Goal: Information Seeking & Learning: Learn about a topic

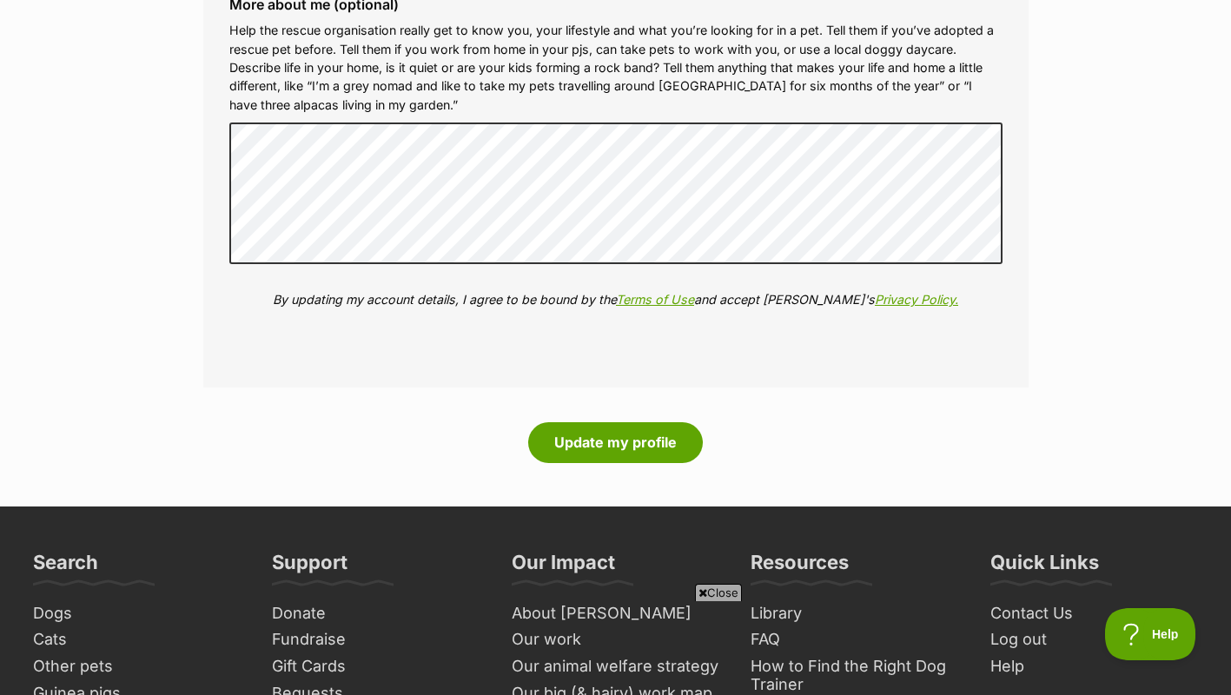
click at [913, 280] on div "More about me (optional) Help the rescue organisation really get to know you, y…" at bounding box center [615, 166] width 801 height 366
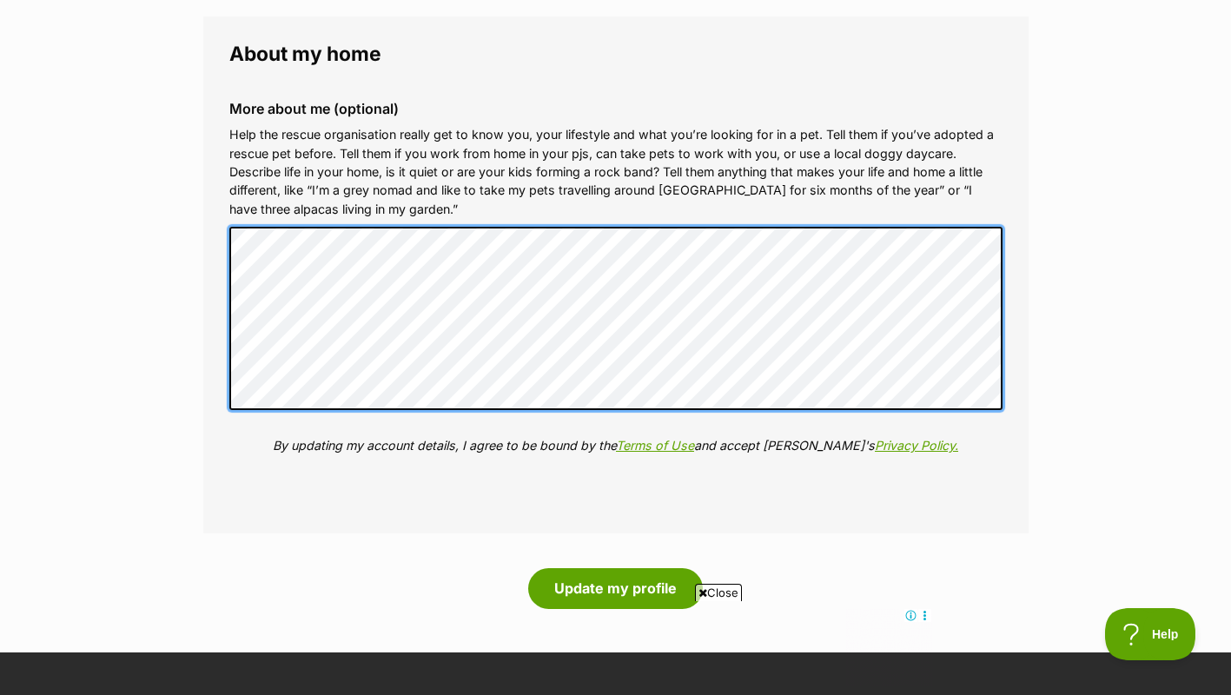
scroll to position [2103, 0]
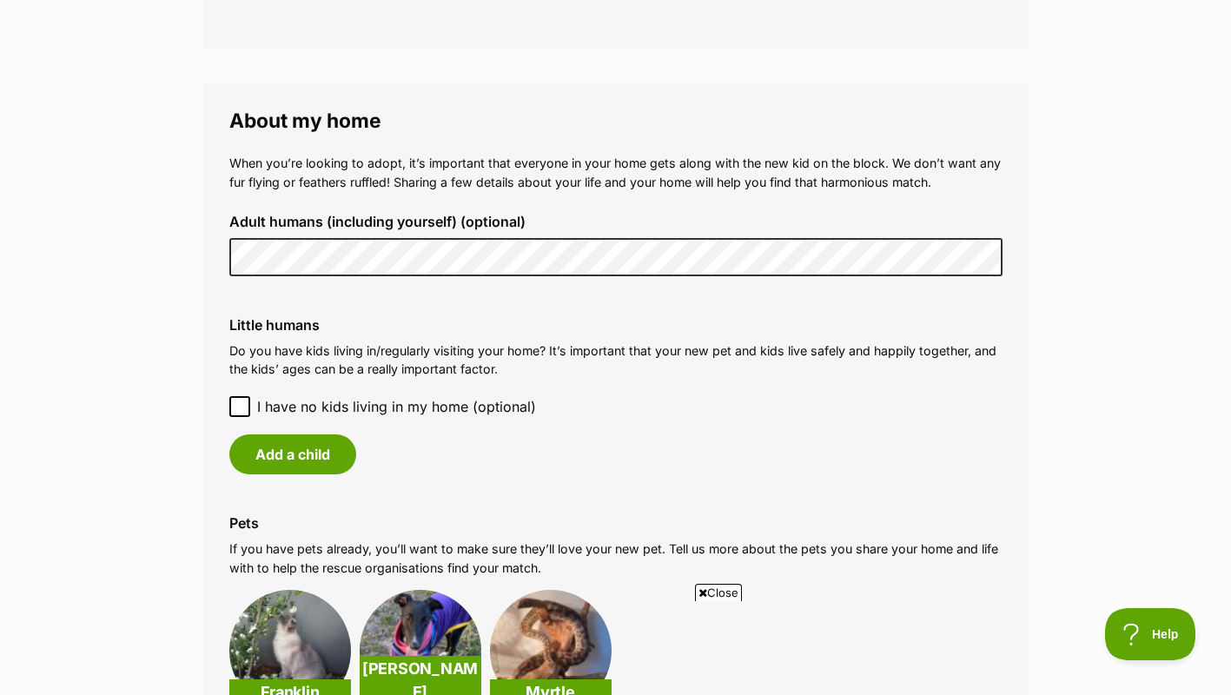
scroll to position [0, 0]
click at [239, 404] on icon at bounding box center [240, 406] width 12 height 12
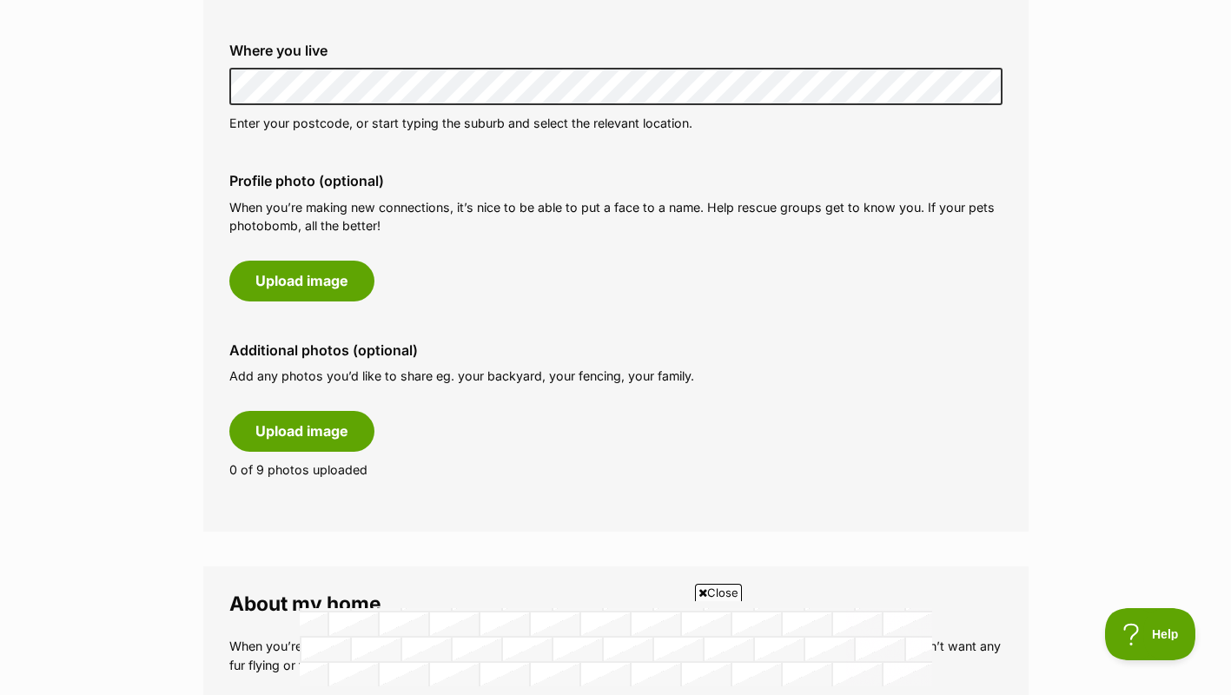
click at [764, 148] on div "Phone number (optional) This is only shared with PetRescue and the rescue organ…" at bounding box center [615, 175] width 773 height 635
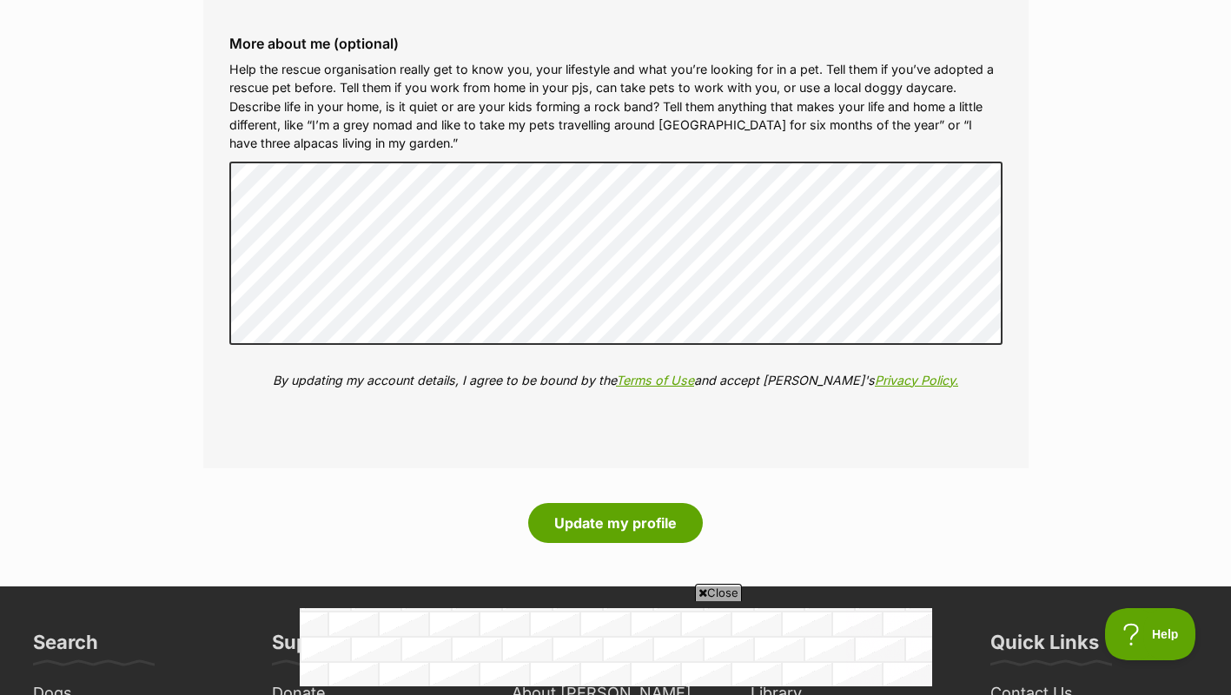
scroll to position [2111, 0]
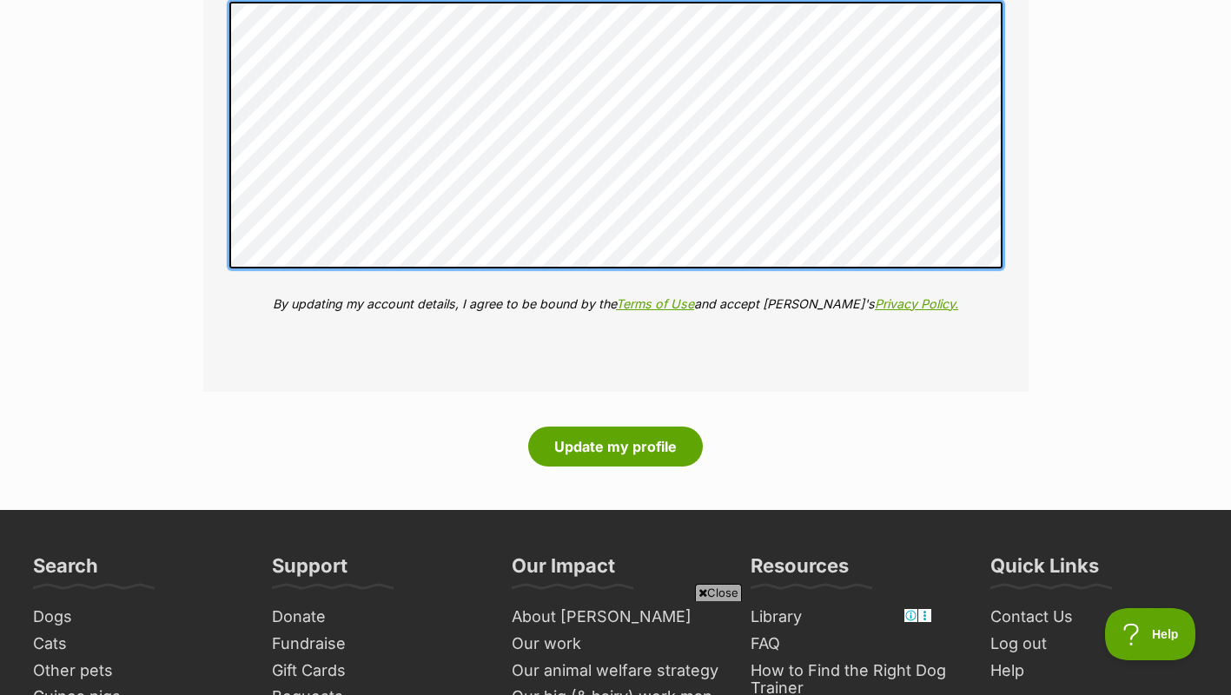
scroll to position [2309, 0]
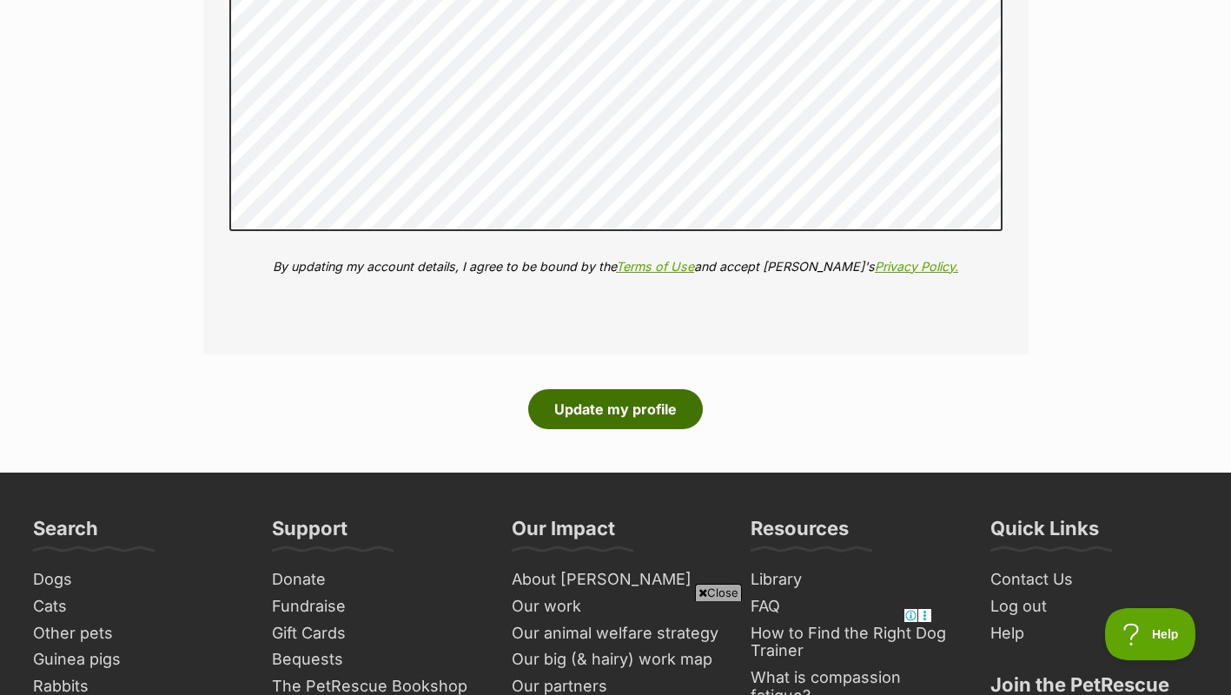
click at [603, 410] on button "Update my profile" at bounding box center [615, 409] width 175 height 40
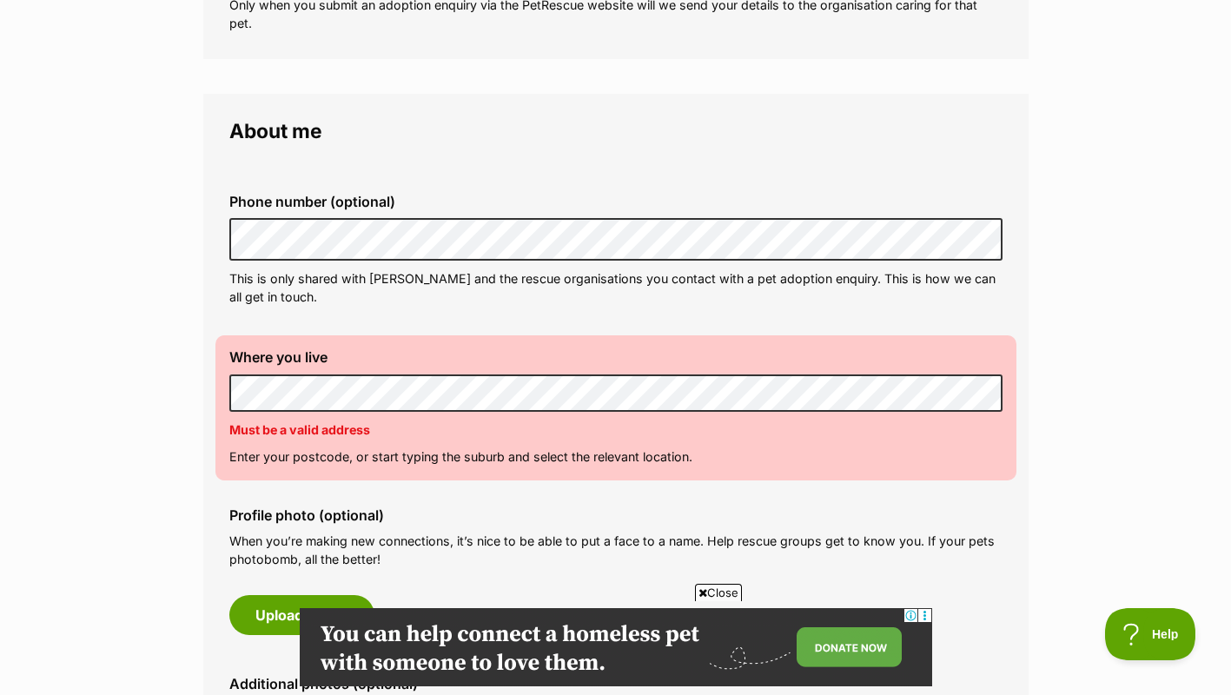
scroll to position [406, 0]
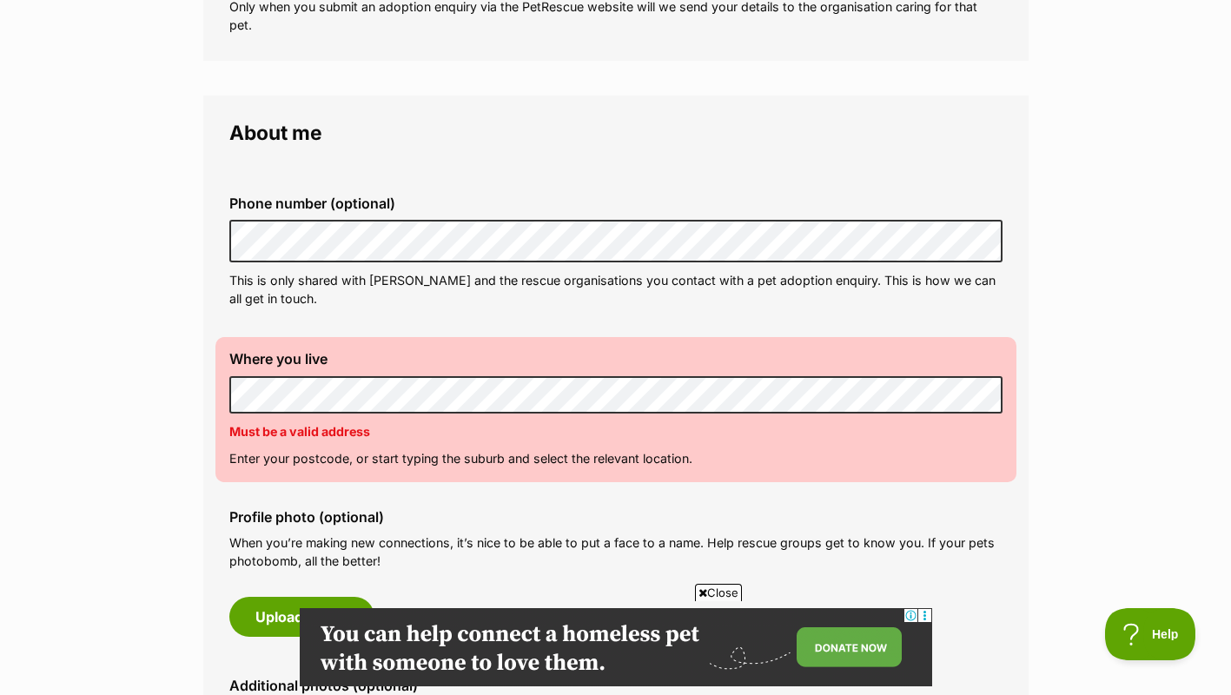
click at [421, 269] on div "Phone number (optional) This is only shared with PetRescue and the rescue organ…" at bounding box center [615, 252] width 801 height 140
click at [532, 529] on div "Profile photo (optional) When you’re making new connections, it’s nice to be ab…" at bounding box center [615, 573] width 801 height 156
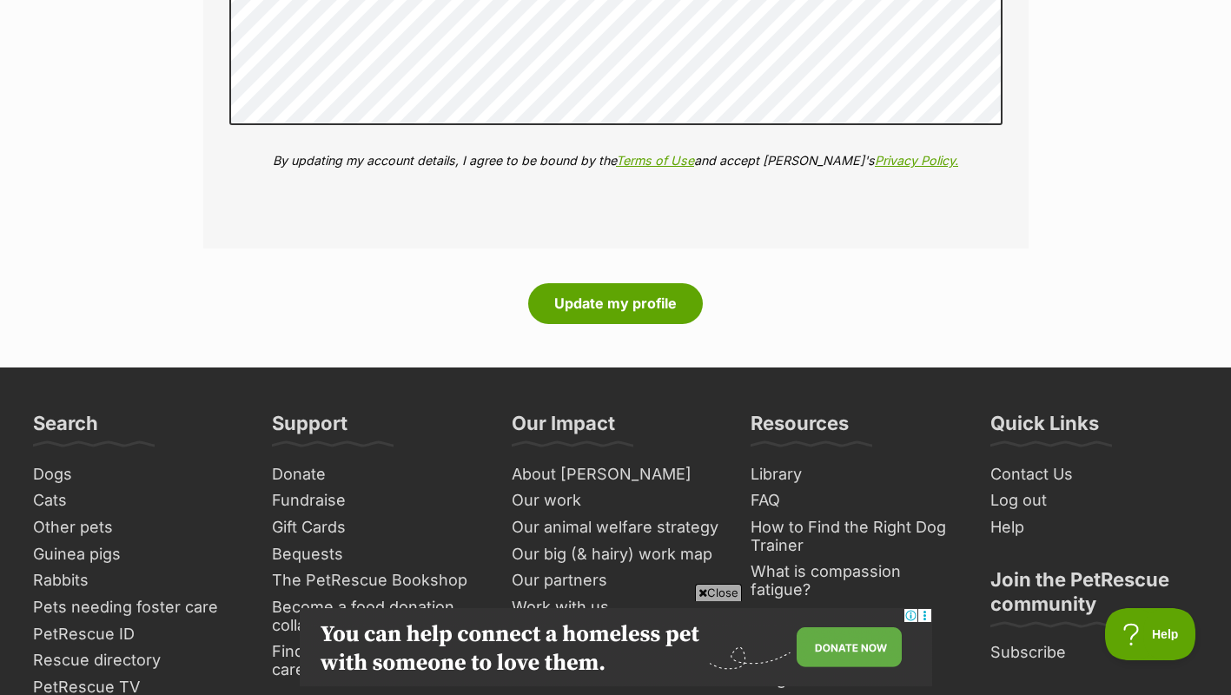
scroll to position [2441, 0]
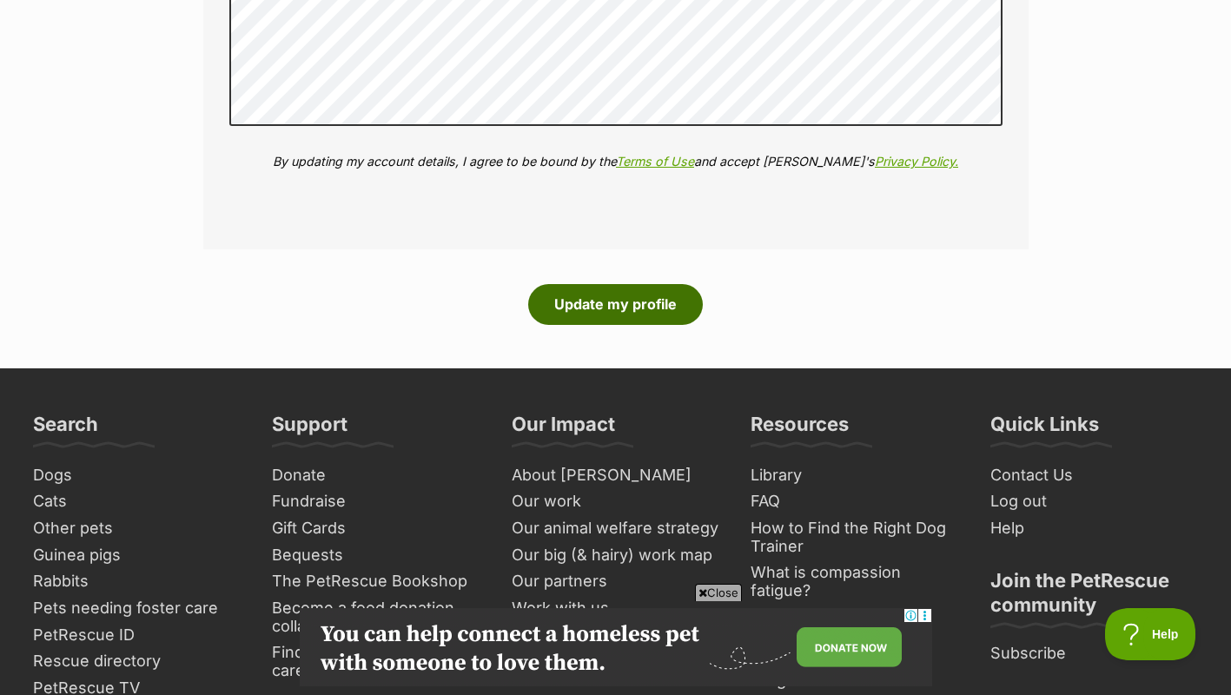
click at [637, 301] on button "Update my profile" at bounding box center [615, 304] width 175 height 40
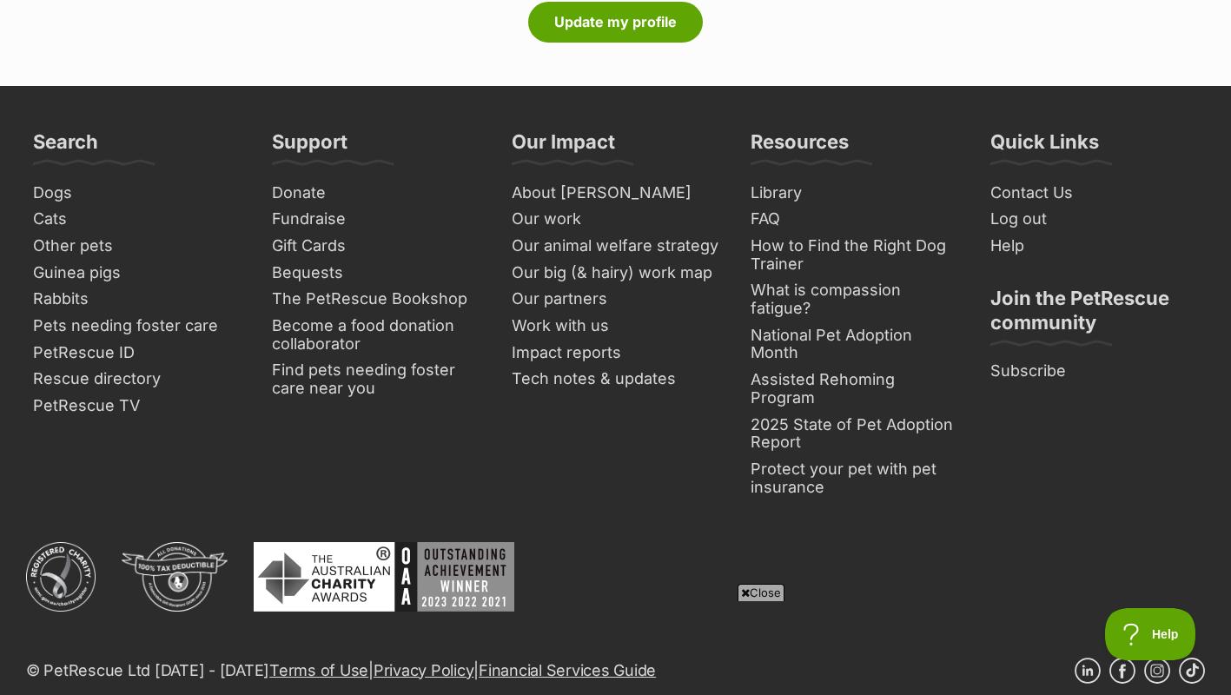
scroll to position [2564, 0]
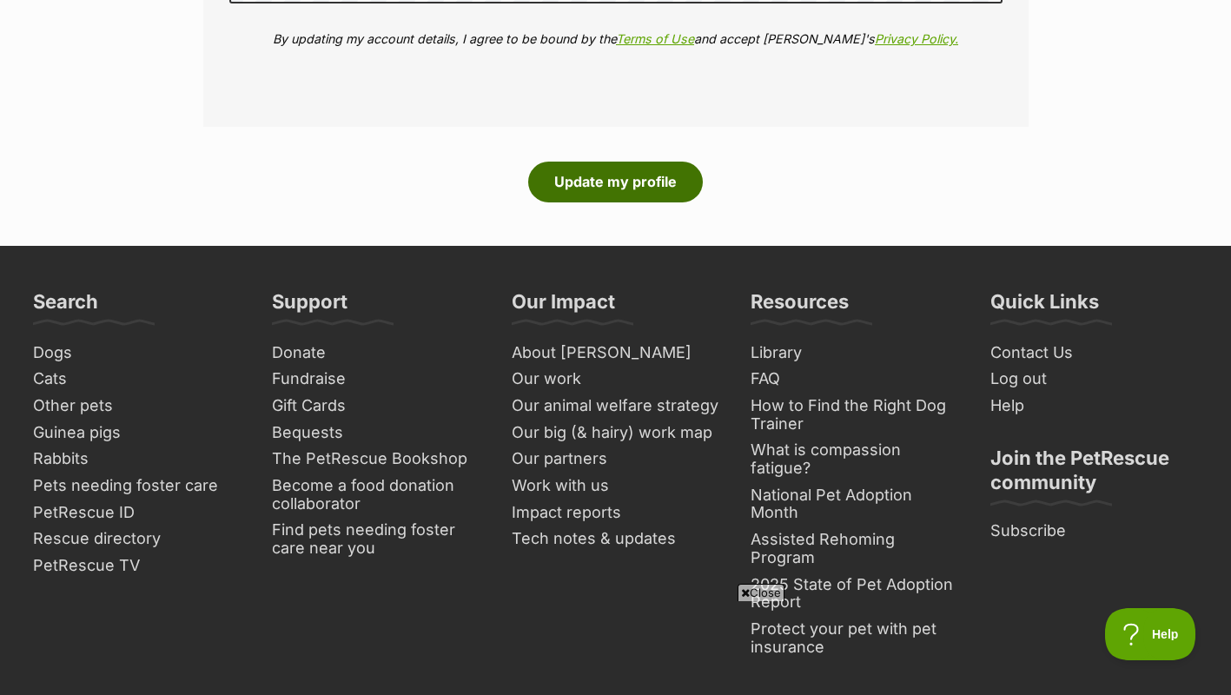
click at [598, 193] on button "Update my profile" at bounding box center [615, 182] width 175 height 40
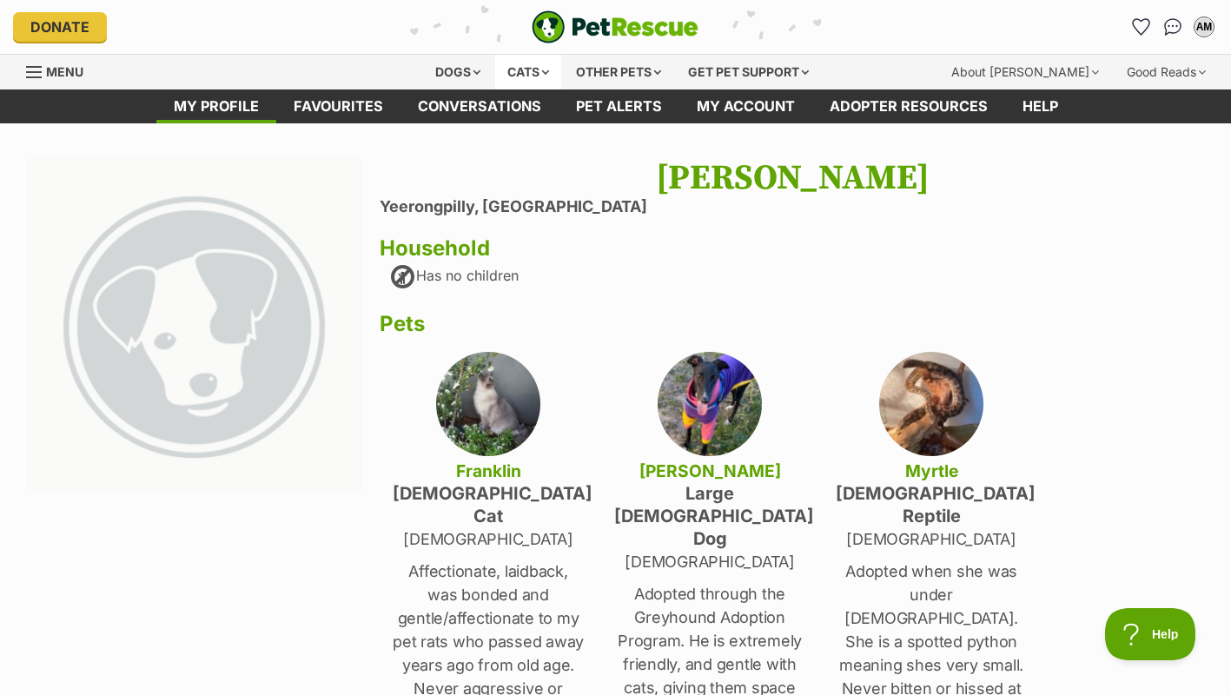
click at [517, 84] on div "Cats" at bounding box center [528, 72] width 66 height 35
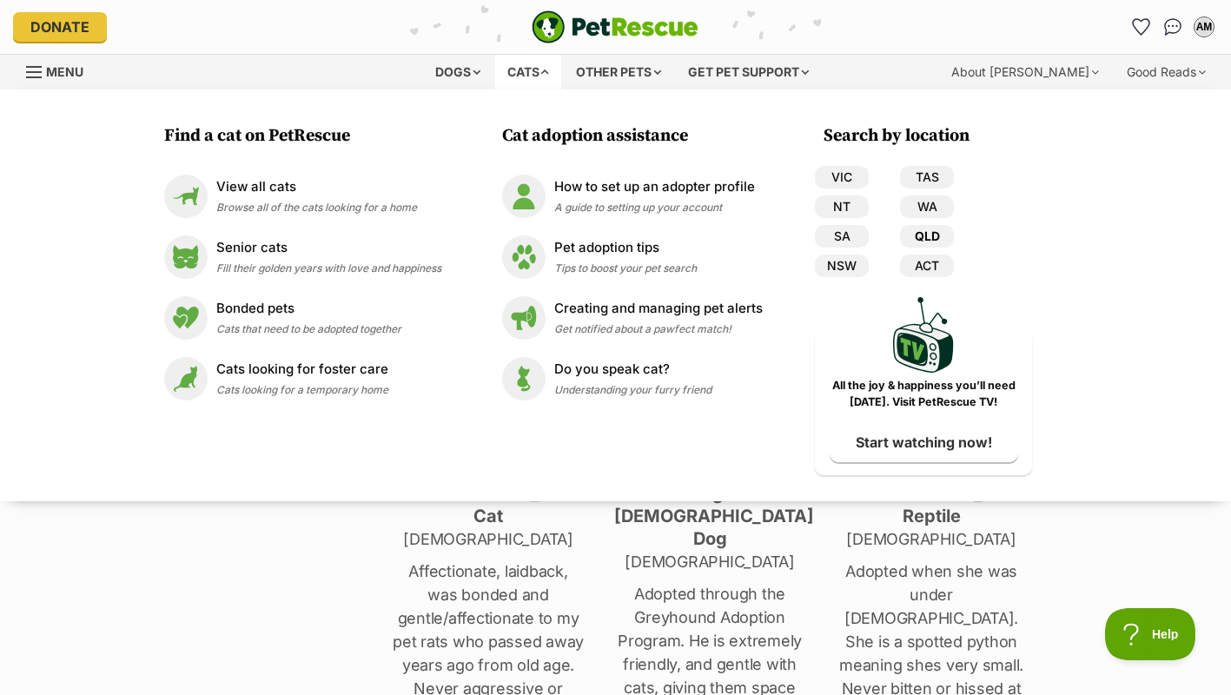
click at [924, 238] on link "QLD" at bounding box center [927, 236] width 54 height 23
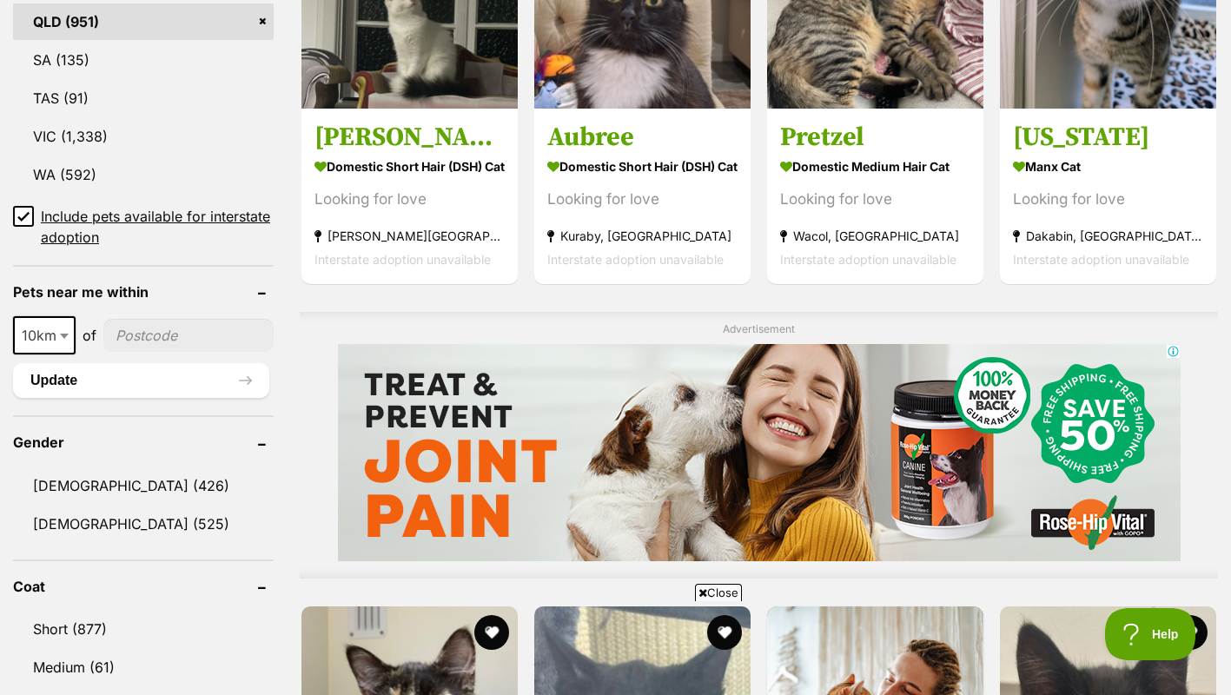
scroll to position [1119, 0]
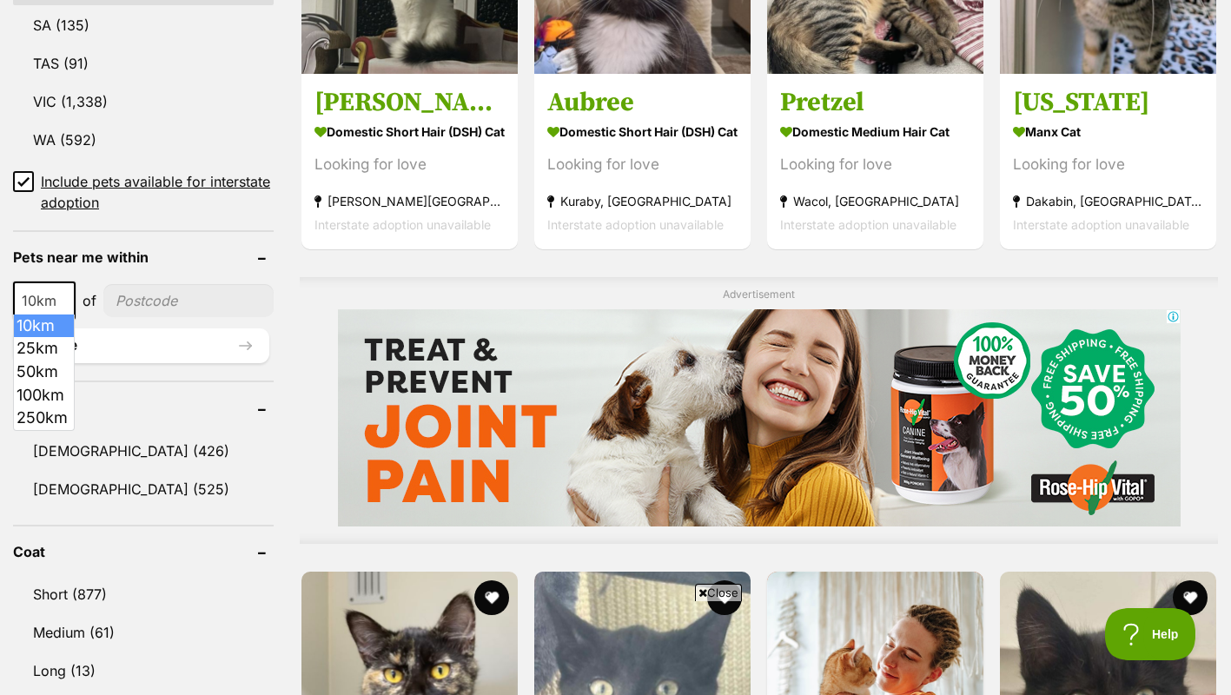
click at [62, 293] on span at bounding box center [65, 300] width 17 height 38
select select "100"
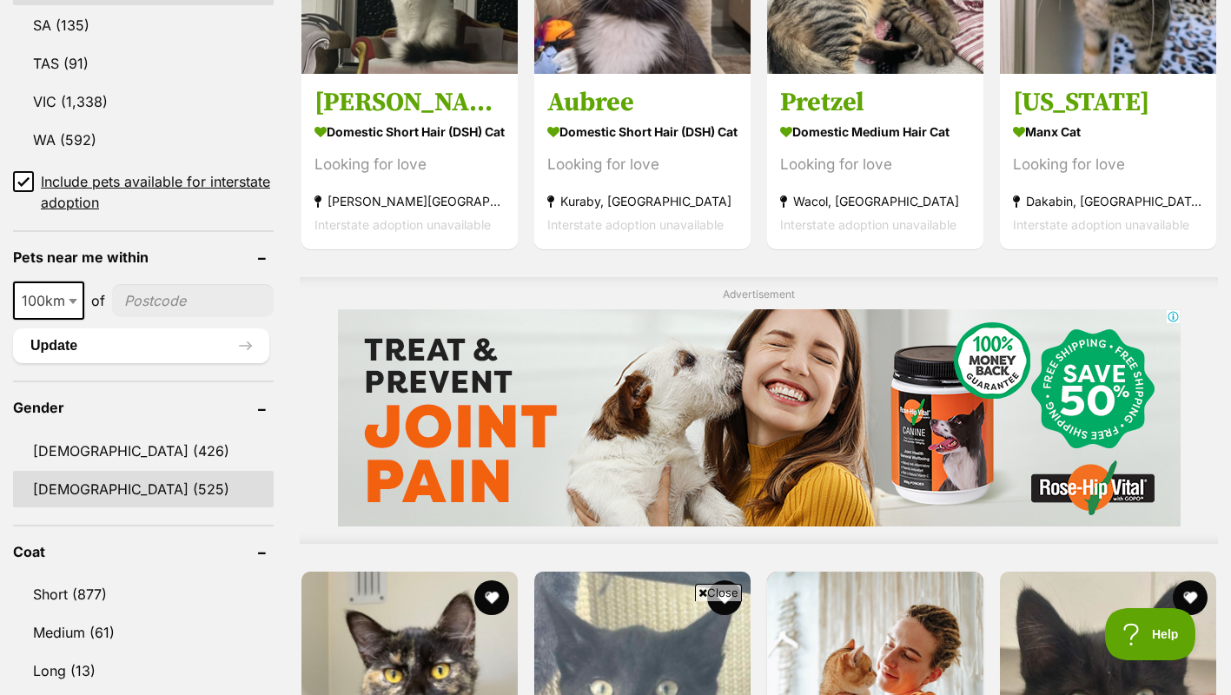
click at [96, 486] on link "Female (525)" at bounding box center [143, 489] width 261 height 36
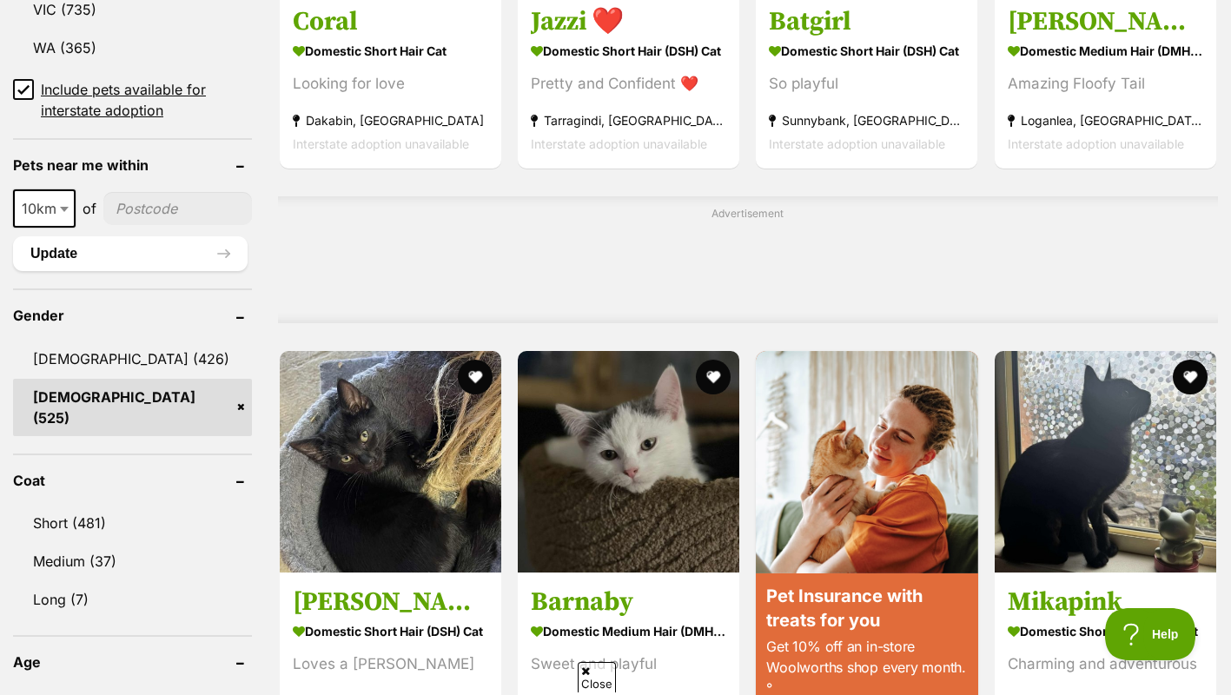
scroll to position [1248, 0]
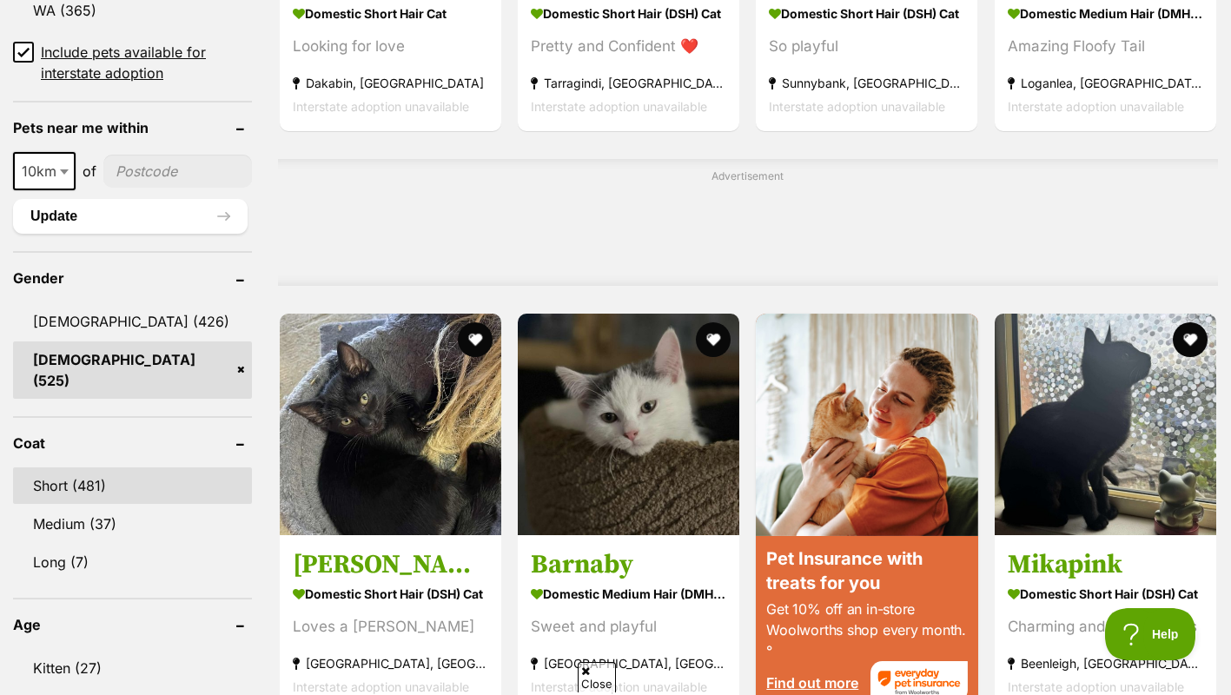
click at [134, 467] on link "Short (481)" at bounding box center [132, 485] width 239 height 36
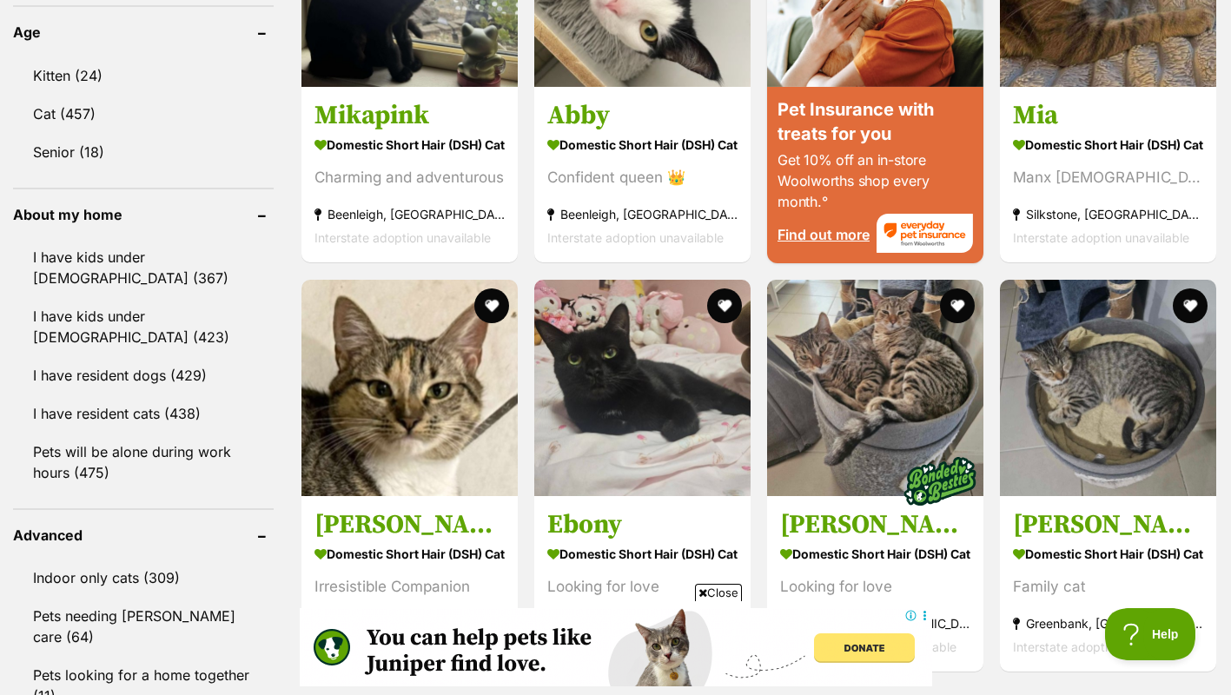
scroll to position [1863, 0]
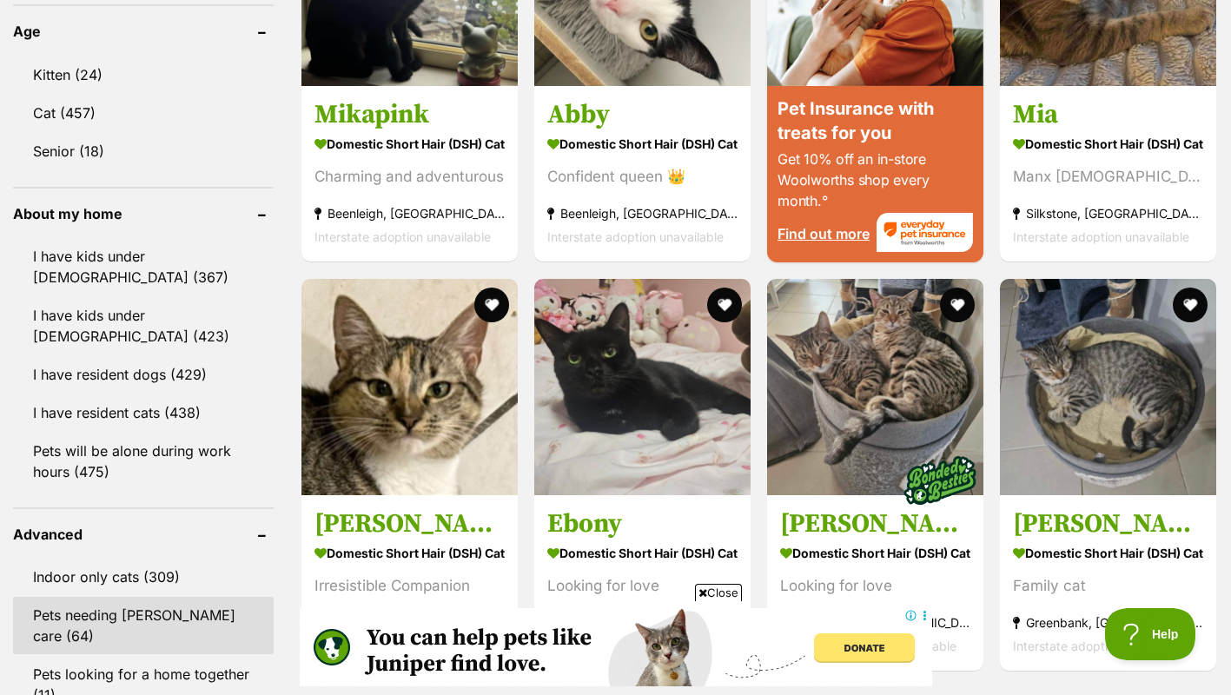
click at [180, 597] on link "Pets needing [PERSON_NAME] care (64)" at bounding box center [143, 625] width 261 height 57
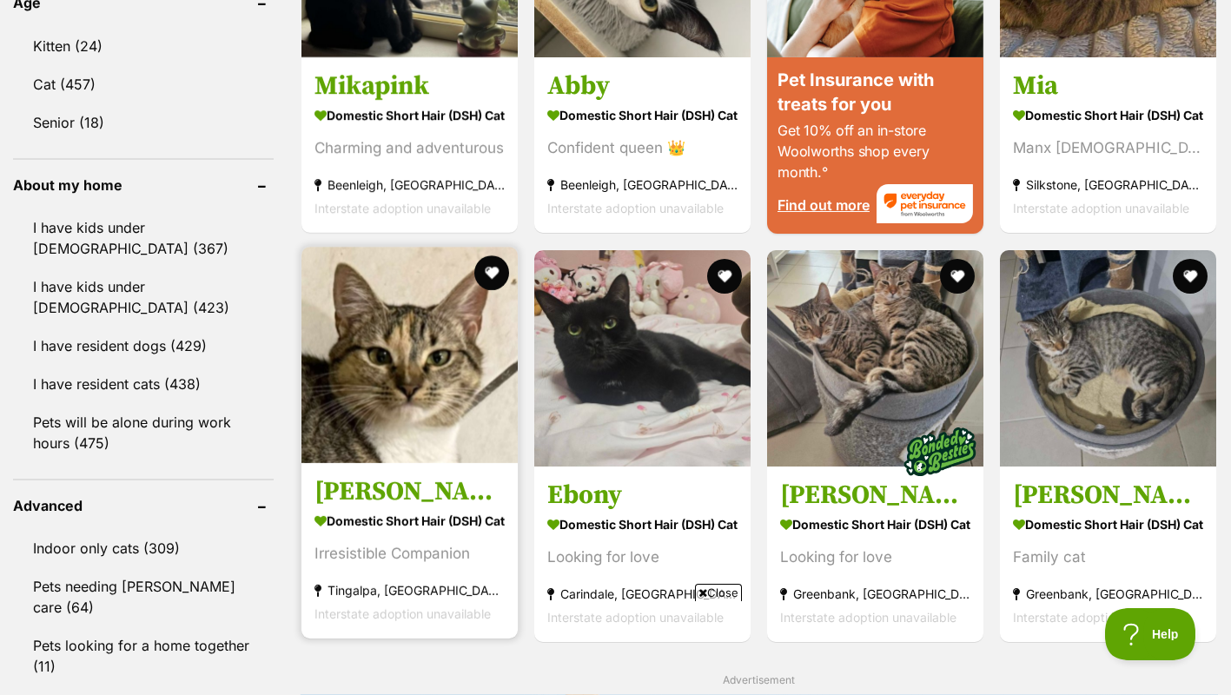
scroll to position [0, 0]
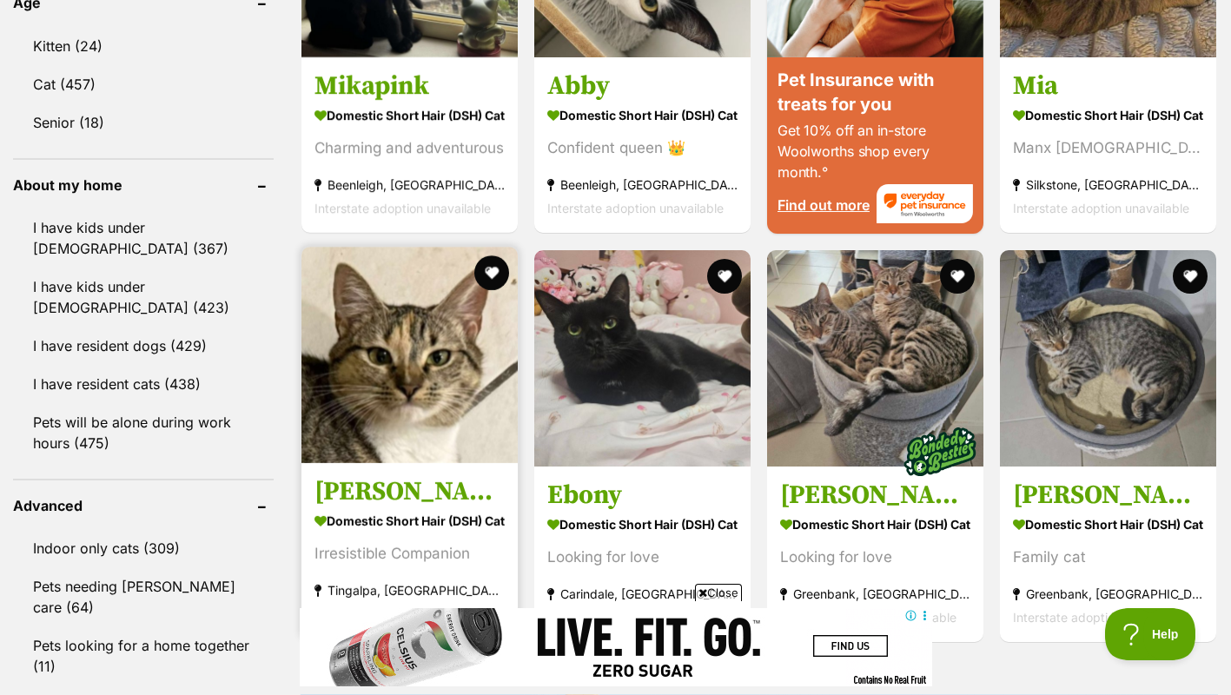
click at [453, 321] on img at bounding box center [409, 355] width 216 height 216
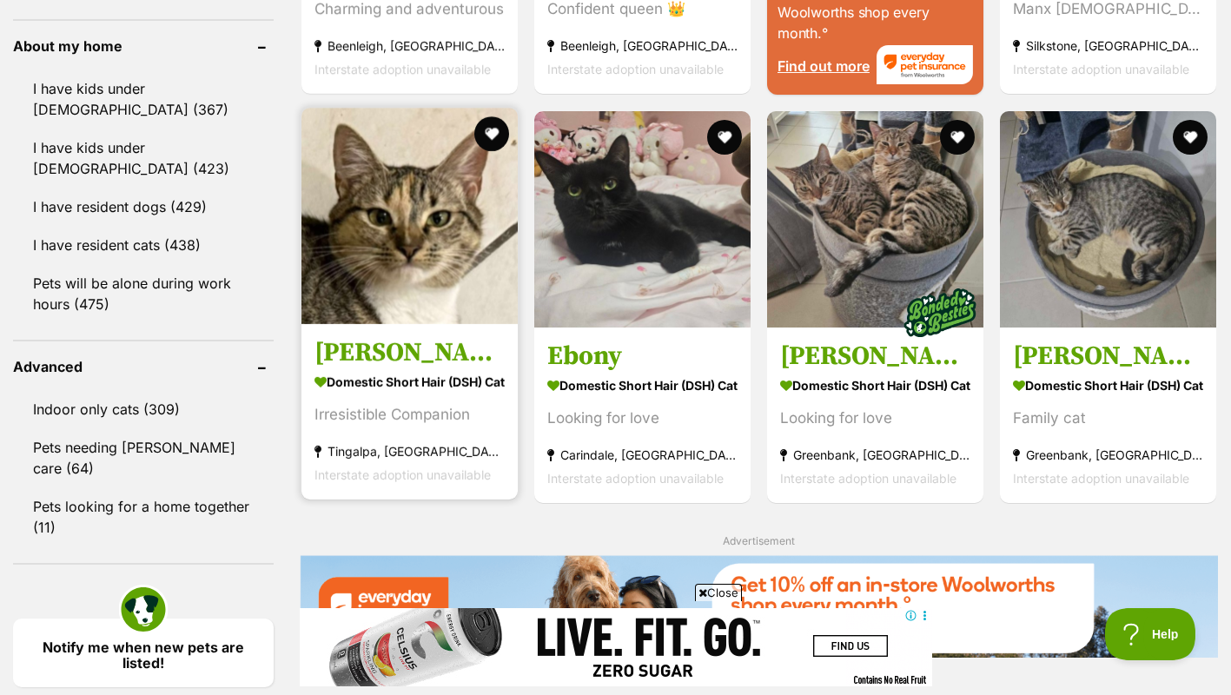
scroll to position [2155, 0]
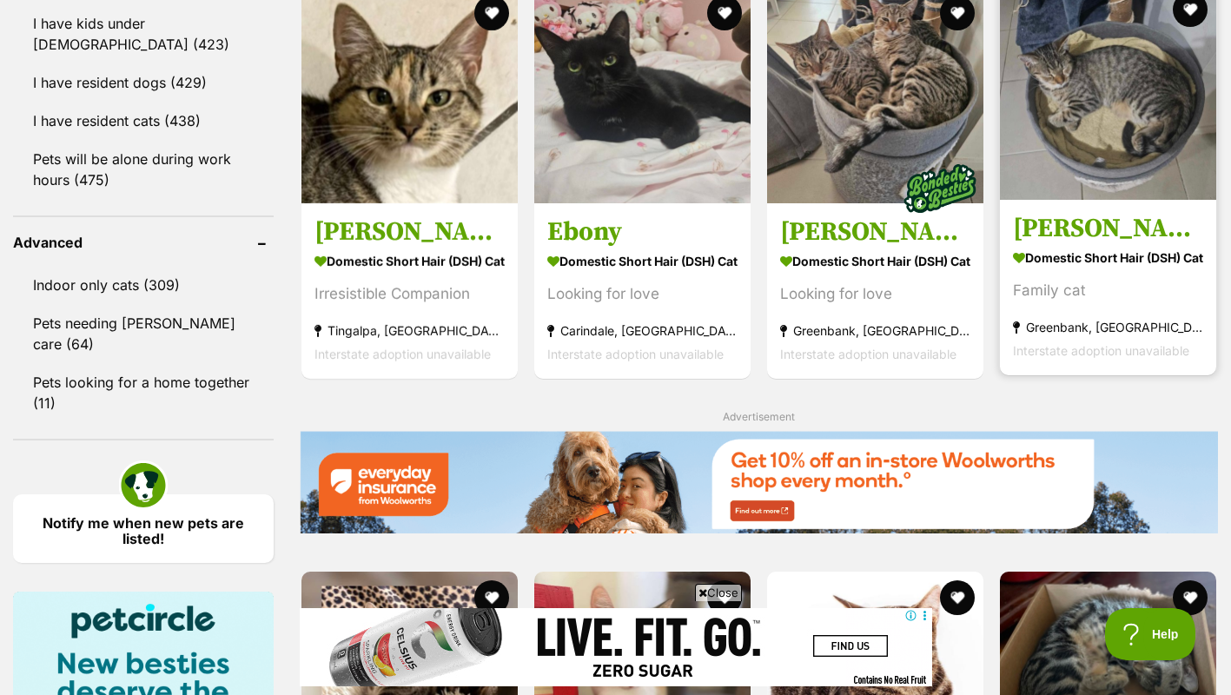
click at [1209, 199] on link "[PERSON_NAME] Domestic Short Hair (DSH) Cat Family cat [GEOGRAPHIC_DATA], [GEOG…" at bounding box center [1108, 287] width 216 height 176
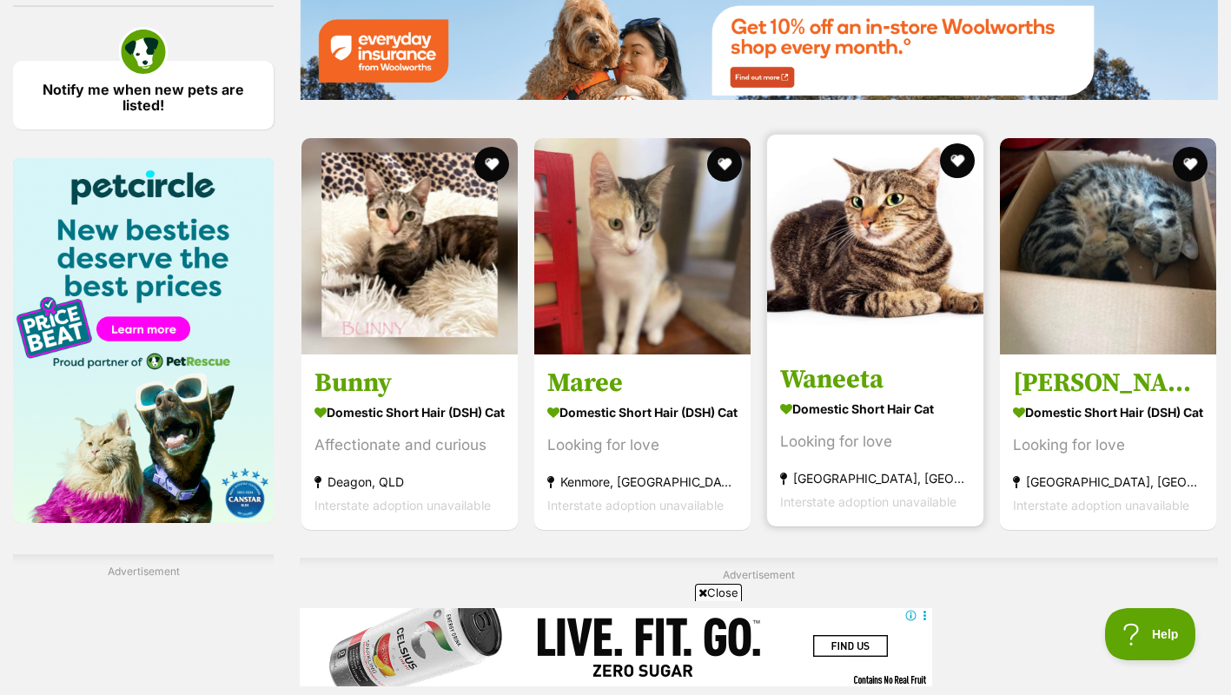
scroll to position [2510, 0]
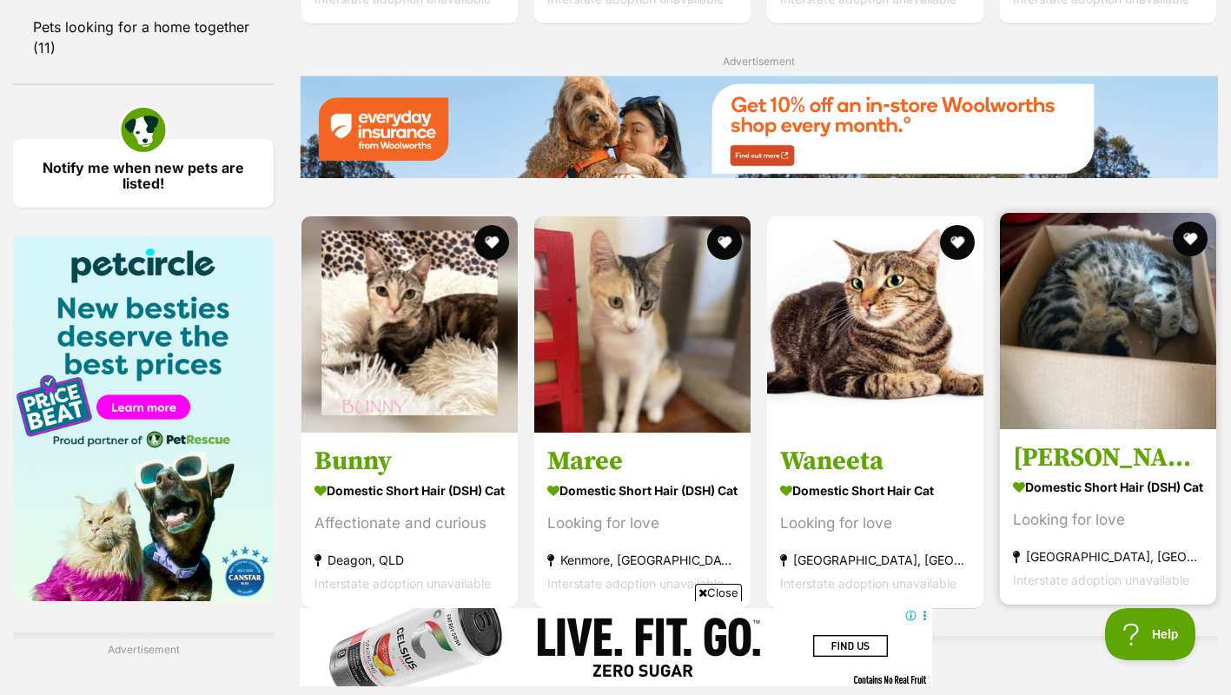
click at [1196, 340] on img at bounding box center [1108, 321] width 216 height 216
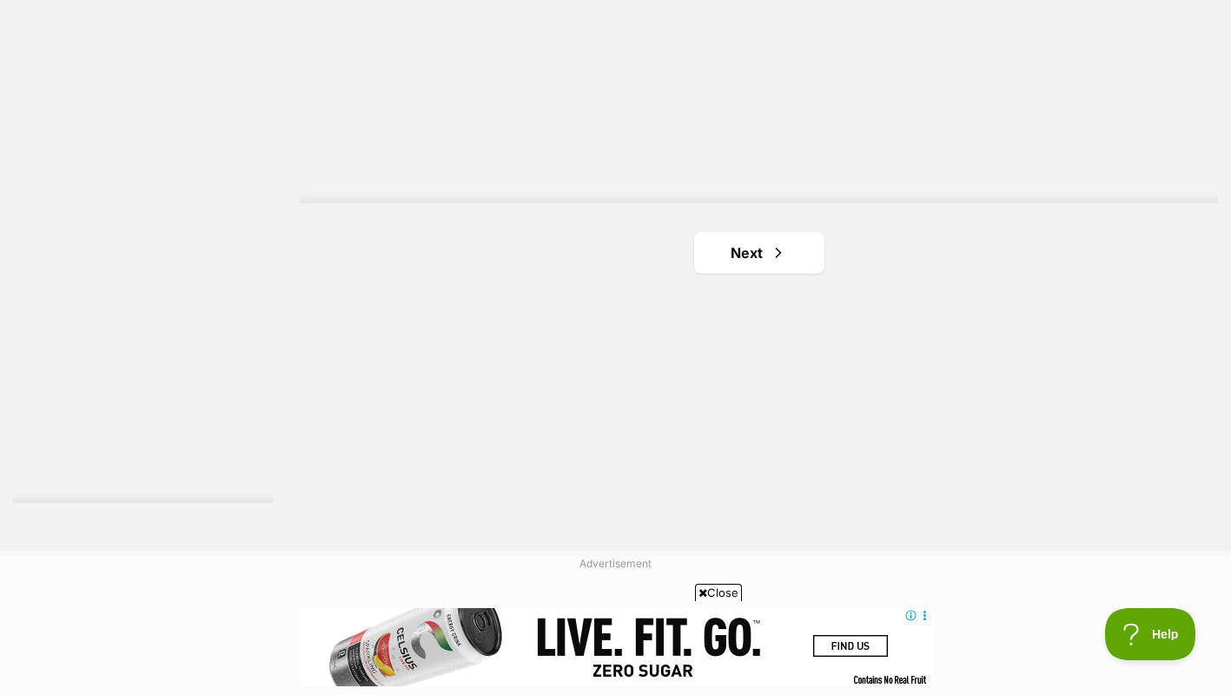
scroll to position [3227, 0]
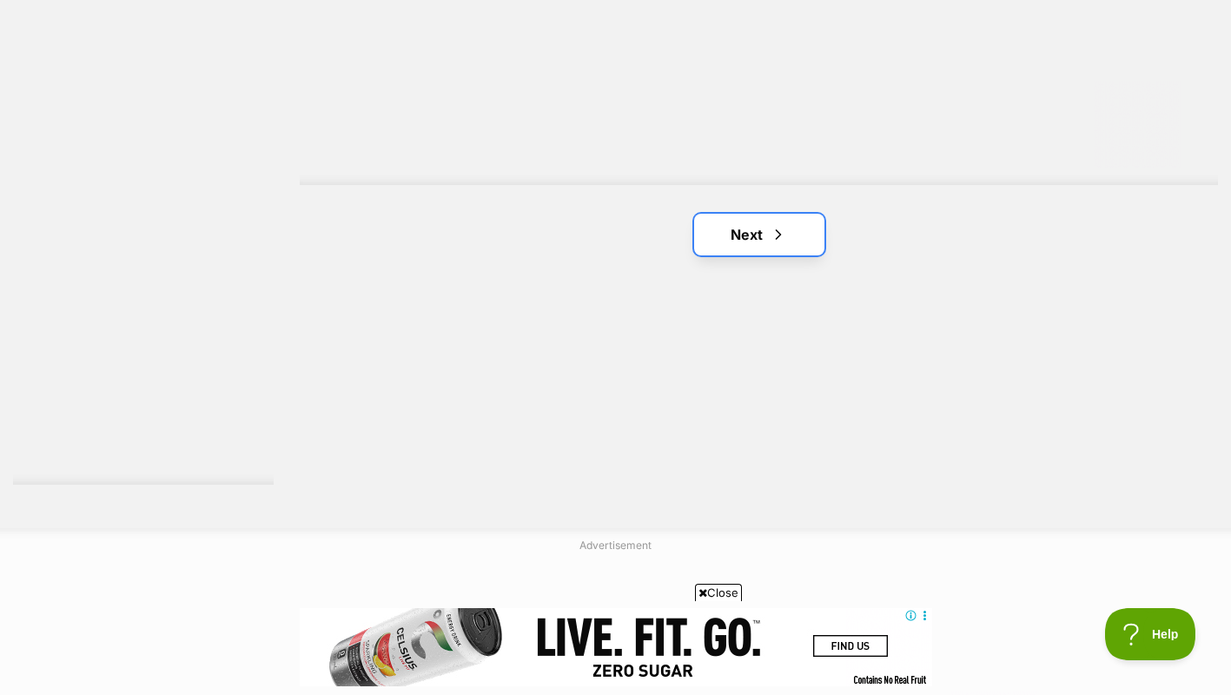
click at [802, 214] on link "Next" at bounding box center [759, 235] width 130 height 42
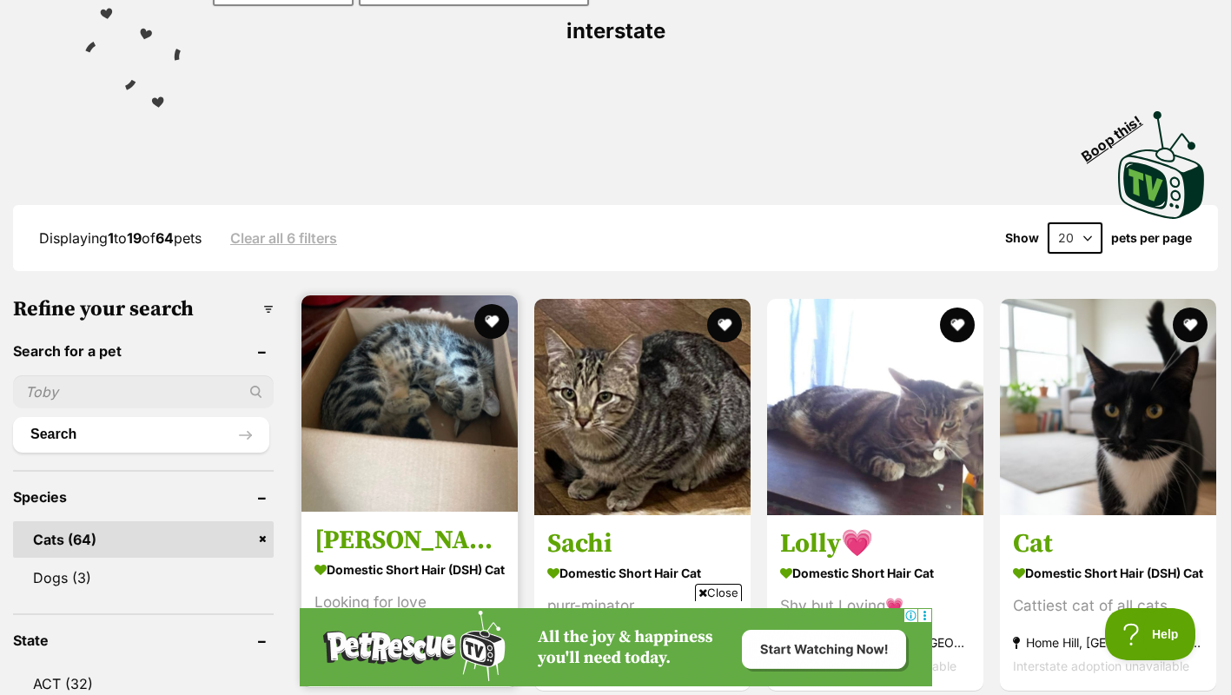
click at [408, 381] on img at bounding box center [409, 403] width 216 height 216
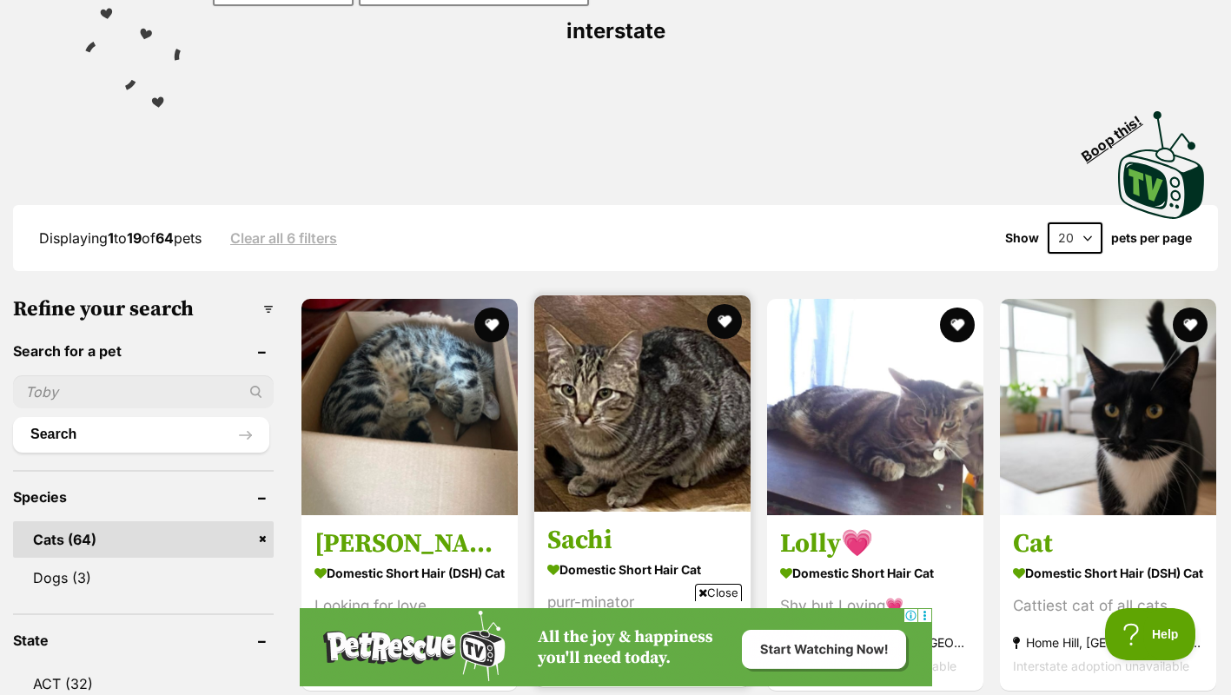
click at [653, 382] on img at bounding box center [642, 403] width 216 height 216
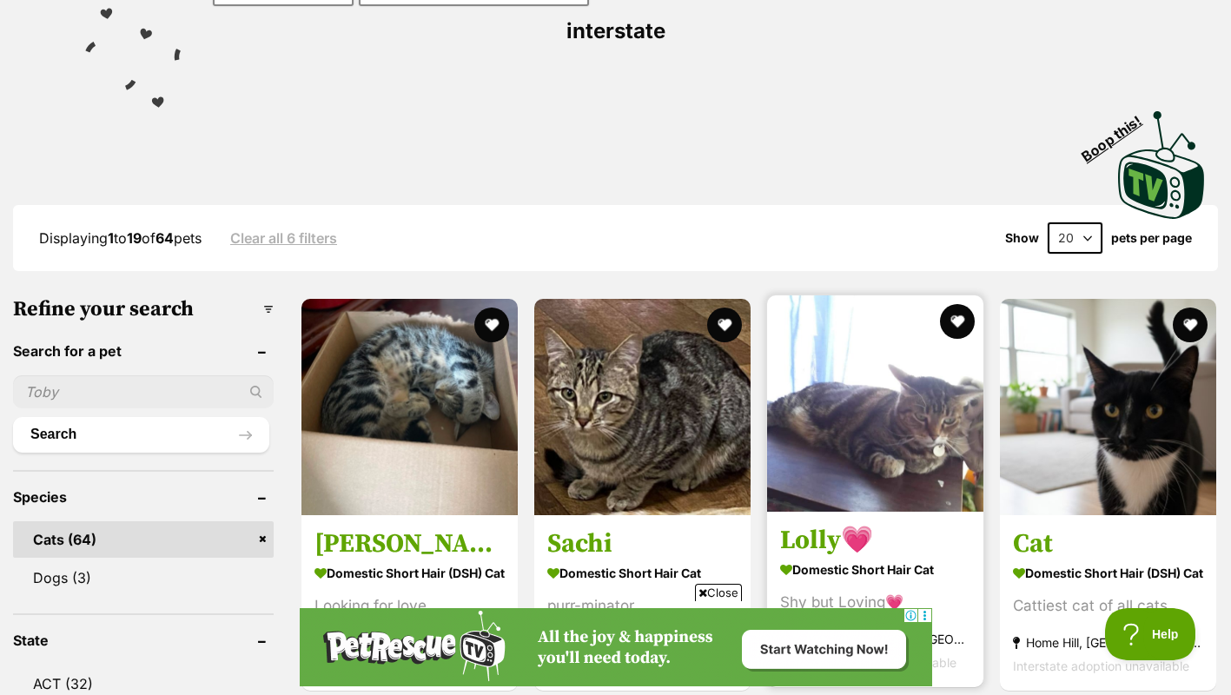
click at [886, 332] on img at bounding box center [875, 403] width 216 height 216
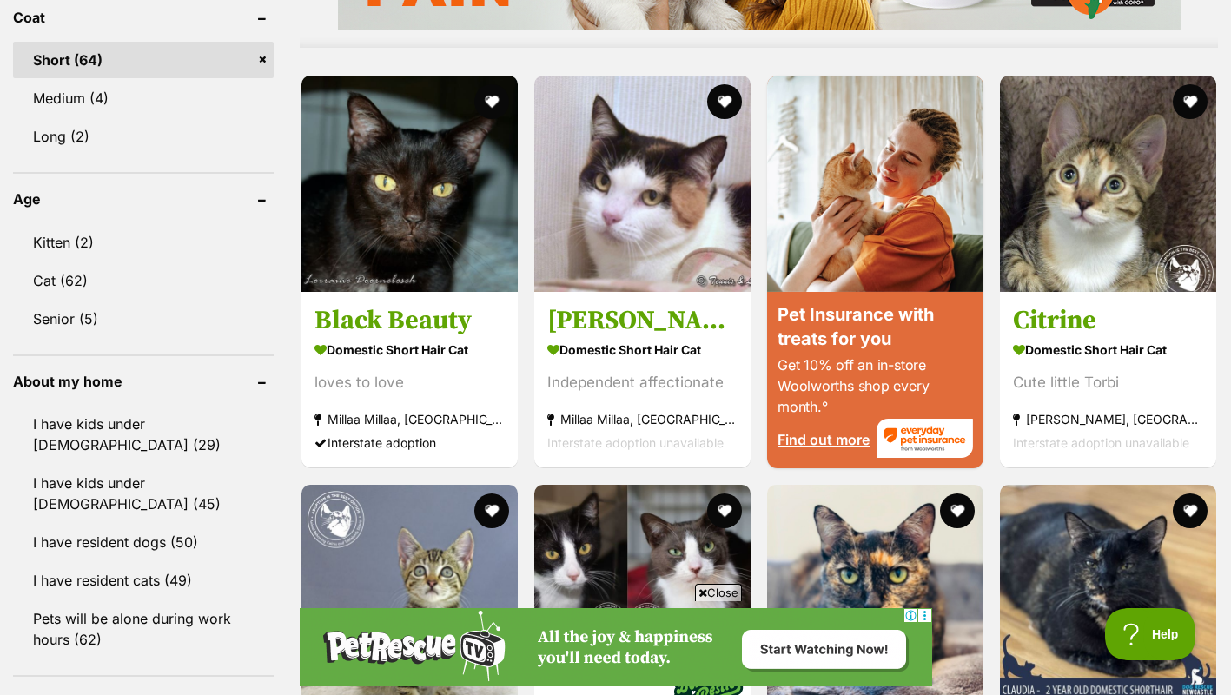
scroll to position [1658, 0]
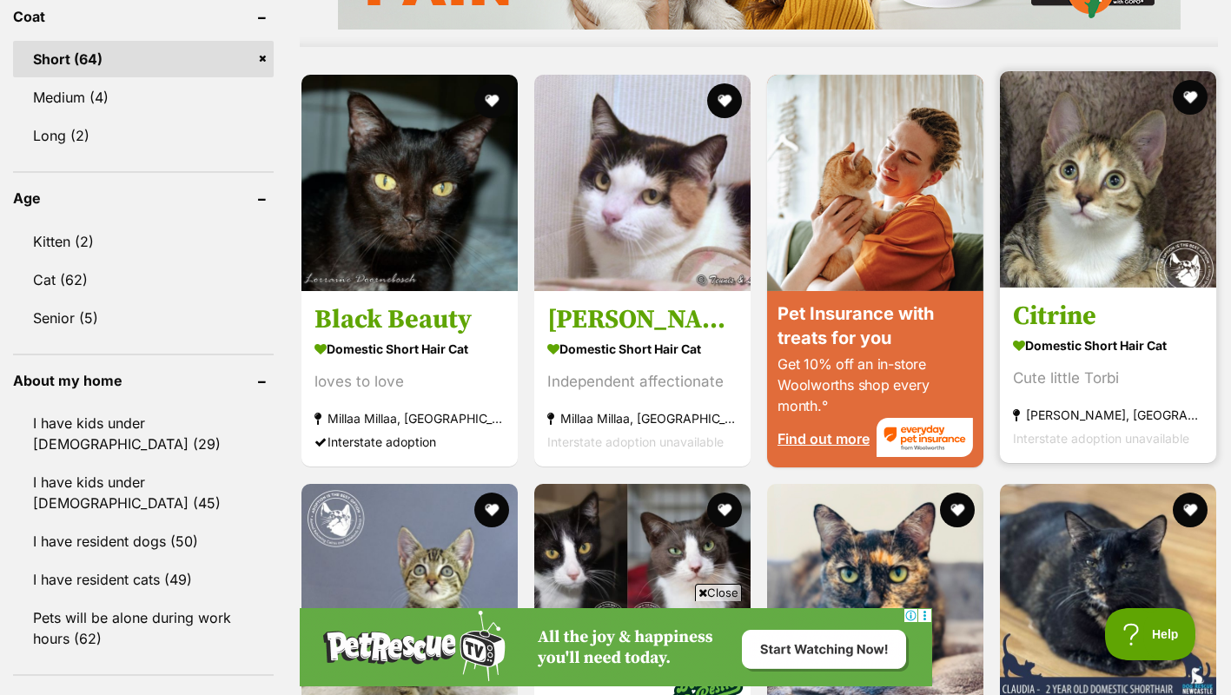
click at [1041, 228] on img at bounding box center [1108, 179] width 216 height 216
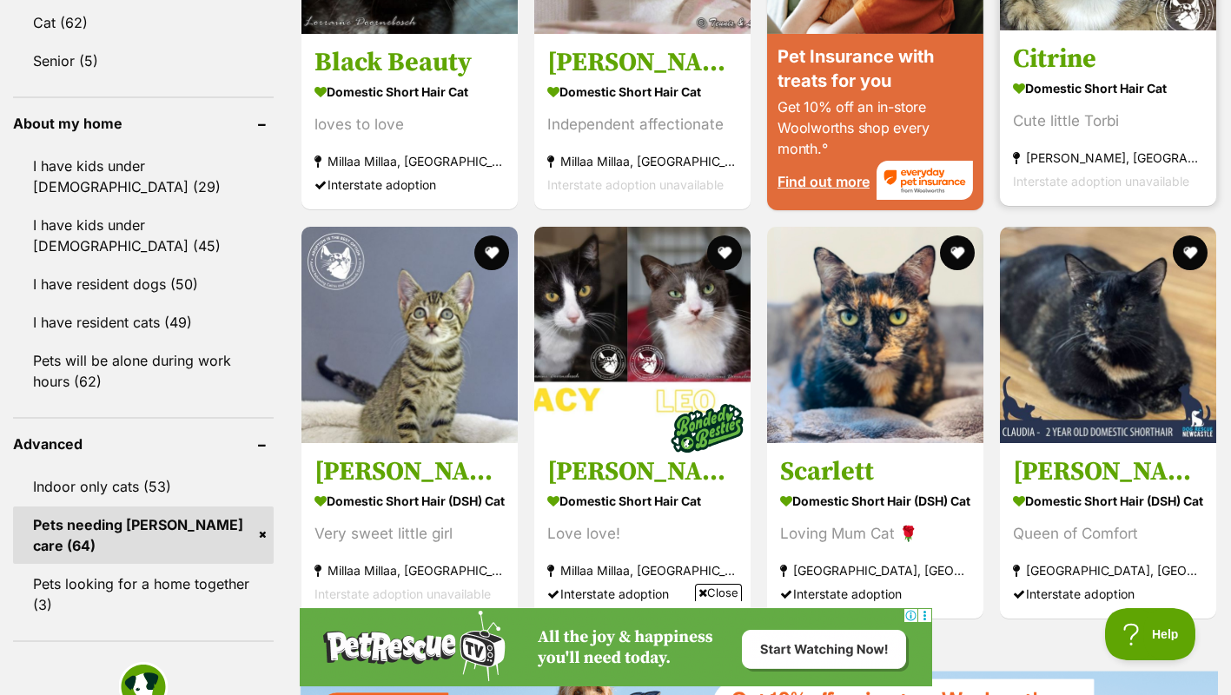
scroll to position [1923, 0]
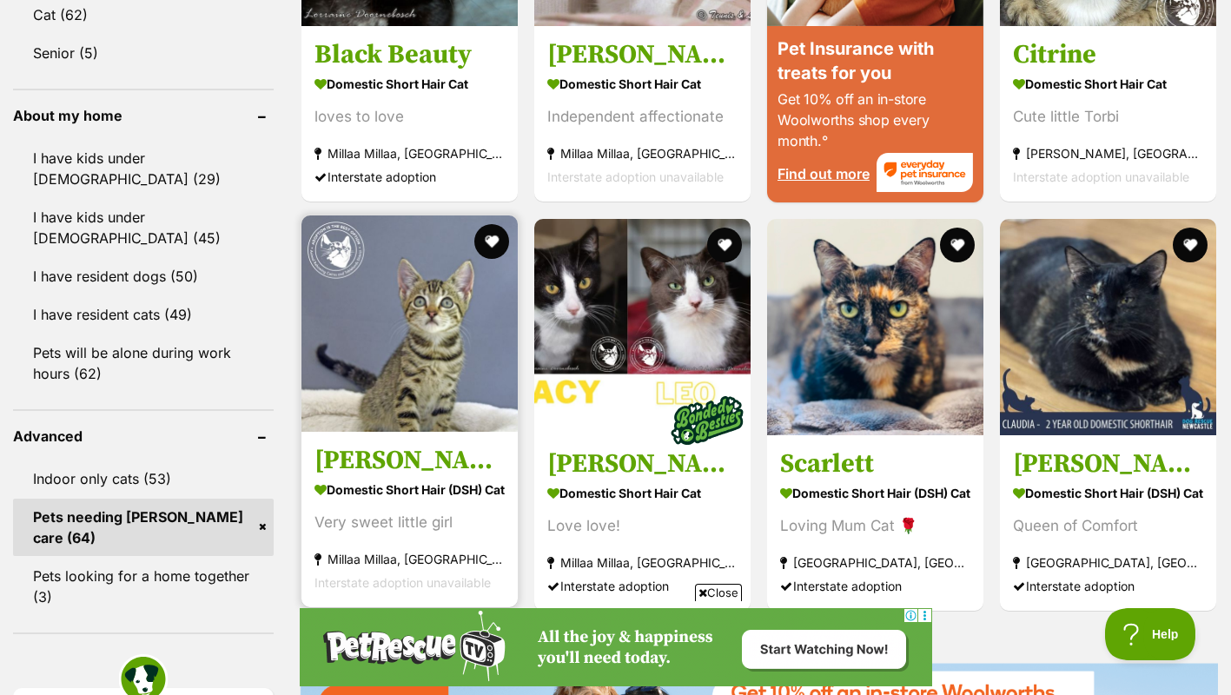
click at [488, 304] on img at bounding box center [409, 323] width 216 height 216
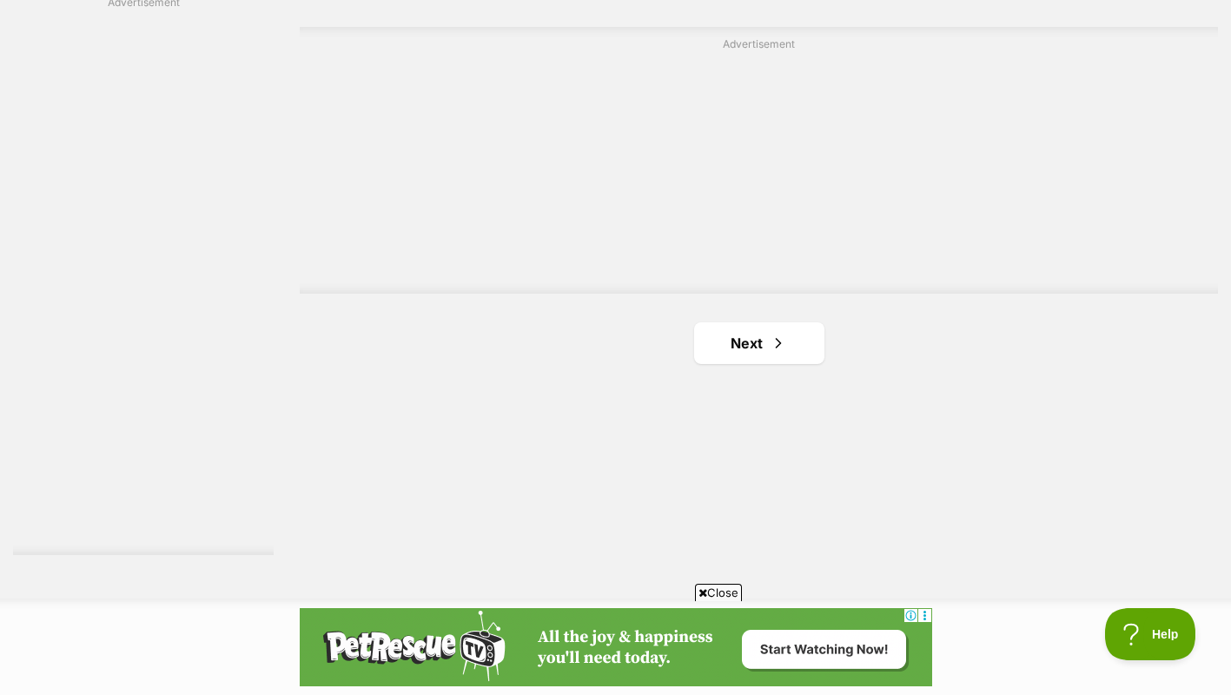
scroll to position [3151, 0]
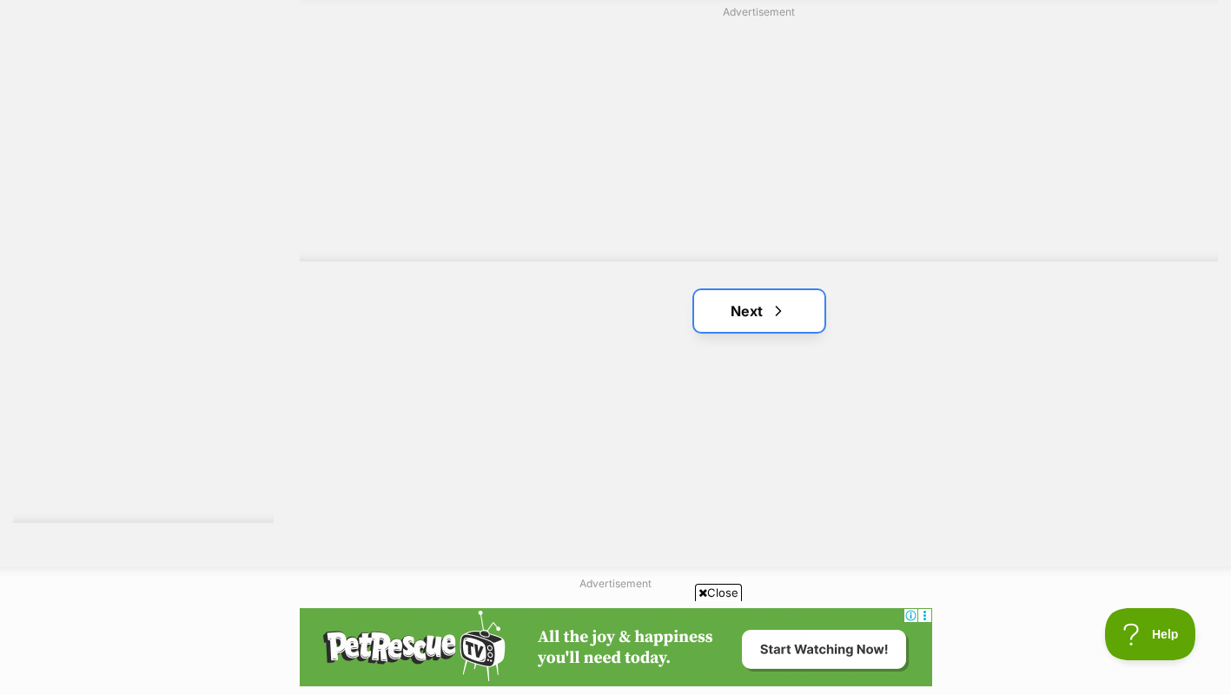
click at [737, 294] on link "Next" at bounding box center [759, 311] width 130 height 42
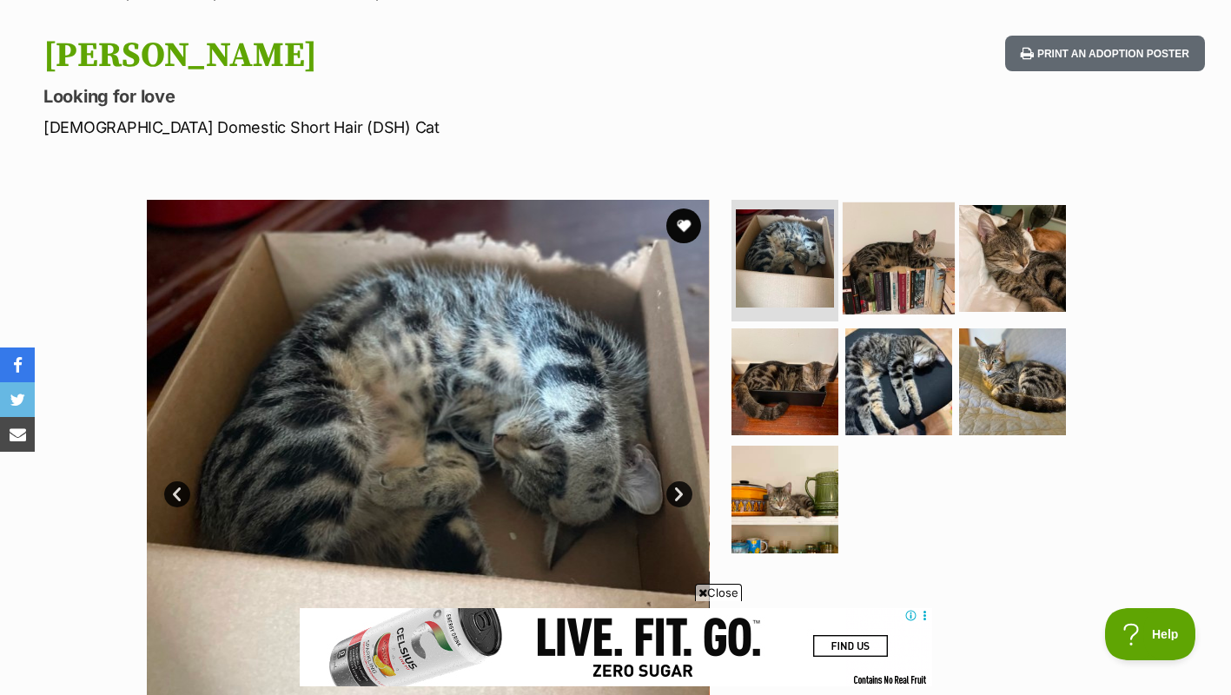
click at [883, 252] on img at bounding box center [899, 258] width 112 height 112
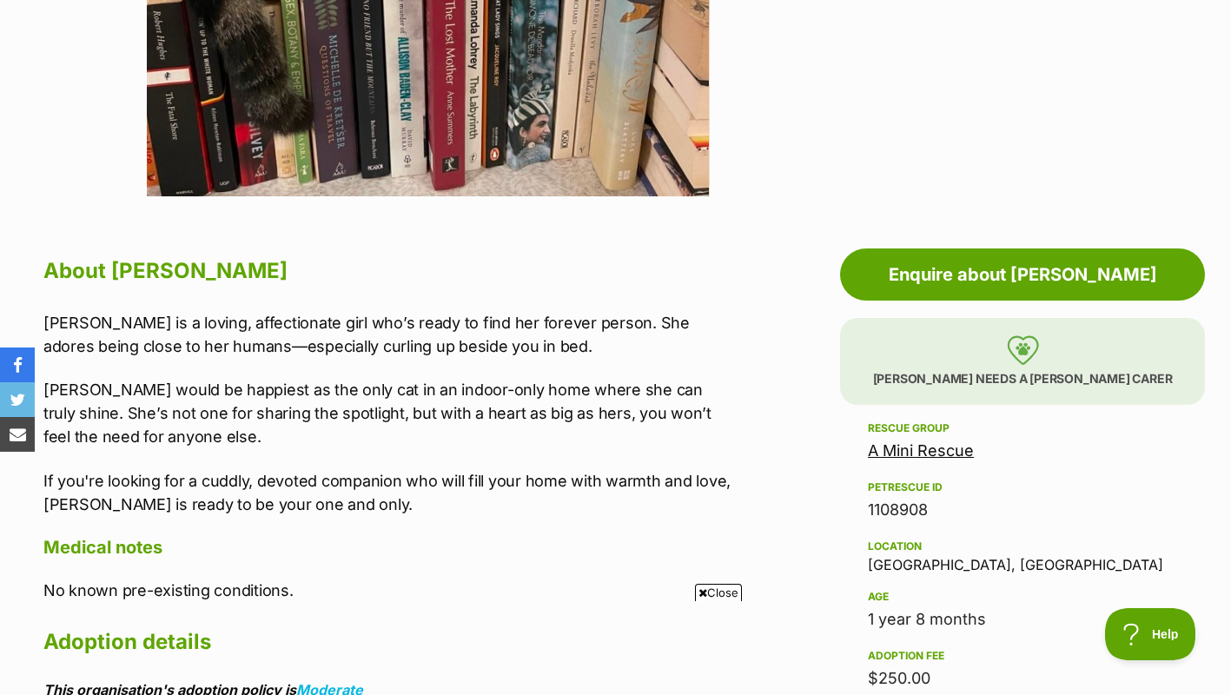
scroll to position [741, 0]
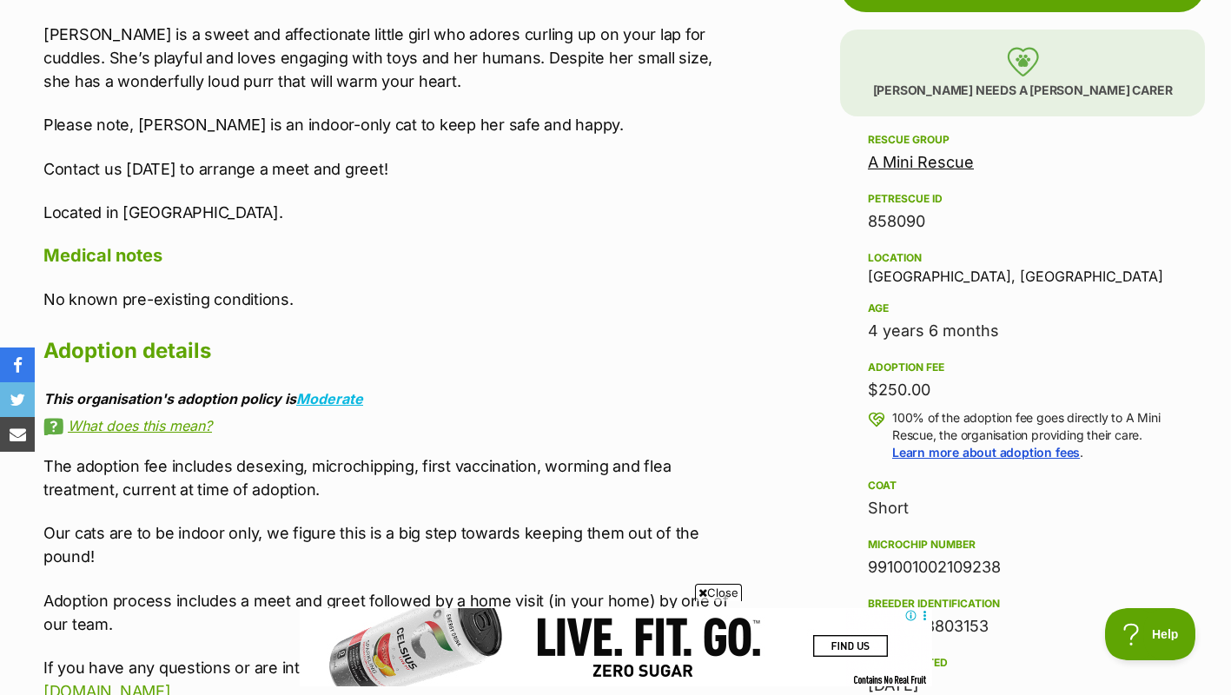
scroll to position [1017, 0]
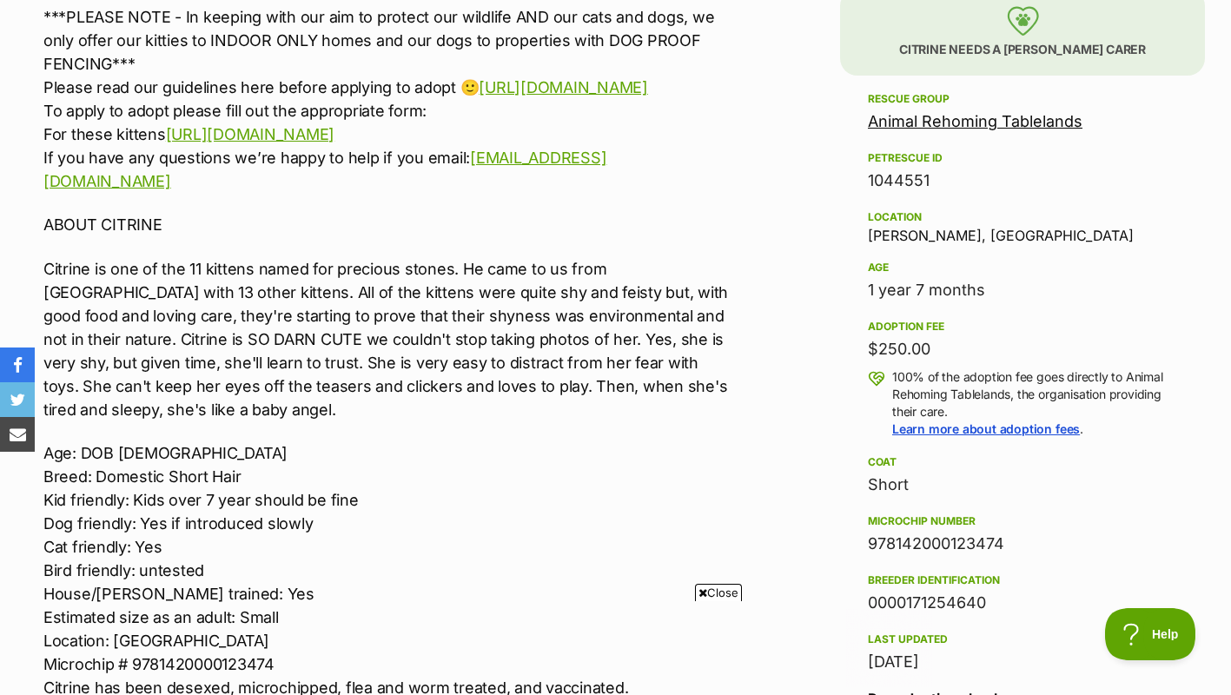
scroll to position [1085, 0]
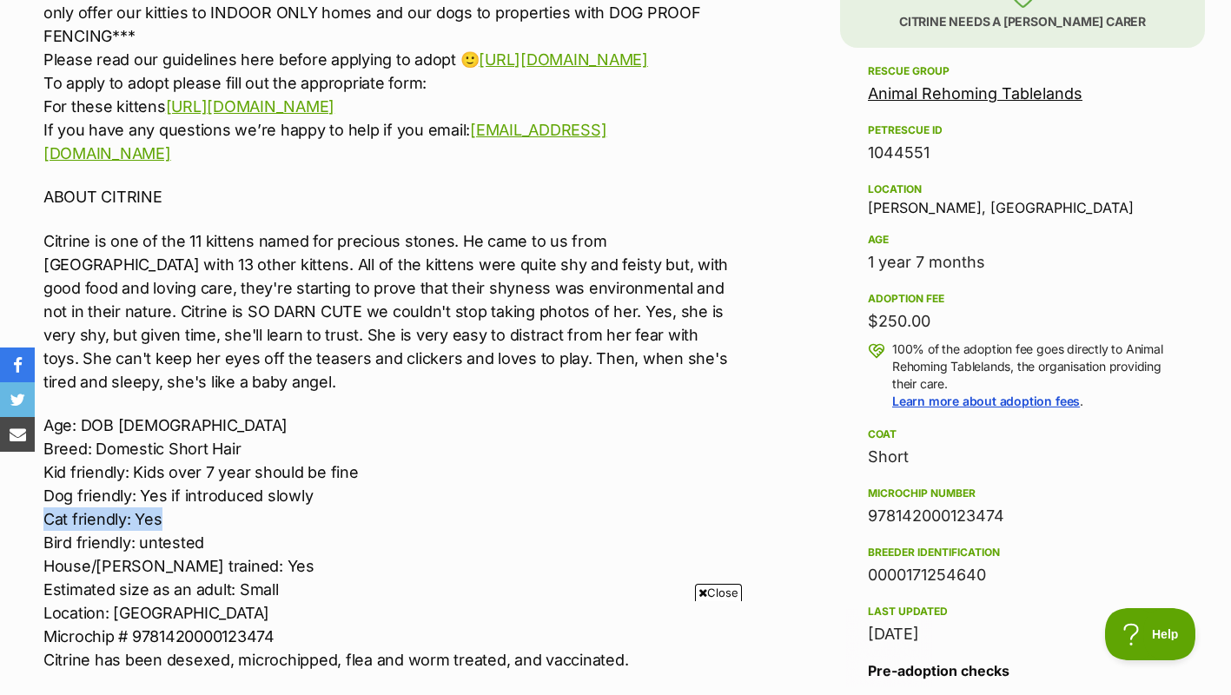
drag, startPoint x: 45, startPoint y: 524, endPoint x: 217, endPoint y: 523, distance: 172.0
click at [217, 523] on p "Age: DOB 01.03.2024 Breed: Domestic Short Hair Kid friendly: Kids over 7 year s…" at bounding box center [388, 543] width 690 height 258
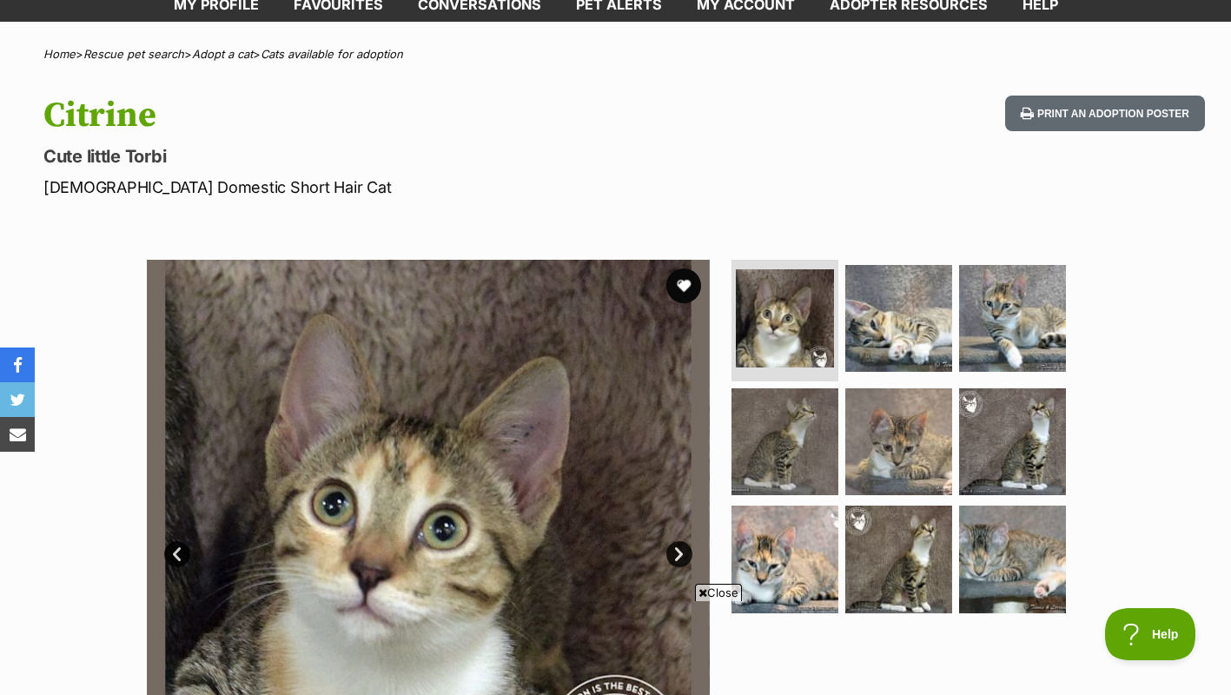
scroll to position [265, 0]
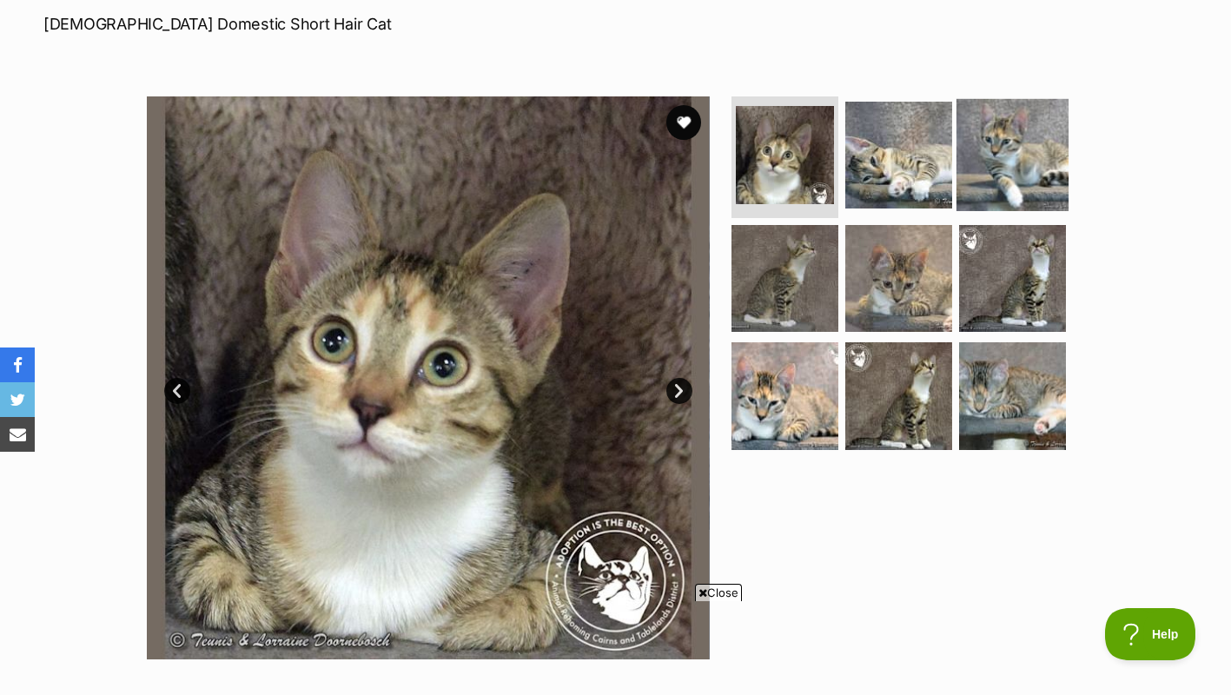
click at [956, 117] on img at bounding box center [1012, 155] width 112 height 112
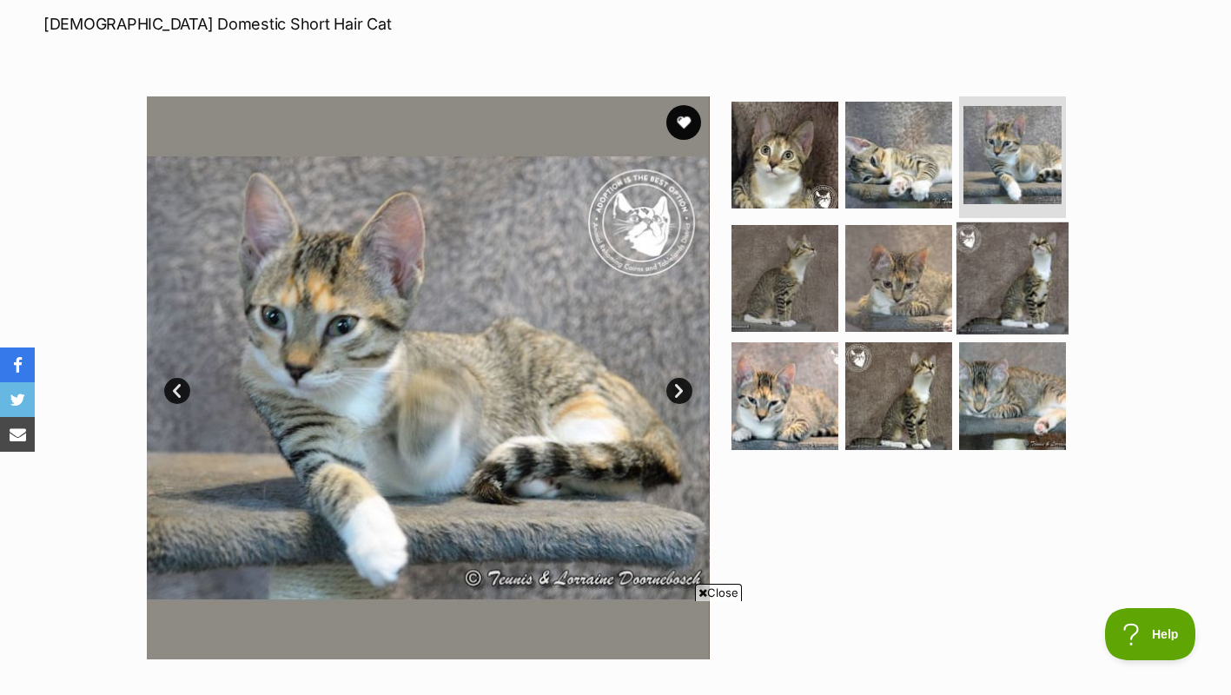
click at [1059, 271] on img at bounding box center [1012, 278] width 112 height 112
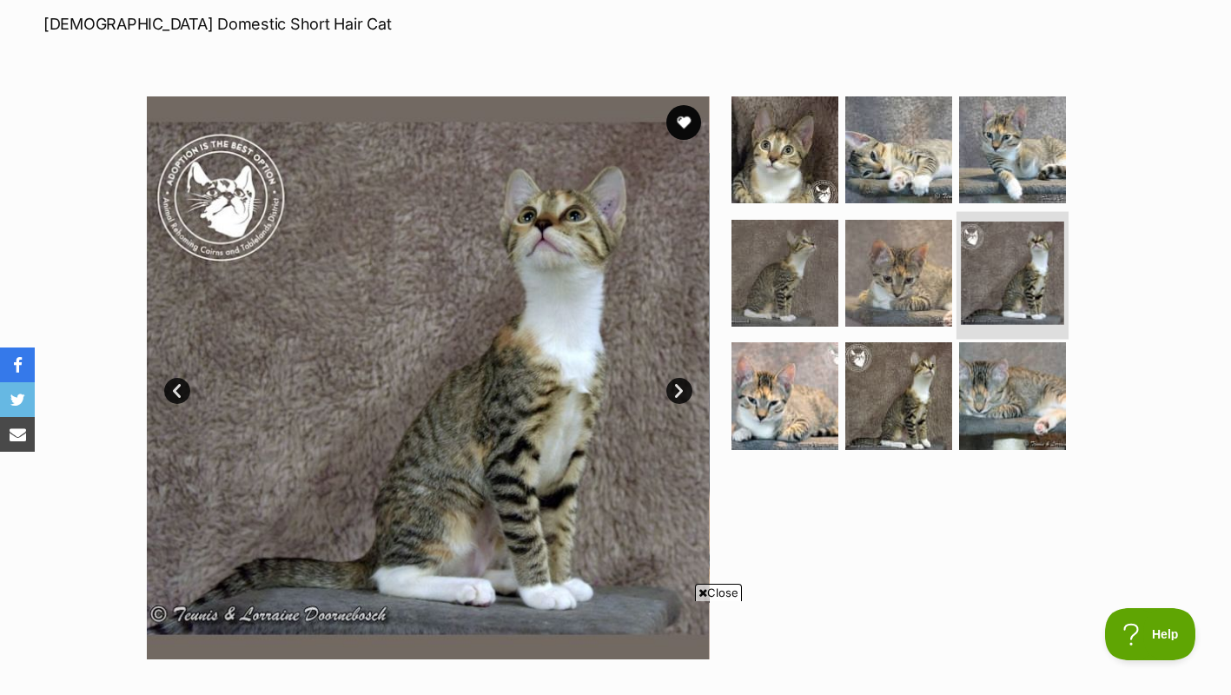
click at [996, 328] on li at bounding box center [1012, 275] width 112 height 128
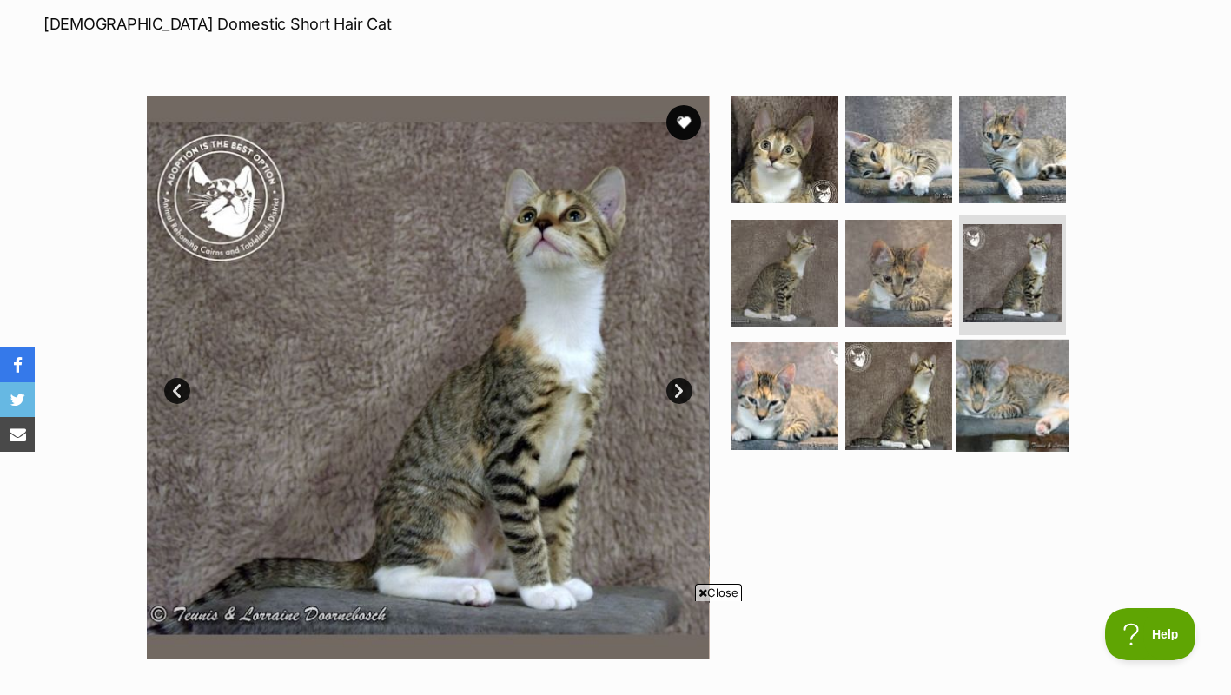
click at [1040, 386] on img at bounding box center [1012, 396] width 112 height 112
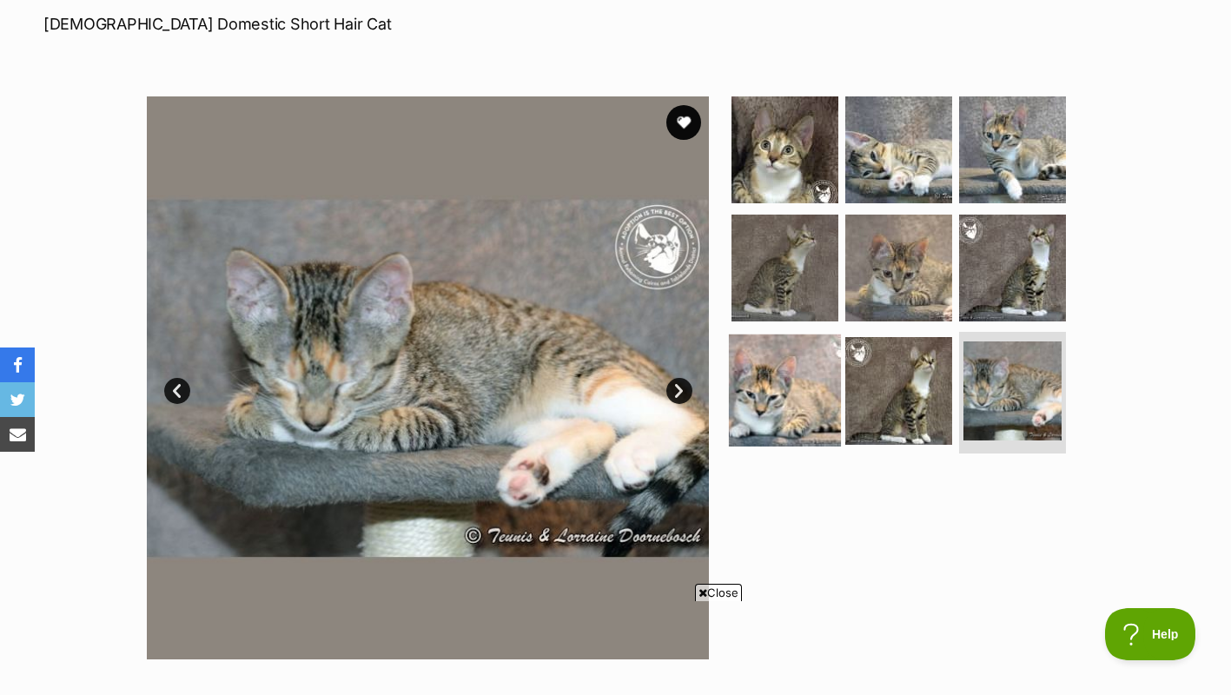
click at [781, 383] on img at bounding box center [785, 390] width 112 height 112
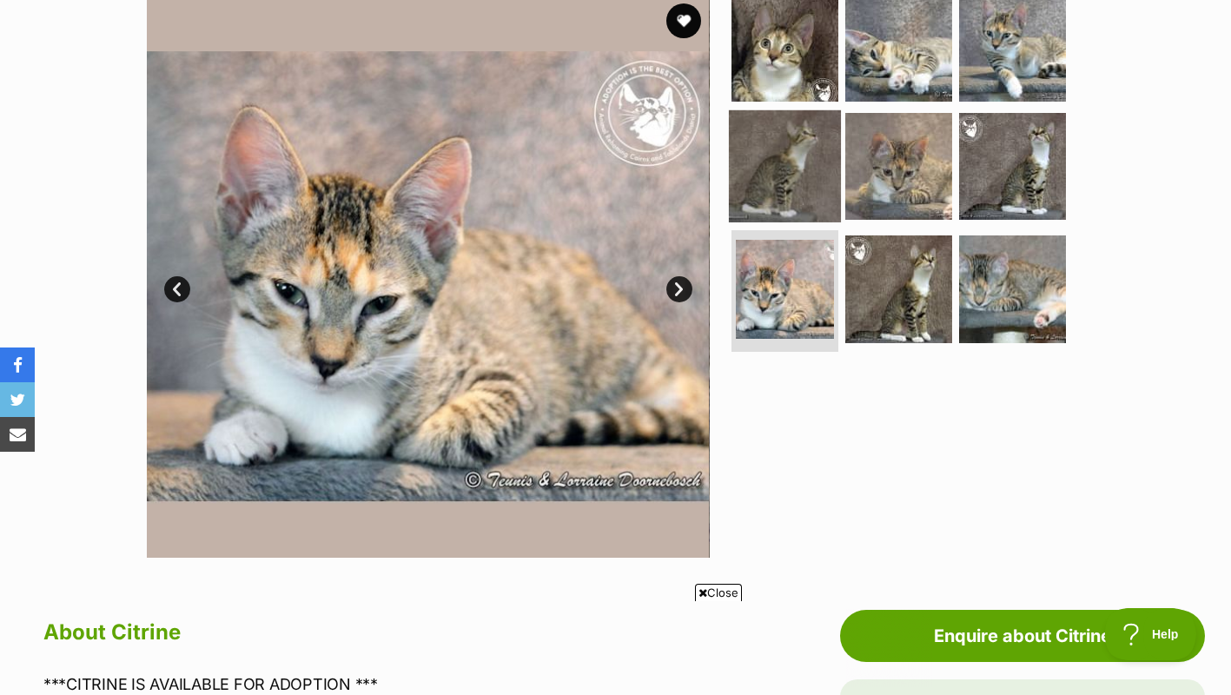
scroll to position [0, 0]
click at [811, 179] on img at bounding box center [785, 165] width 112 height 112
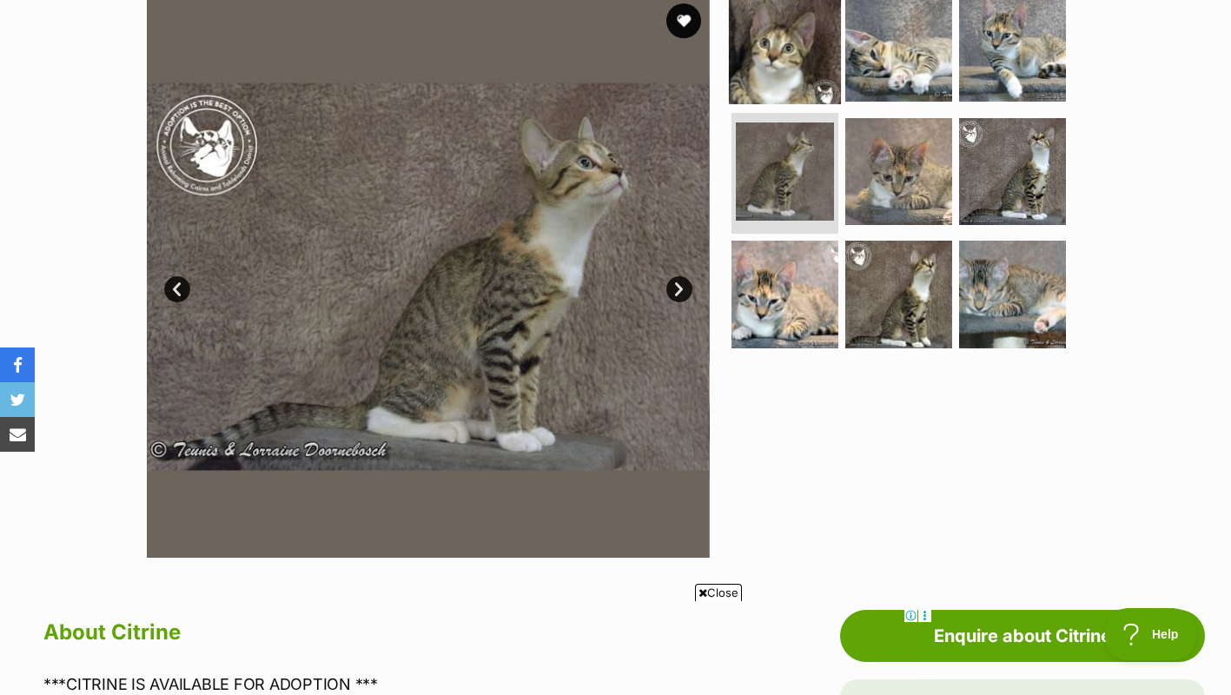
click at [793, 80] on img at bounding box center [785, 48] width 112 height 112
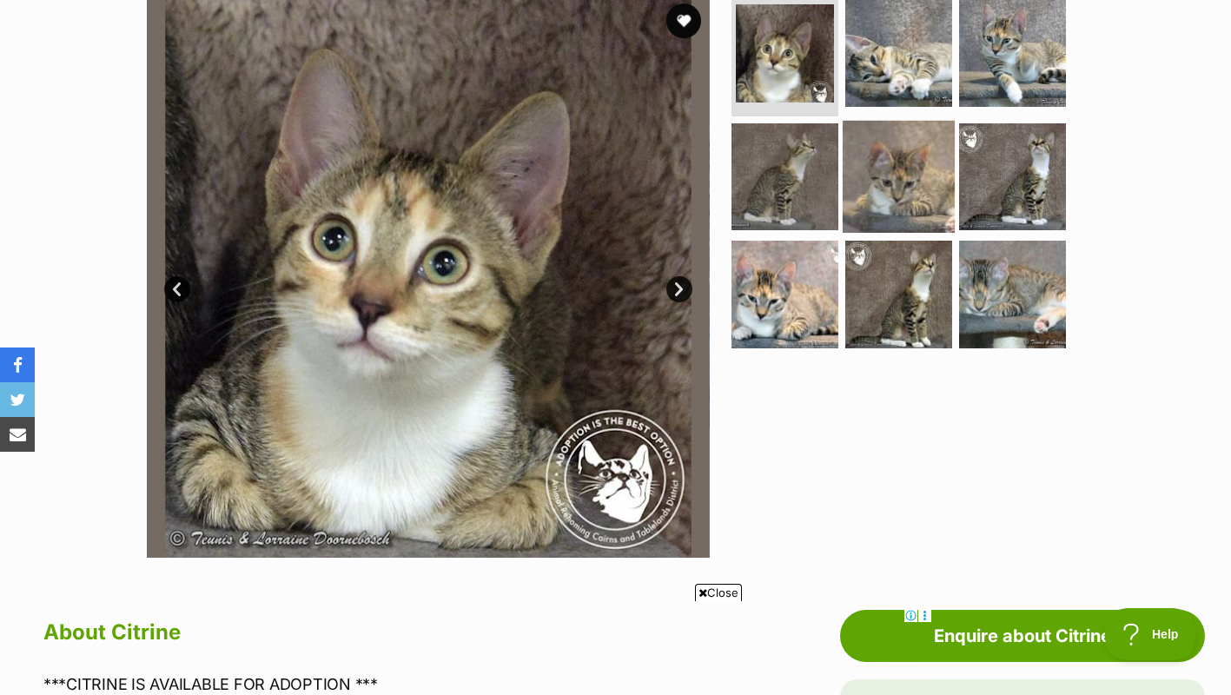
click at [869, 176] on img at bounding box center [899, 176] width 112 height 112
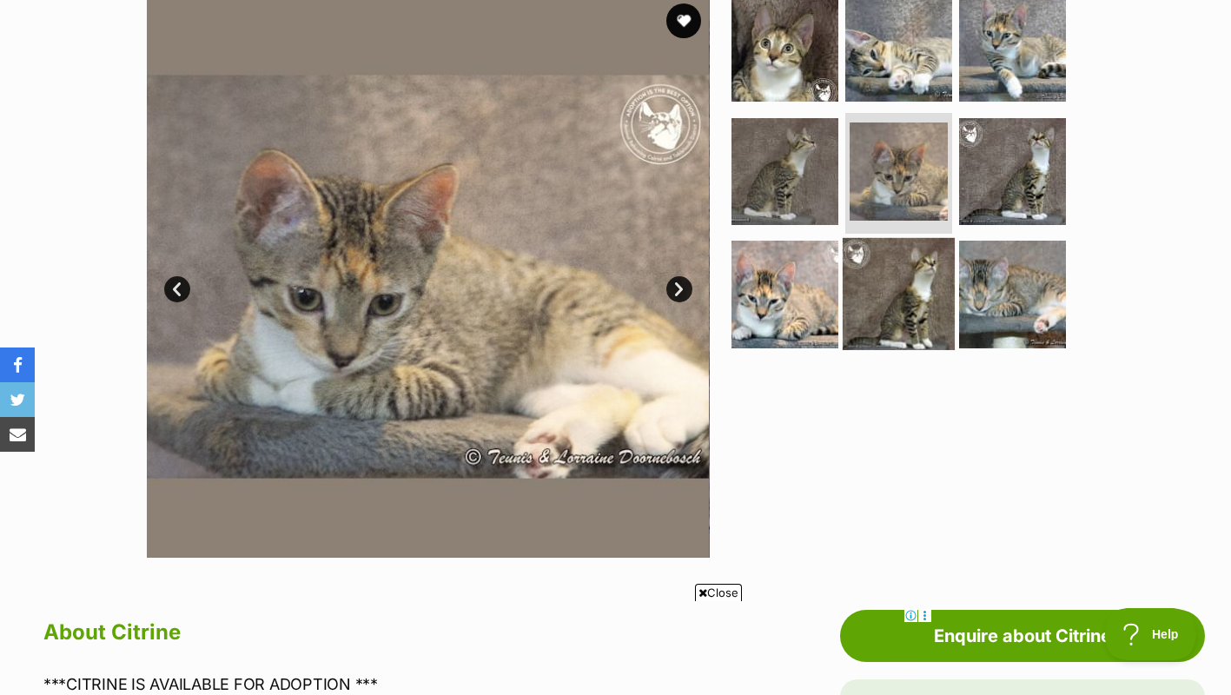
click at [903, 317] on img at bounding box center [899, 294] width 112 height 112
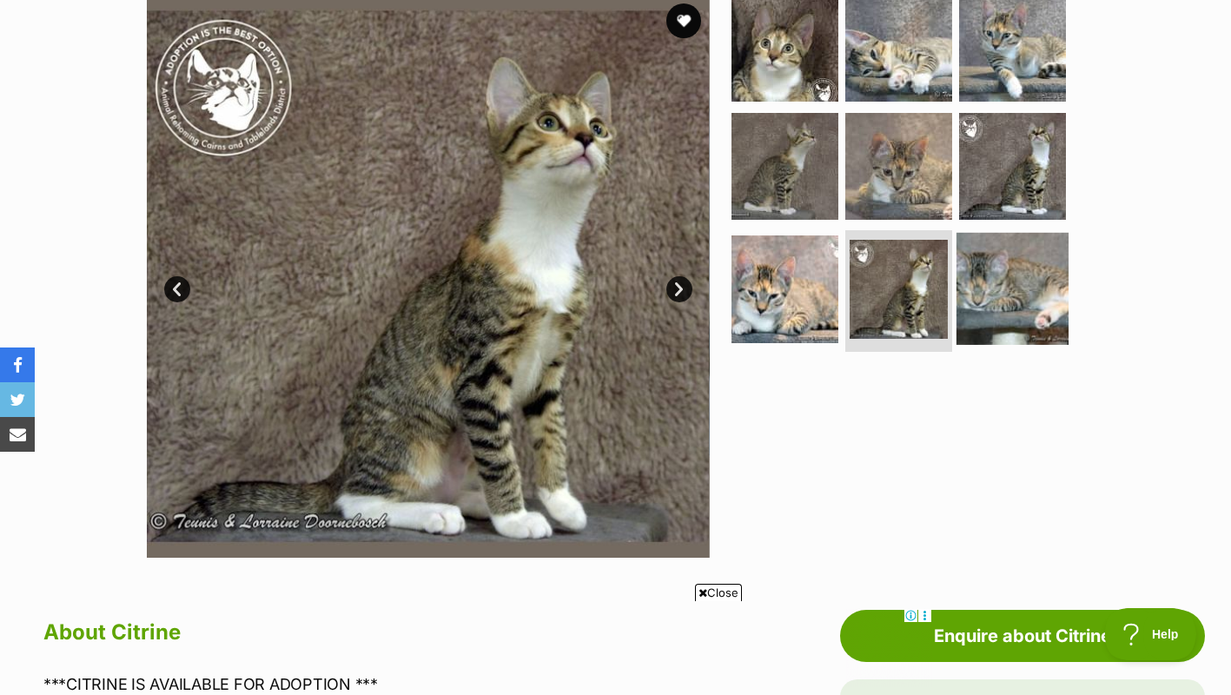
click at [998, 274] on img at bounding box center [1012, 289] width 112 height 112
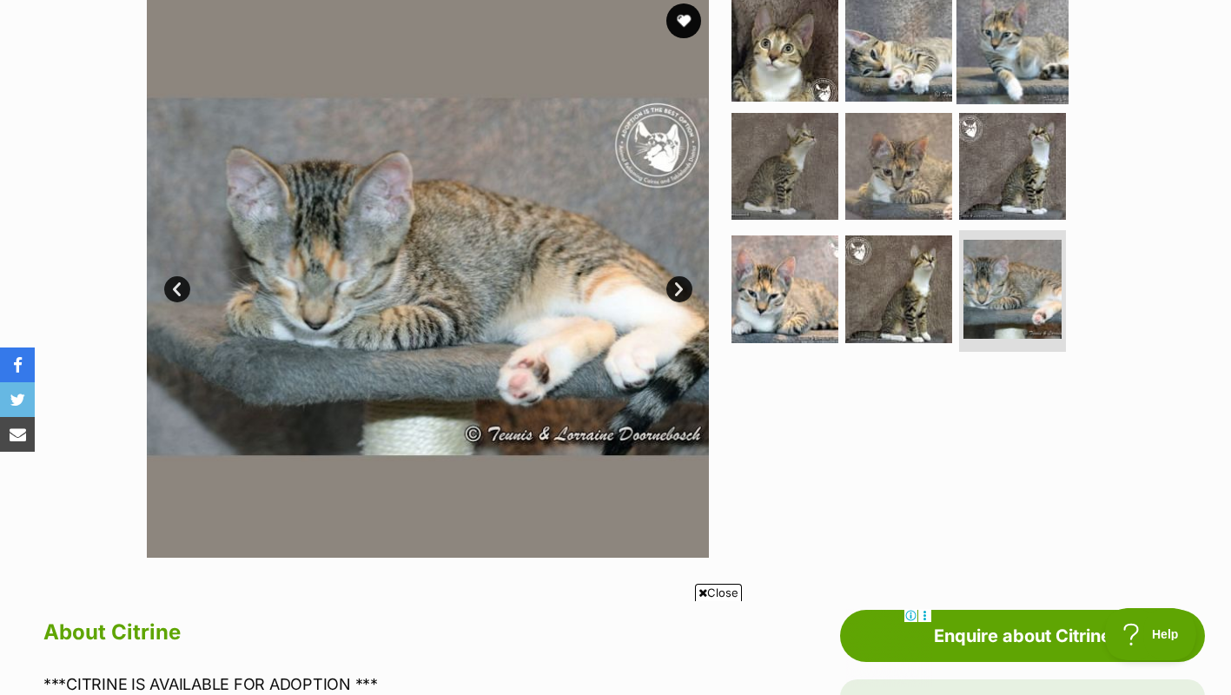
click at [1034, 76] on img at bounding box center [1012, 48] width 112 height 112
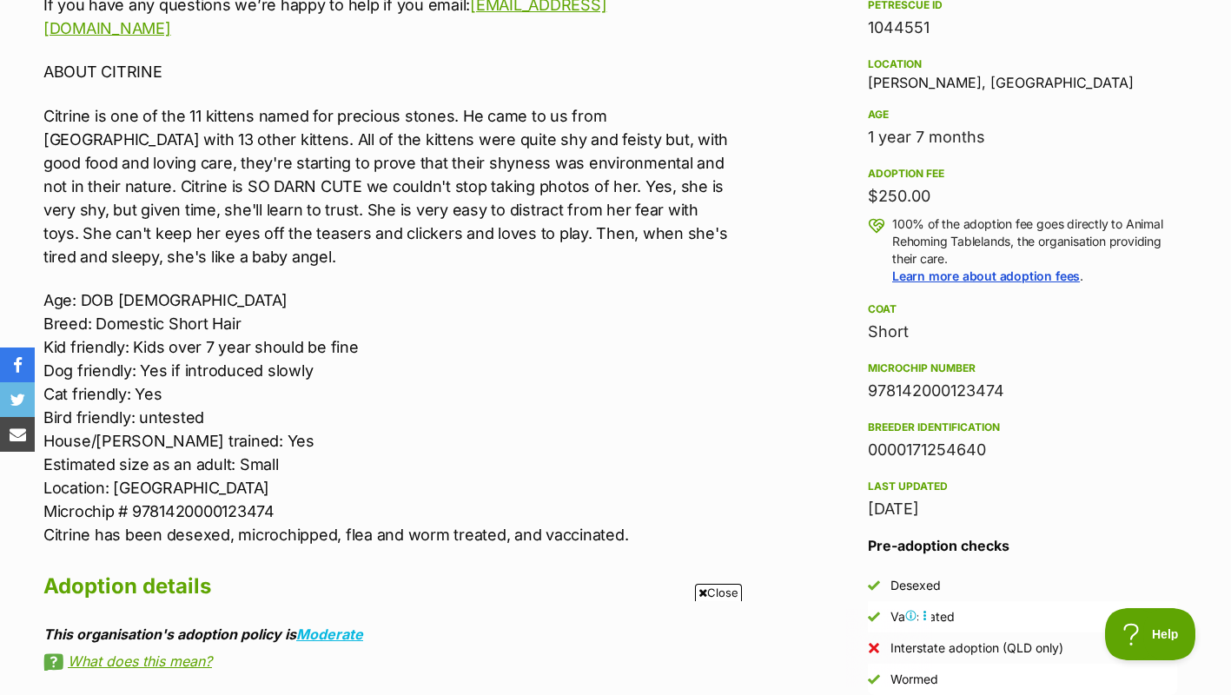
scroll to position [1281, 0]
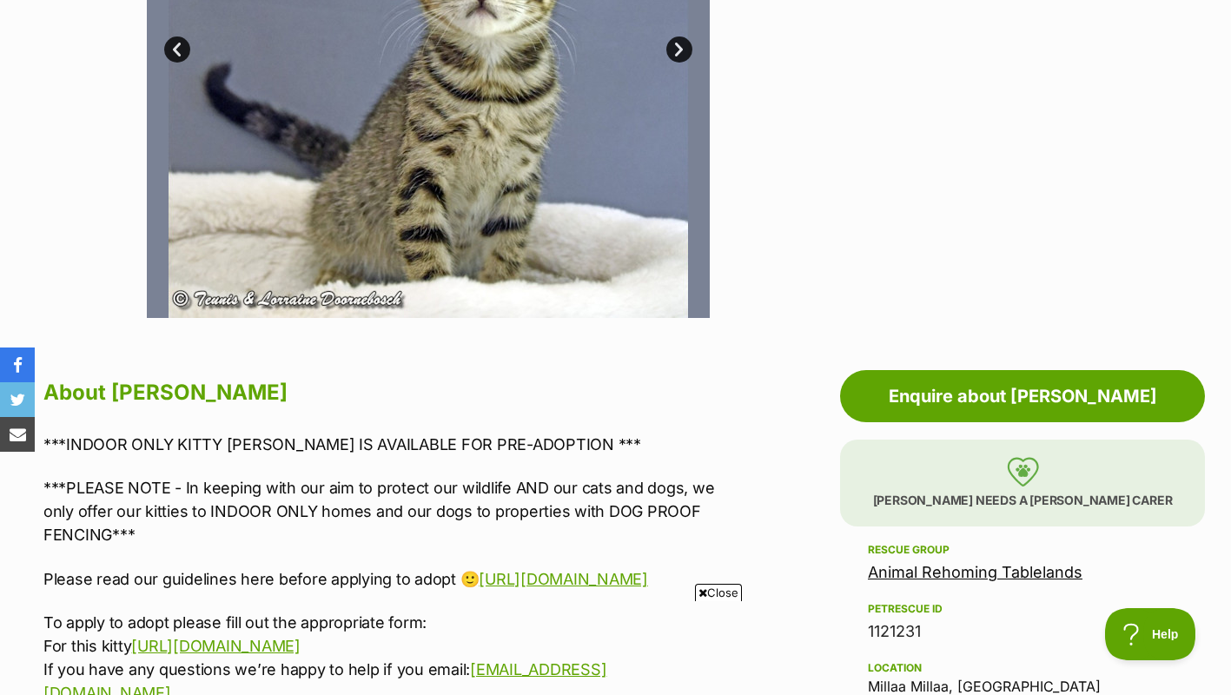
scroll to position [377, 0]
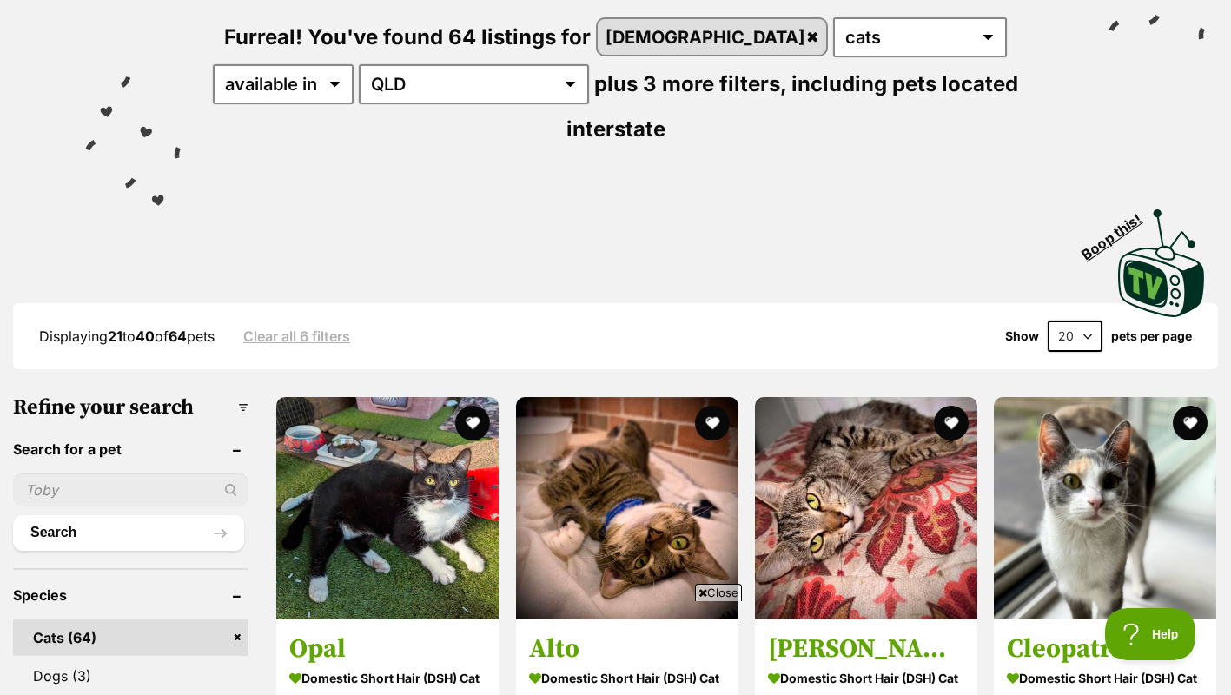
scroll to position [341, 0]
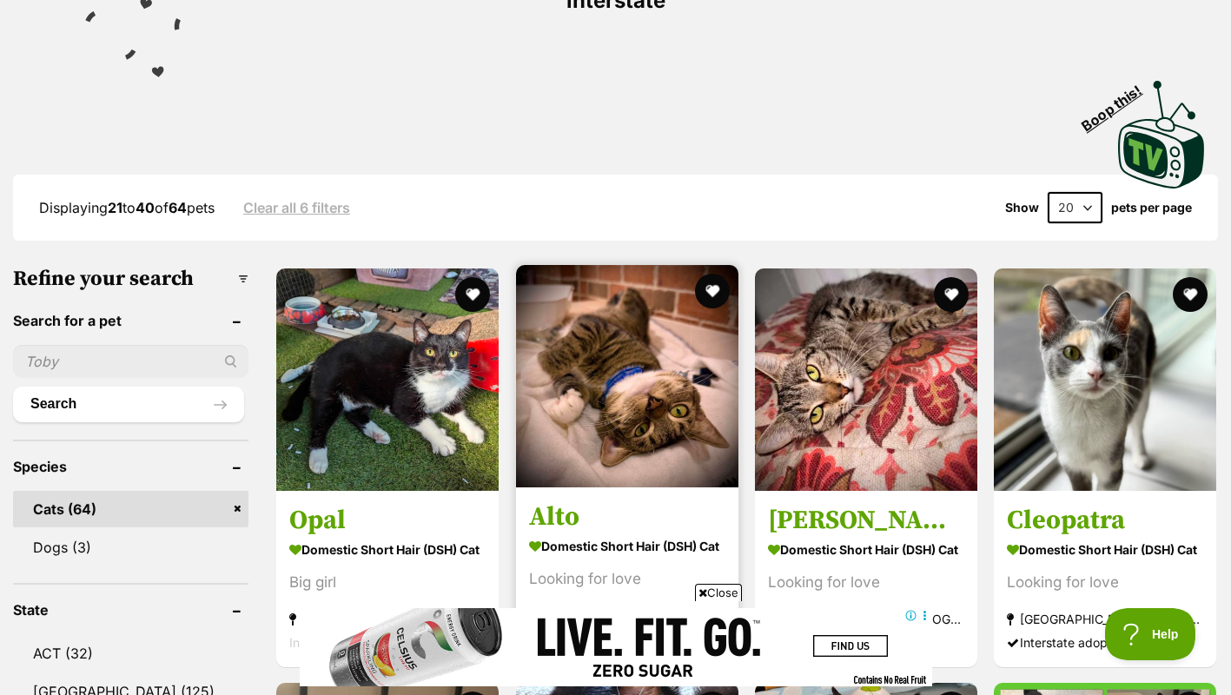
click at [681, 319] on img at bounding box center [627, 376] width 222 height 222
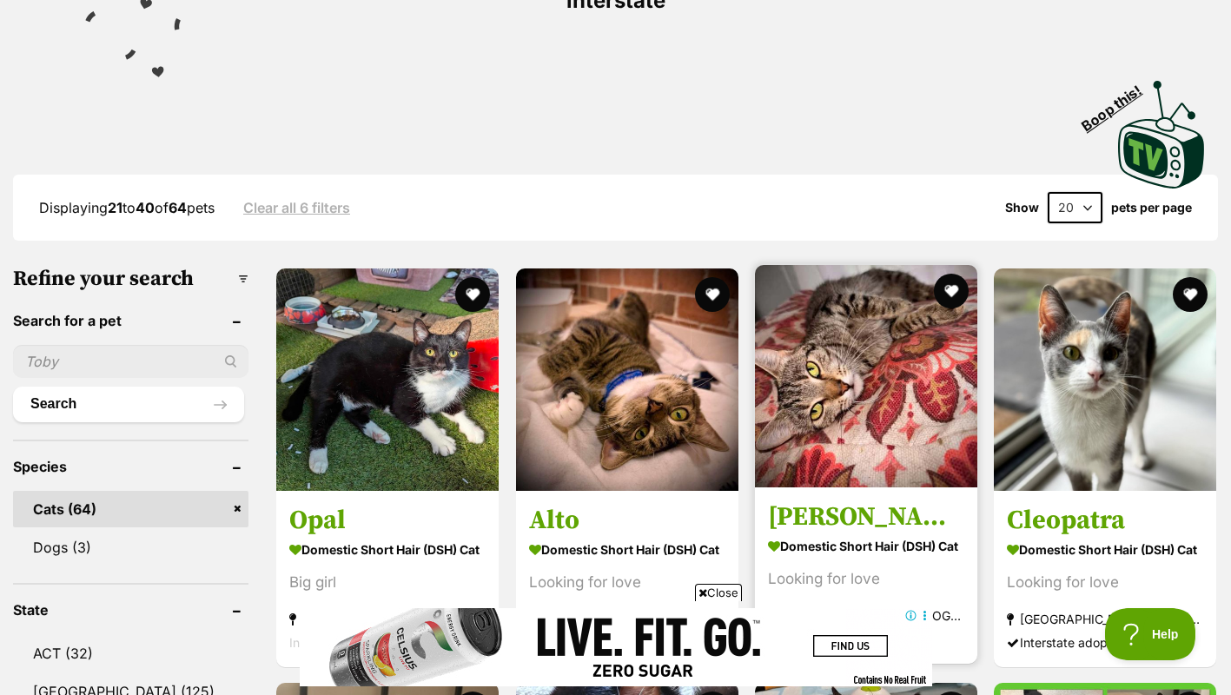
click at [854, 348] on img at bounding box center [866, 376] width 222 height 222
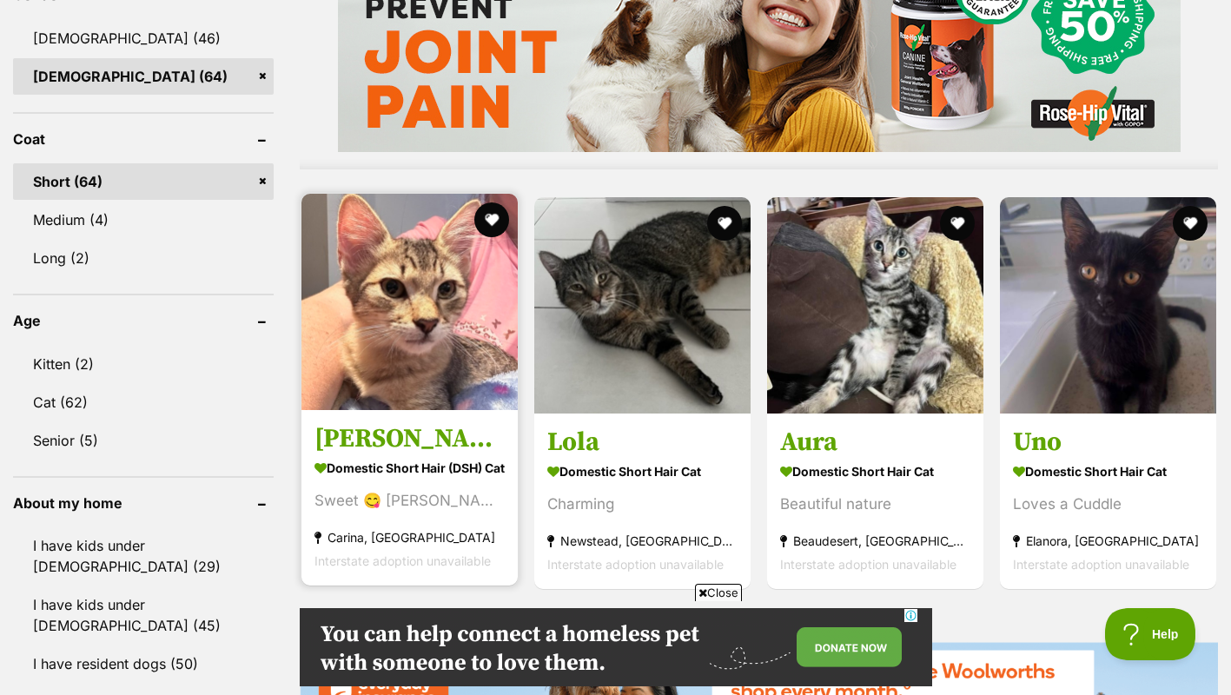
scroll to position [0, 0]
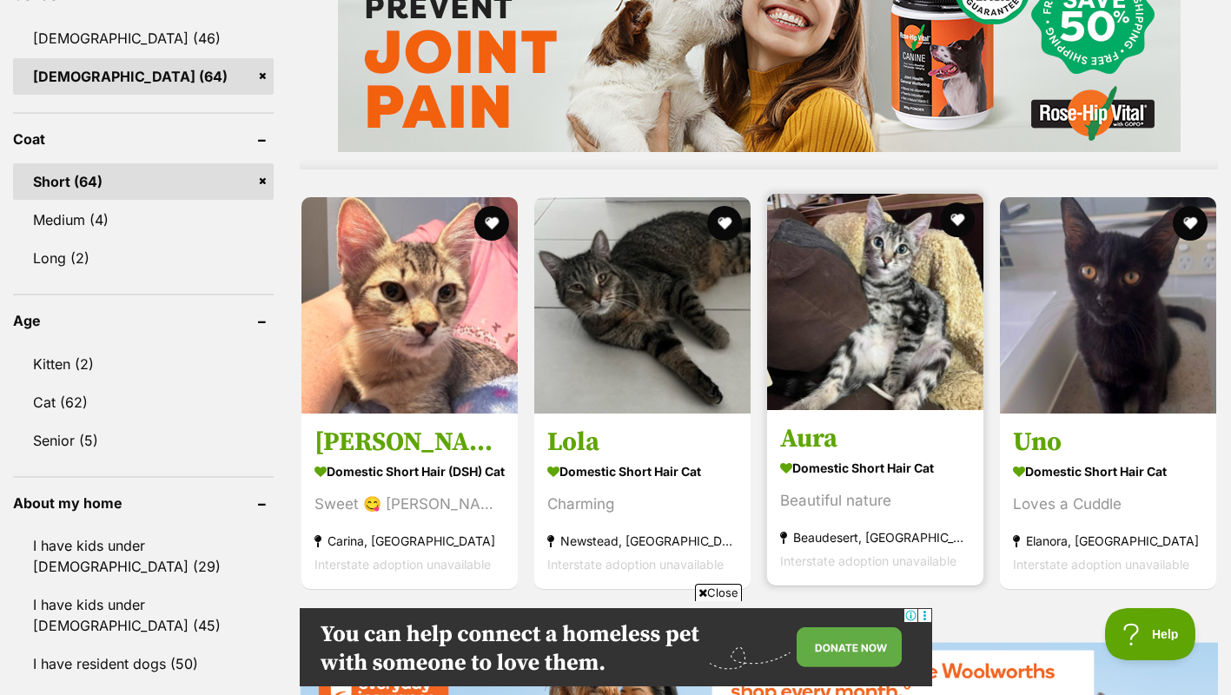
click at [905, 321] on img at bounding box center [875, 302] width 216 height 216
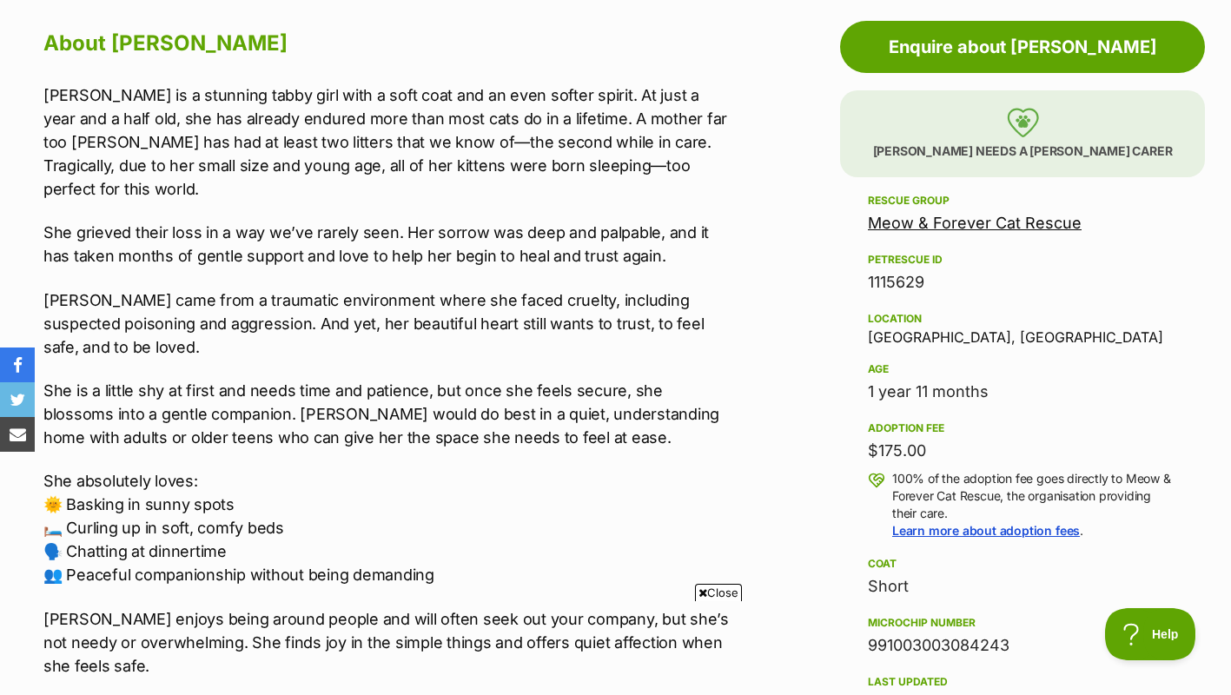
scroll to position [975, 0]
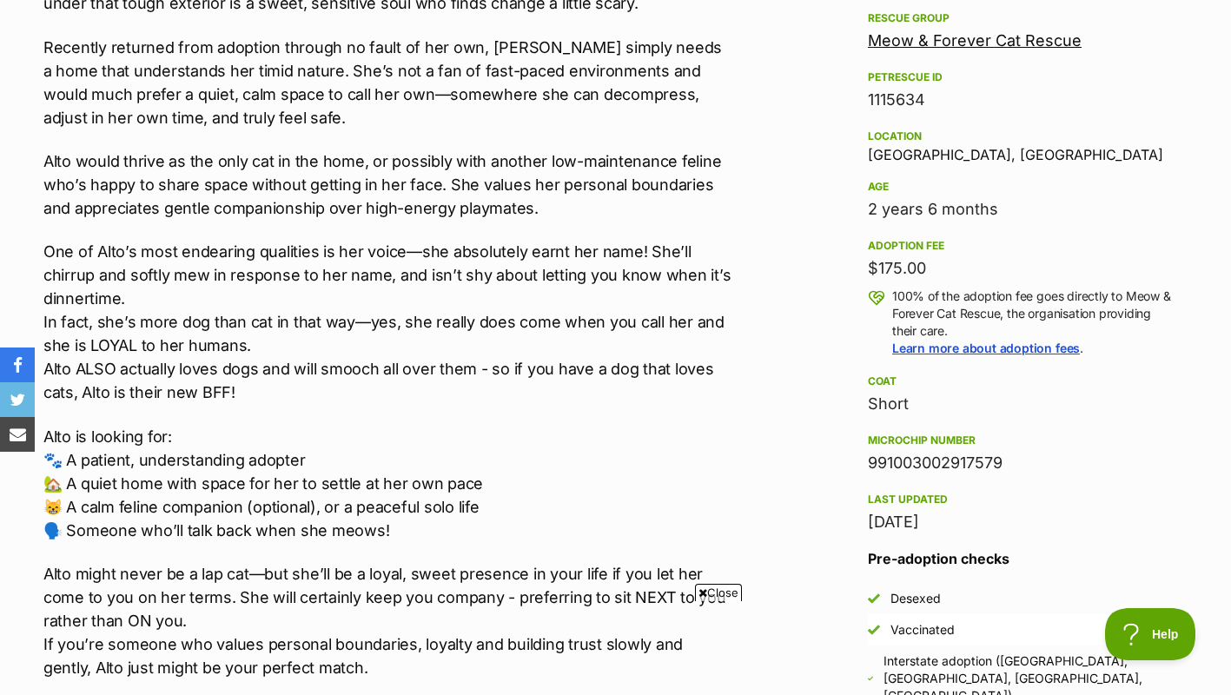
scroll to position [1139, 0]
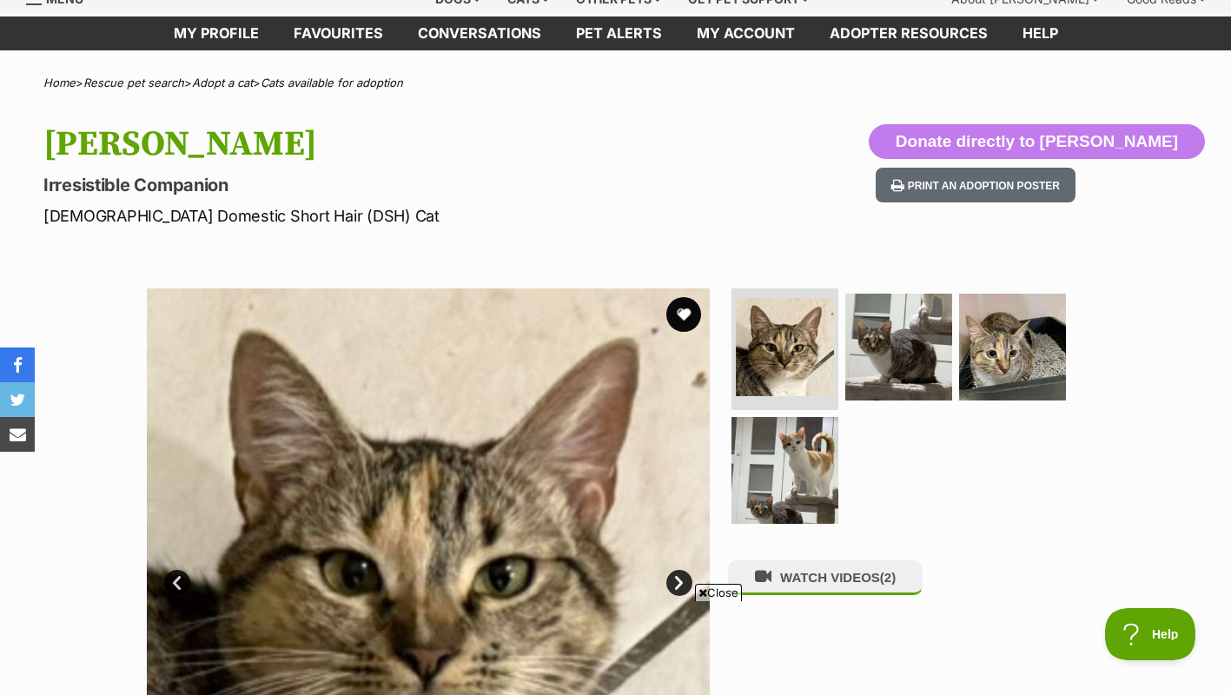
scroll to position [46, 0]
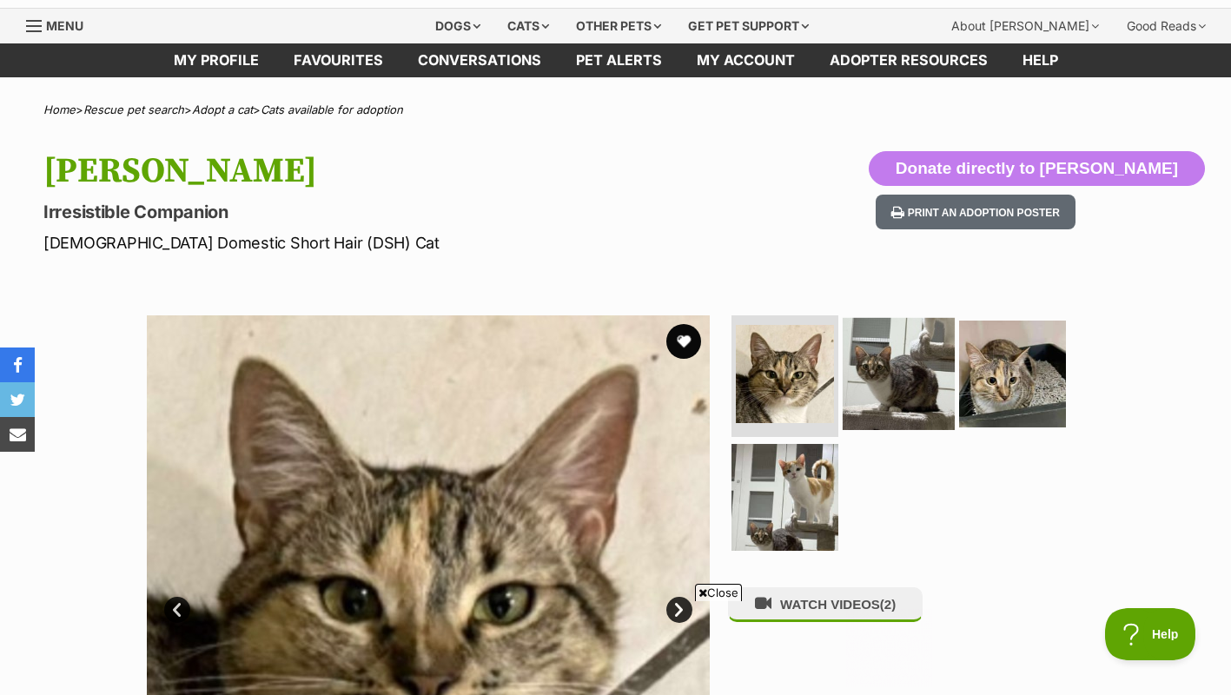
click at [860, 414] on img at bounding box center [899, 374] width 112 height 112
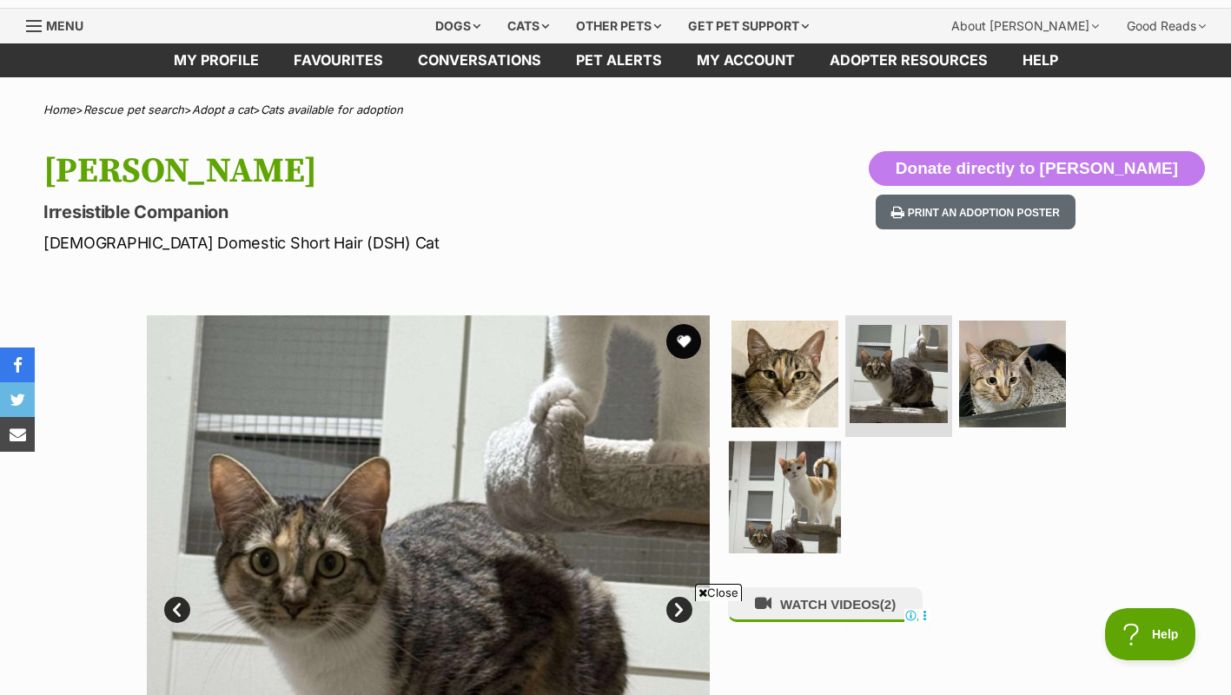
scroll to position [209, 0]
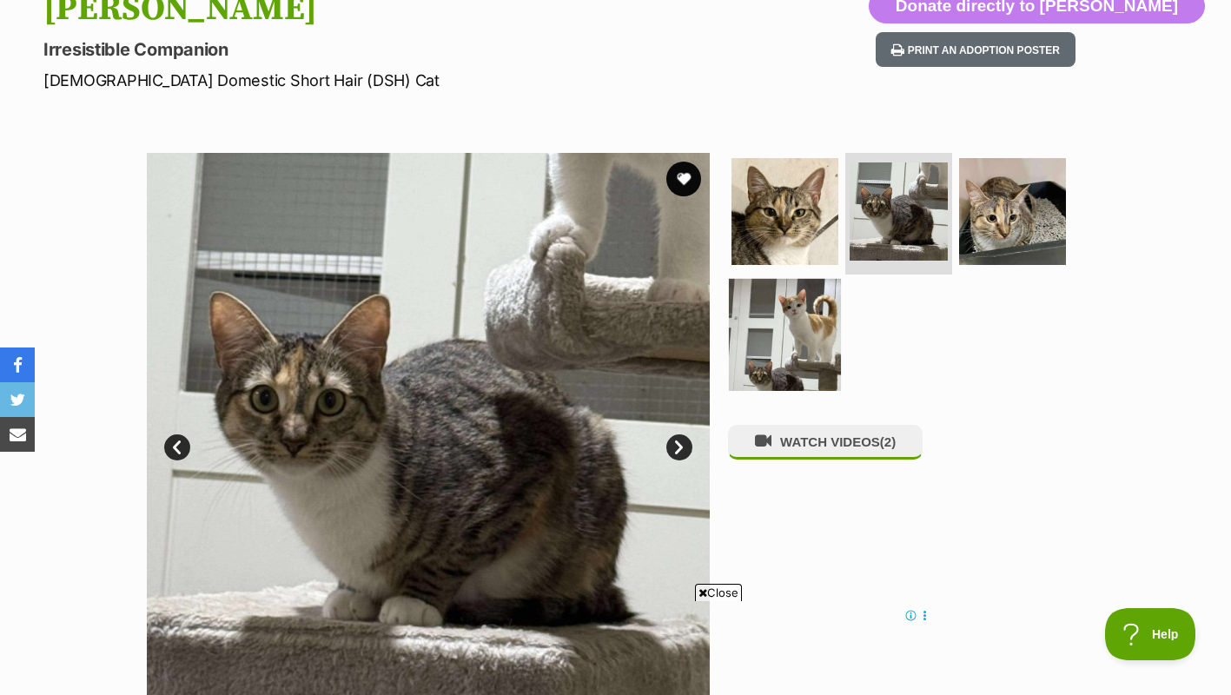
click at [810, 324] on img at bounding box center [785, 334] width 112 height 112
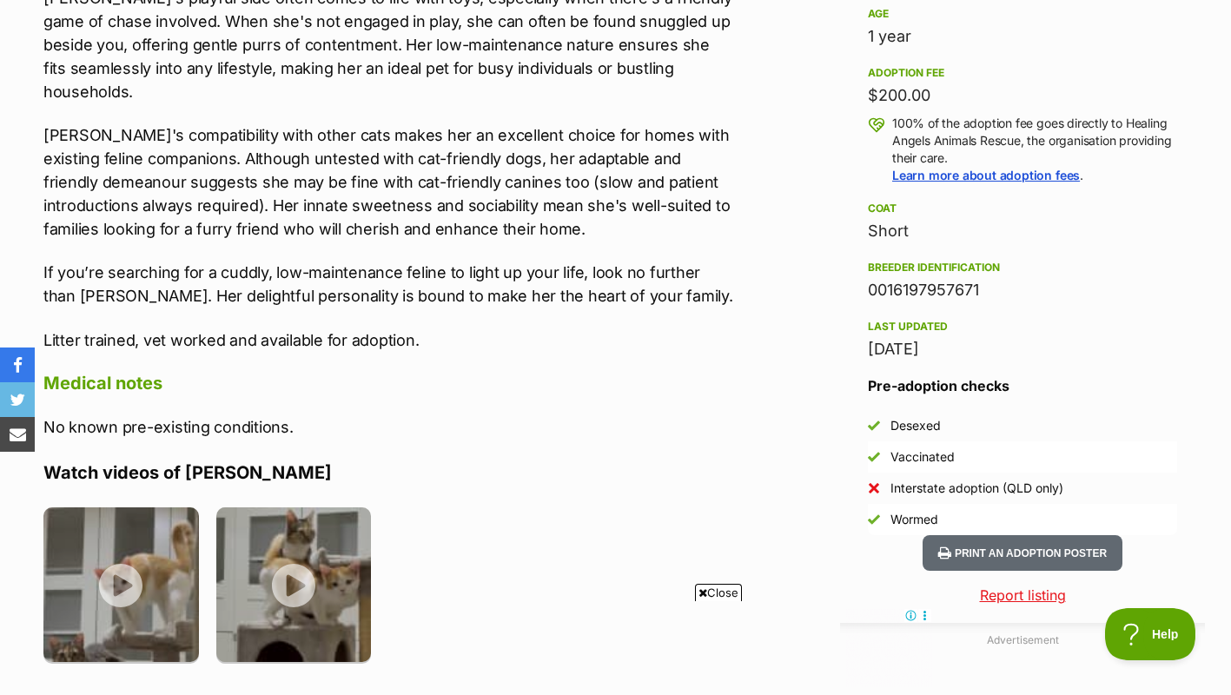
scroll to position [1159, 0]
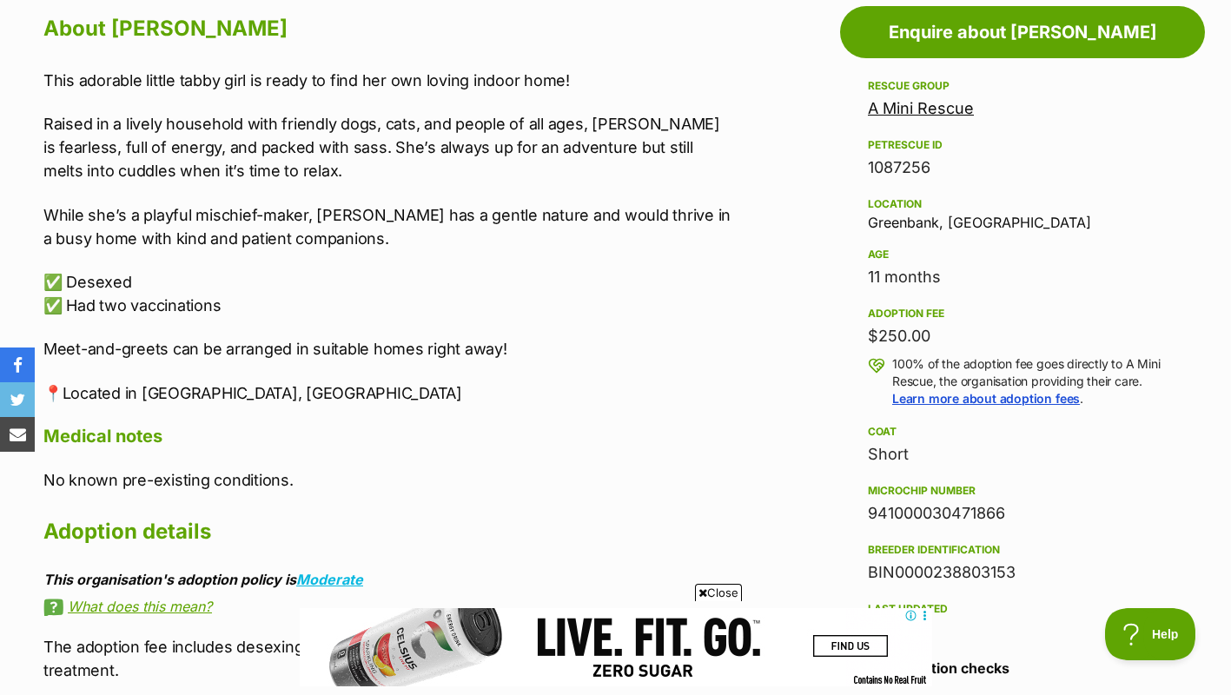
scroll to position [966, 0]
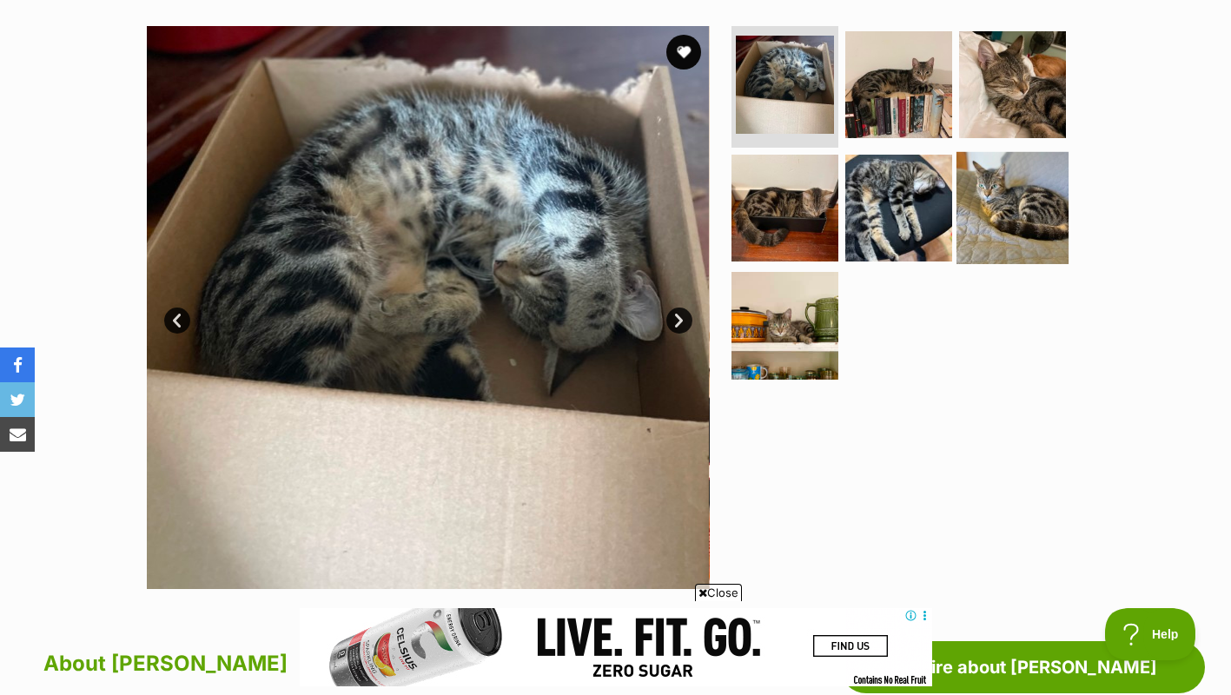
click at [968, 218] on img at bounding box center [1012, 207] width 112 height 112
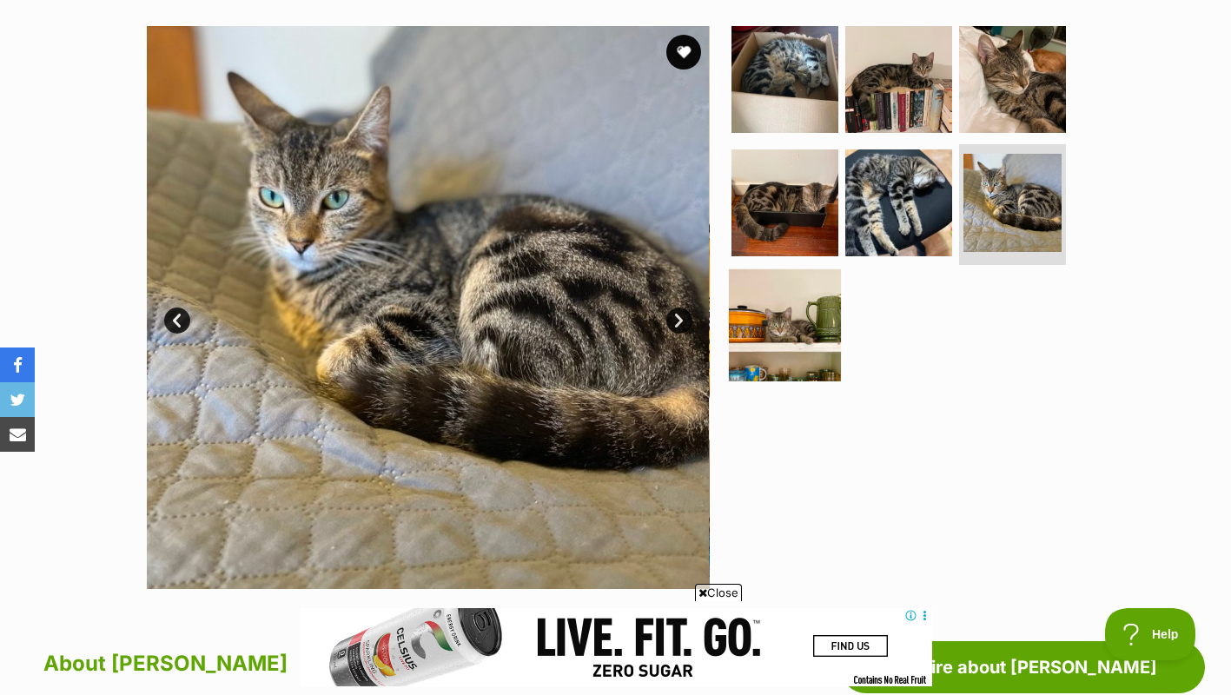
click at [778, 309] on img at bounding box center [785, 325] width 112 height 112
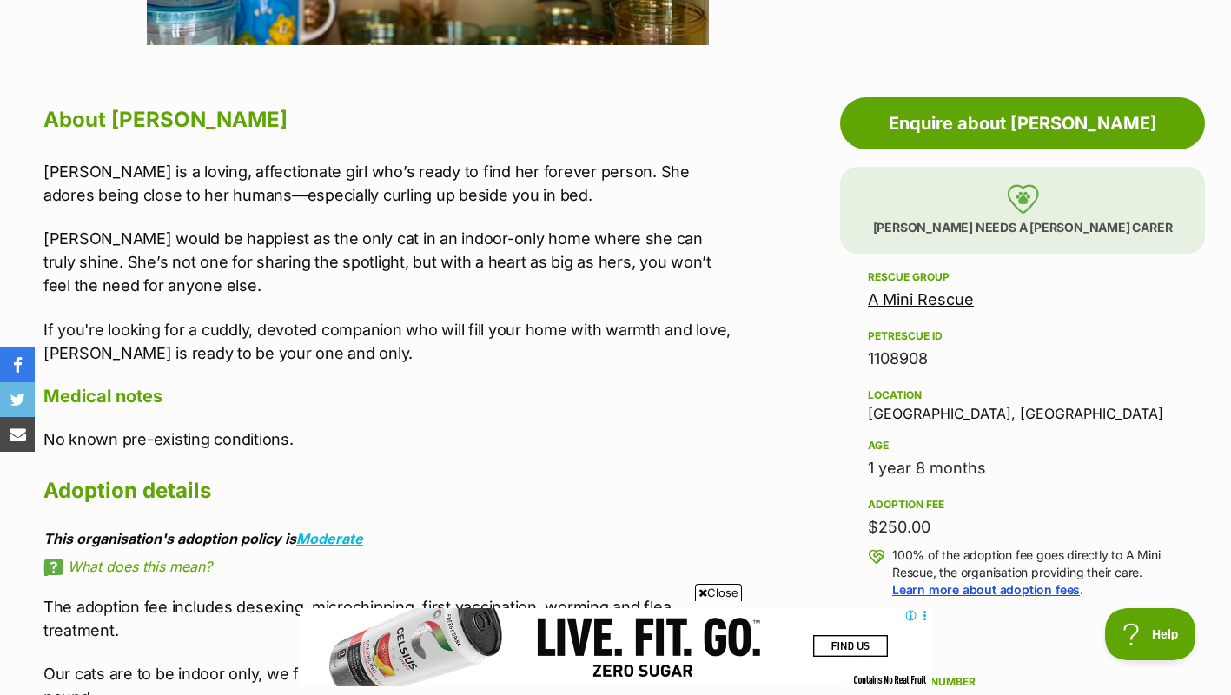
scroll to position [880, 0]
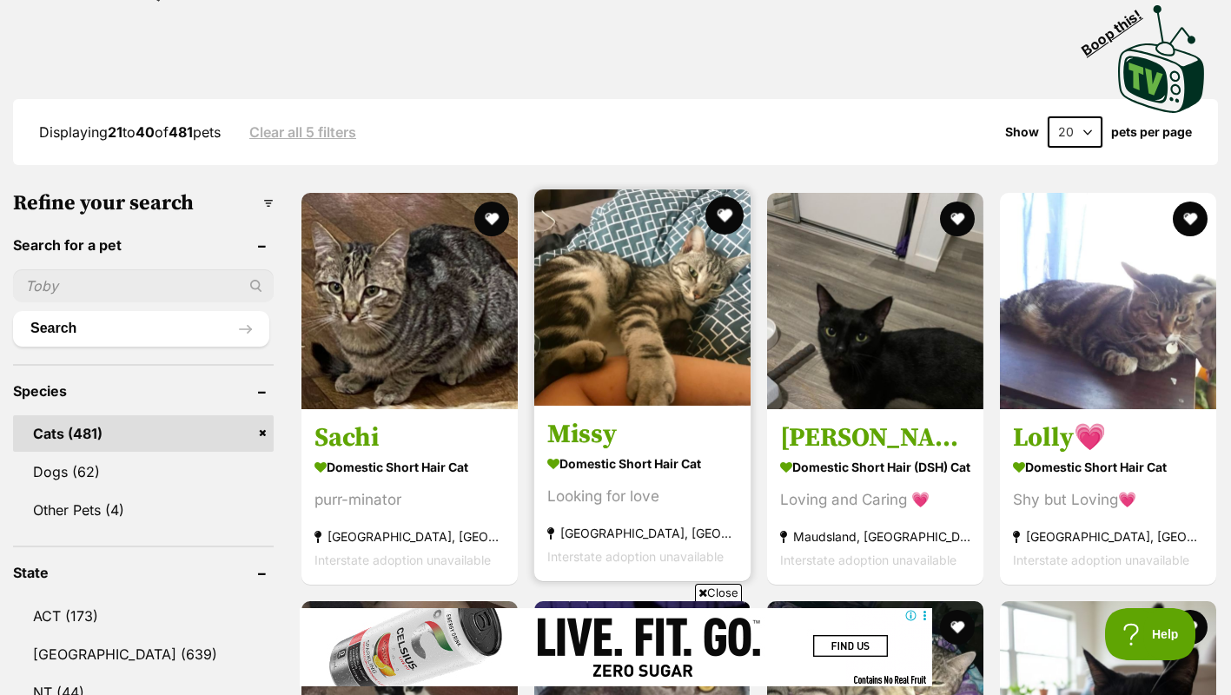
click at [738, 189] on img at bounding box center [642, 297] width 216 height 216
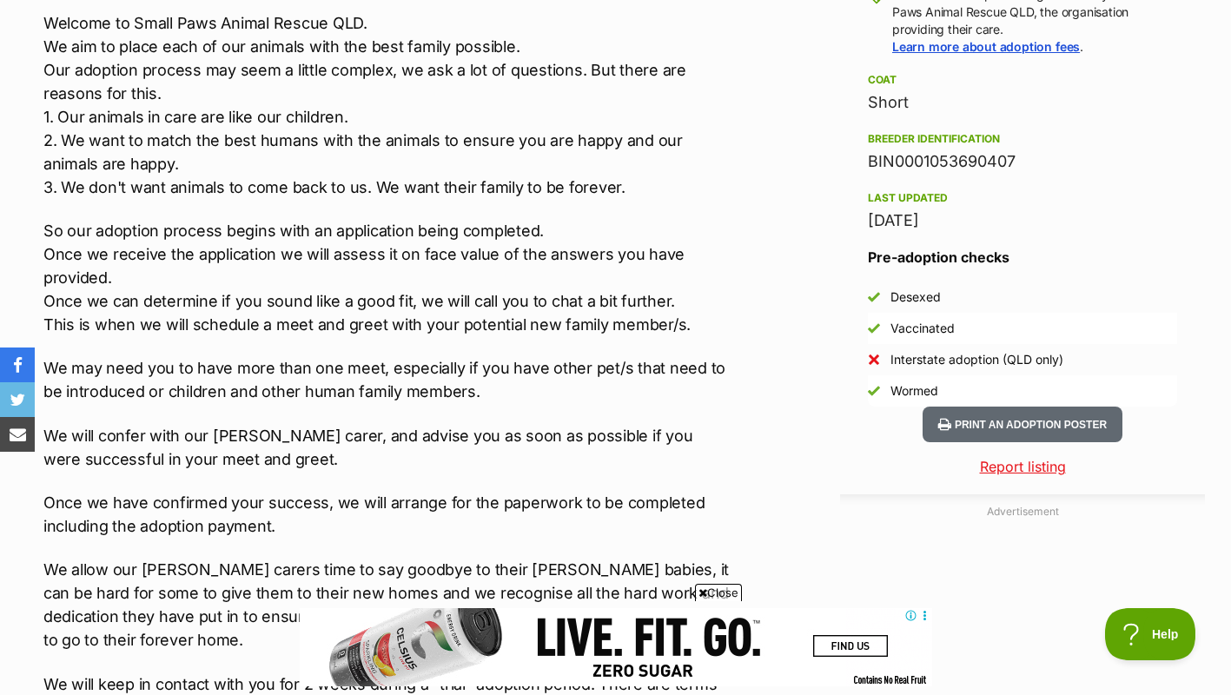
scroll to position [1453, 0]
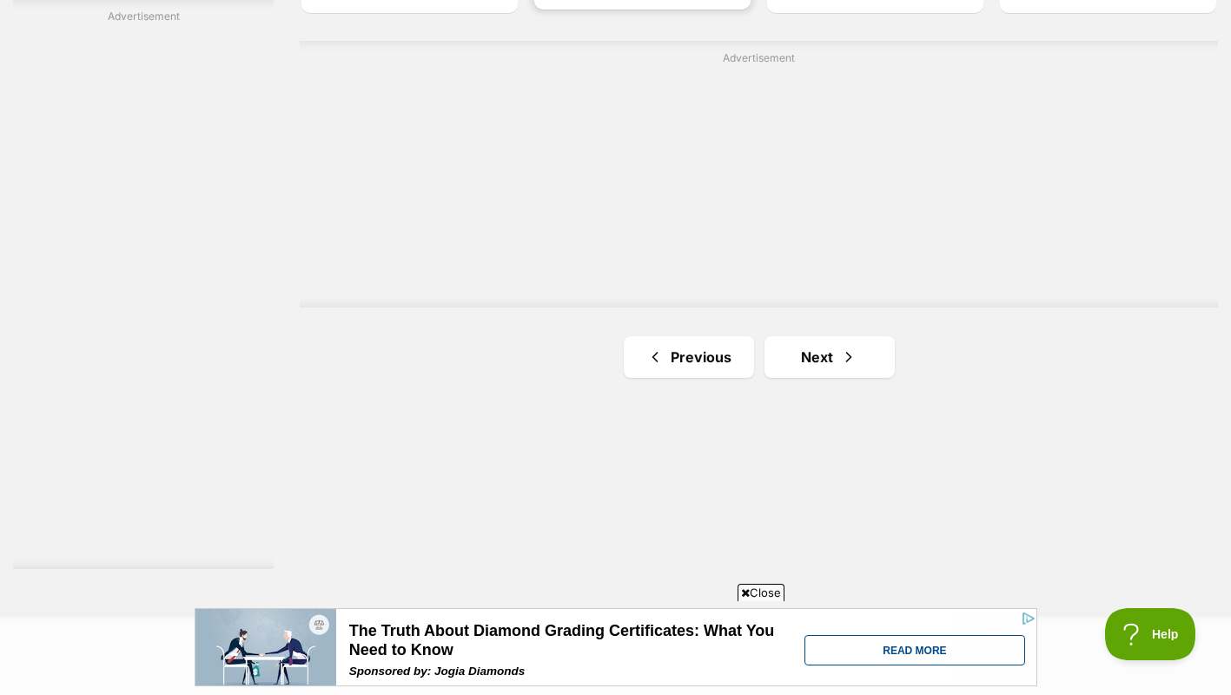
scroll to position [3108, 0]
click at [822, 333] on link "Next" at bounding box center [830, 354] width 130 height 42
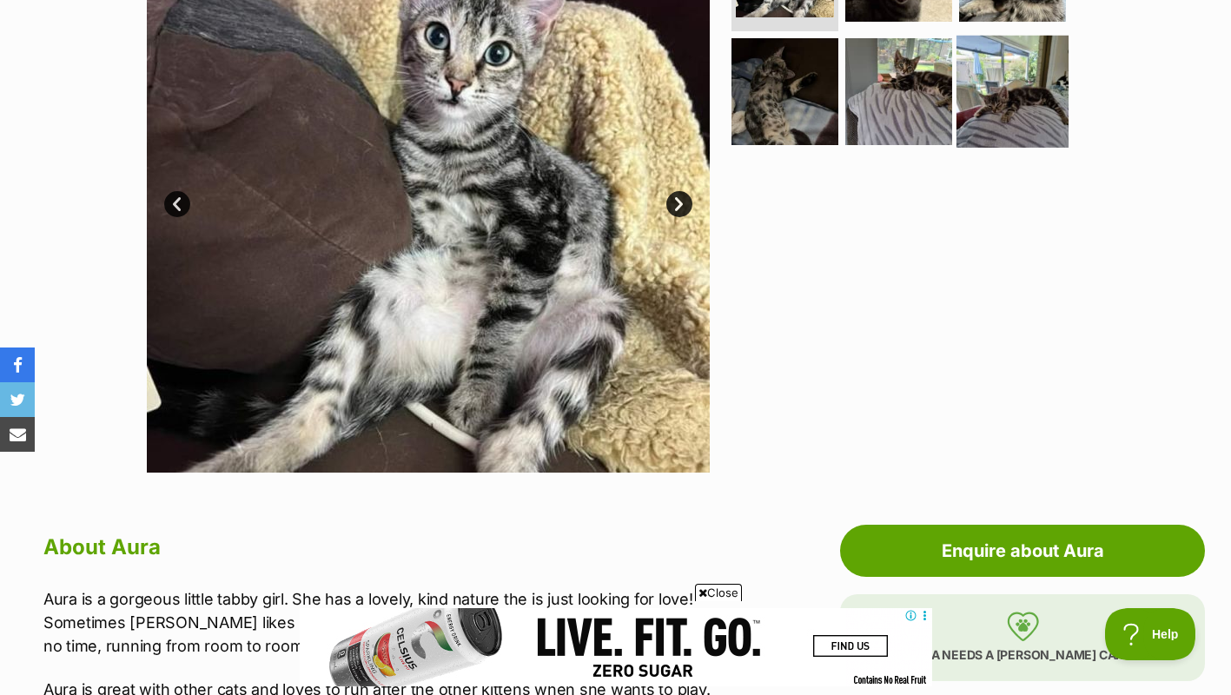
scroll to position [252, 0]
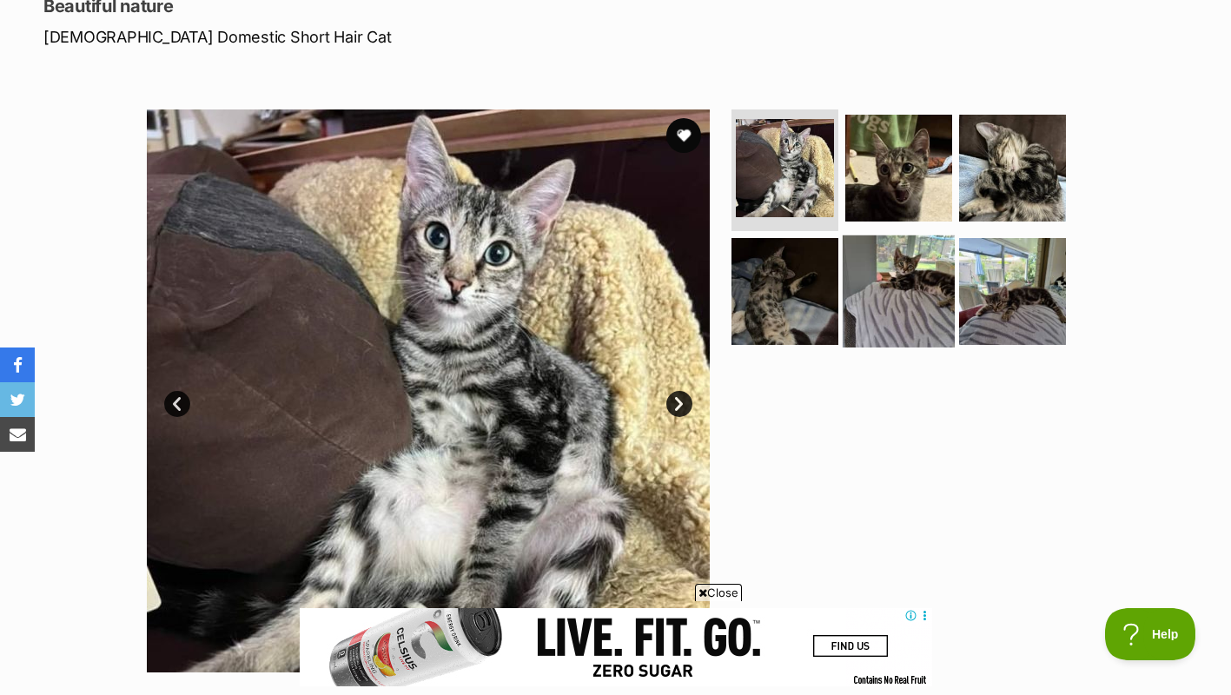
click at [858, 318] on img at bounding box center [899, 291] width 112 height 112
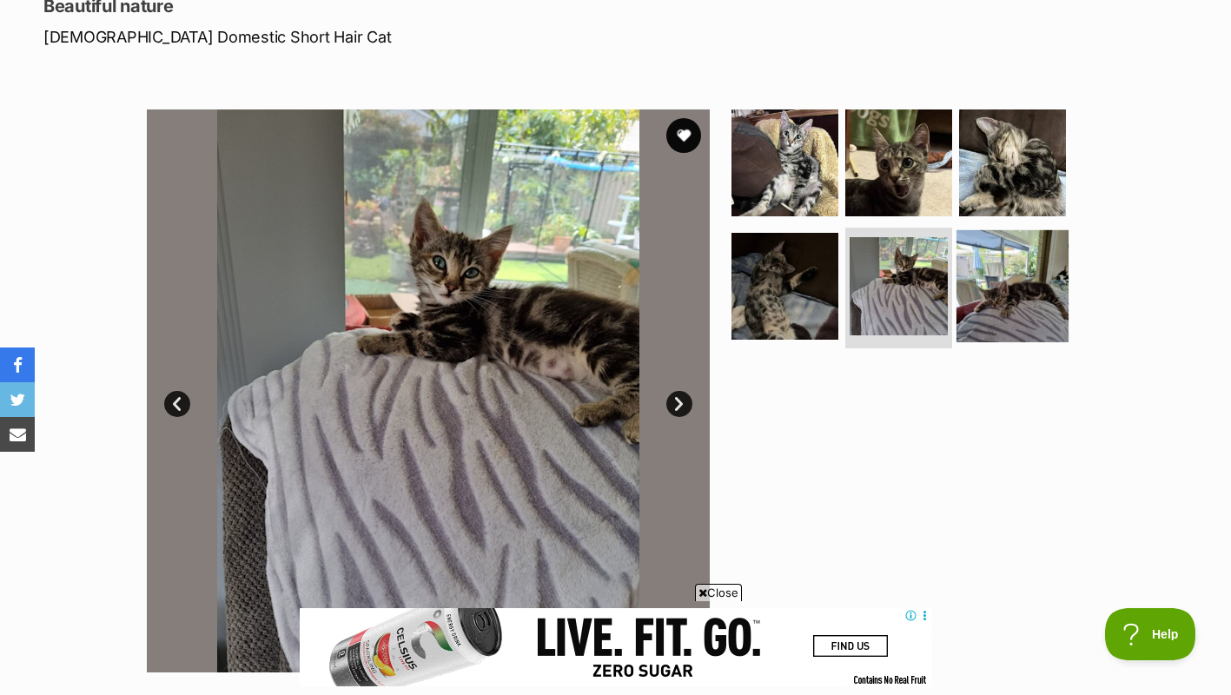
click at [1033, 301] on img at bounding box center [1012, 285] width 112 height 112
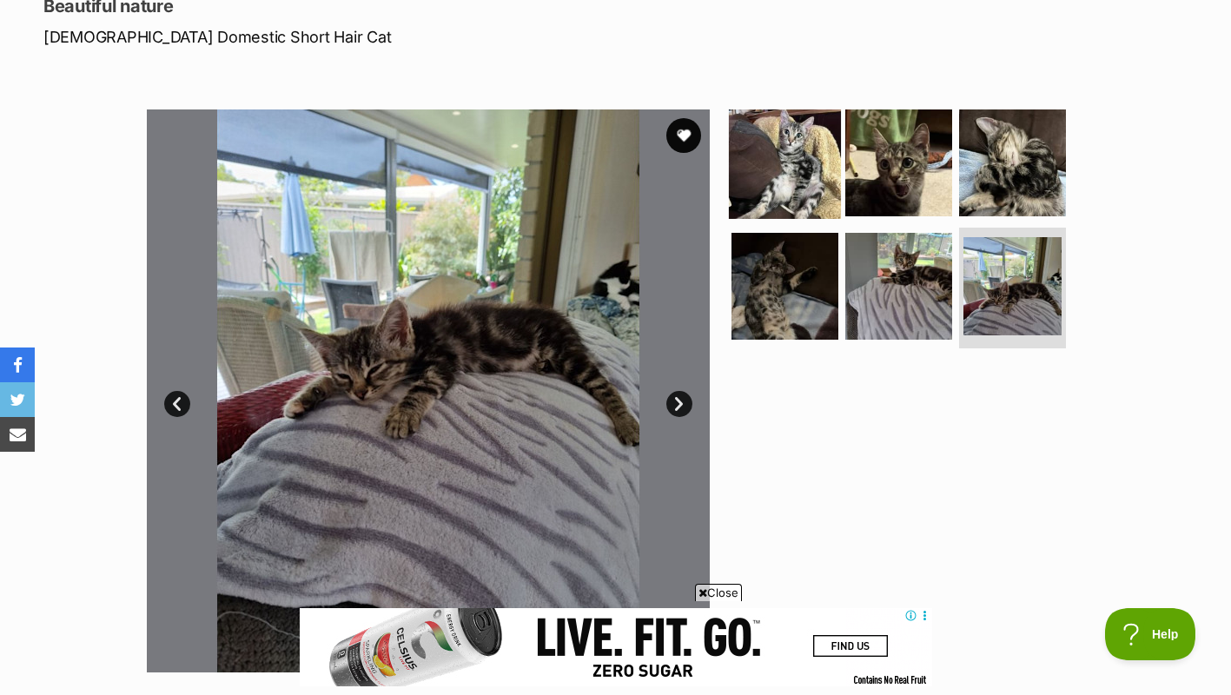
click at [785, 147] on img at bounding box center [785, 163] width 112 height 112
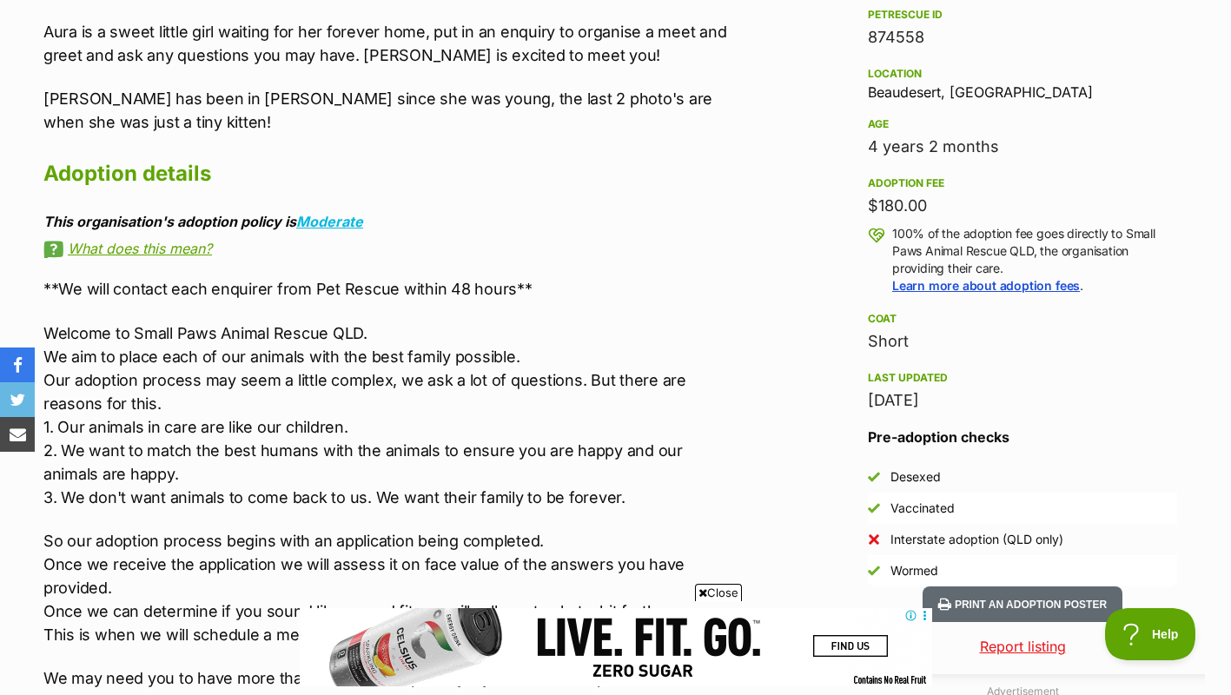
scroll to position [1240, 0]
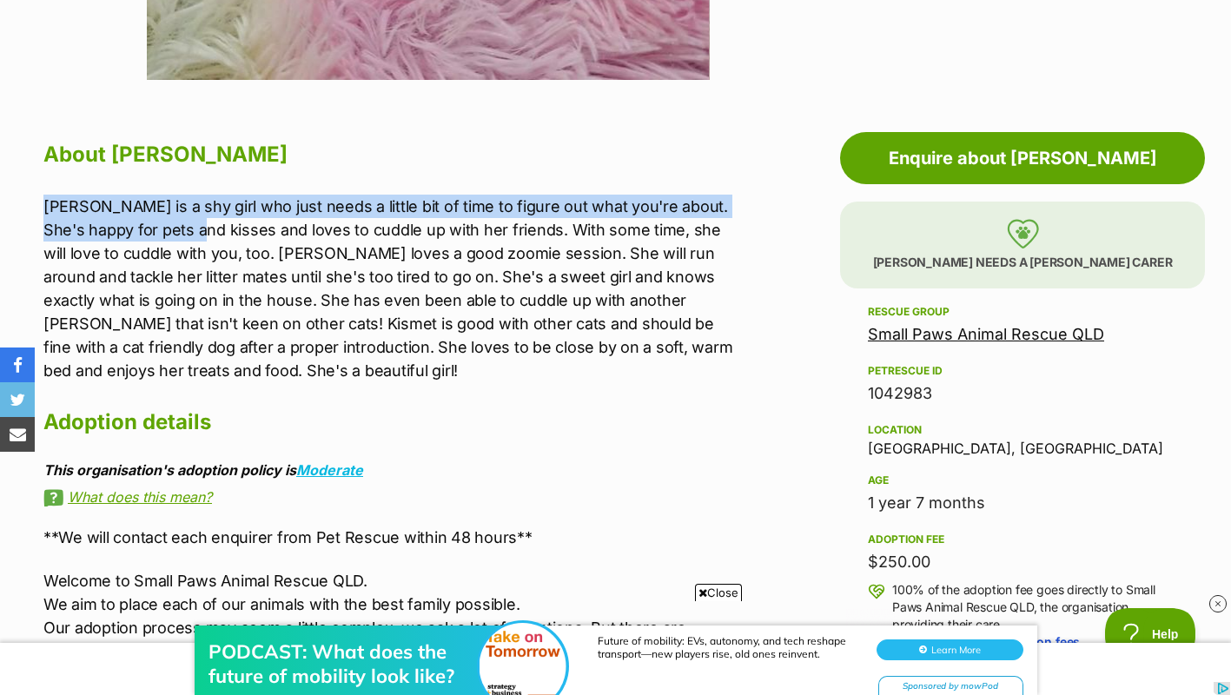
drag, startPoint x: 46, startPoint y: 200, endPoint x: 242, endPoint y: 228, distance: 198.3
click at [242, 228] on p "[PERSON_NAME] is a shy girl who just needs a little bit of time to figure out w…" at bounding box center [388, 289] width 690 height 188
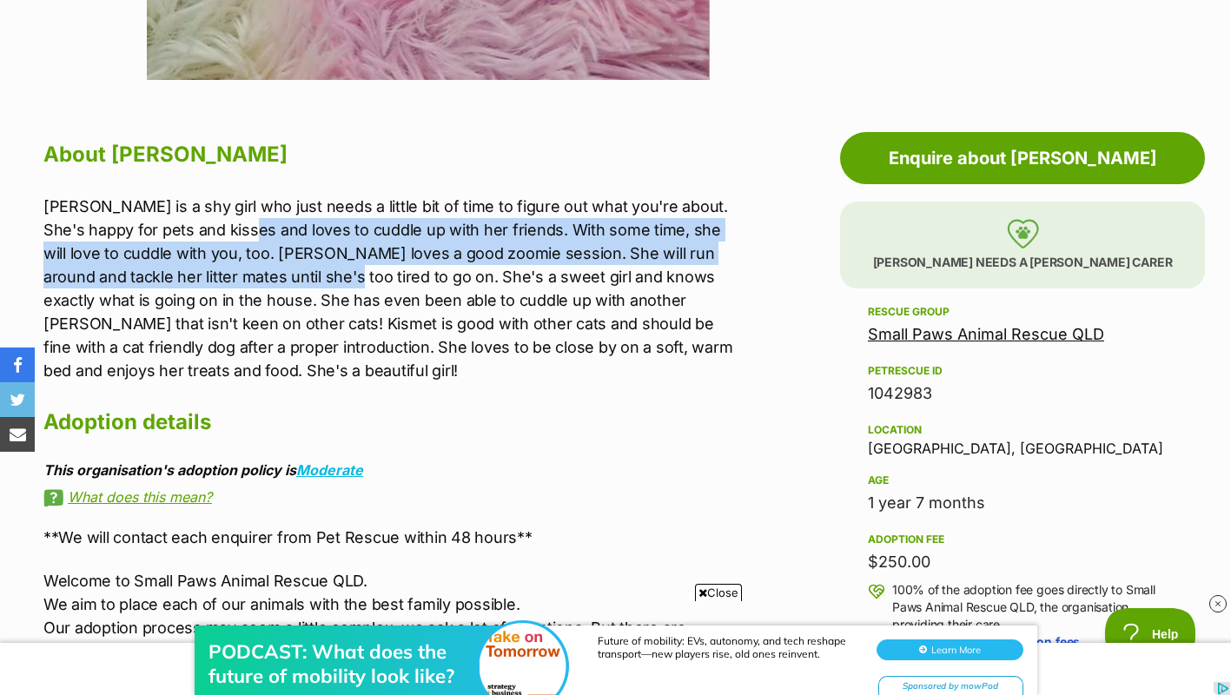
drag, startPoint x: 264, startPoint y: 227, endPoint x: 307, endPoint y: 277, distance: 66.0
click at [307, 277] on p "[PERSON_NAME] is a shy girl who just needs a little bit of time to figure out w…" at bounding box center [388, 289] width 690 height 188
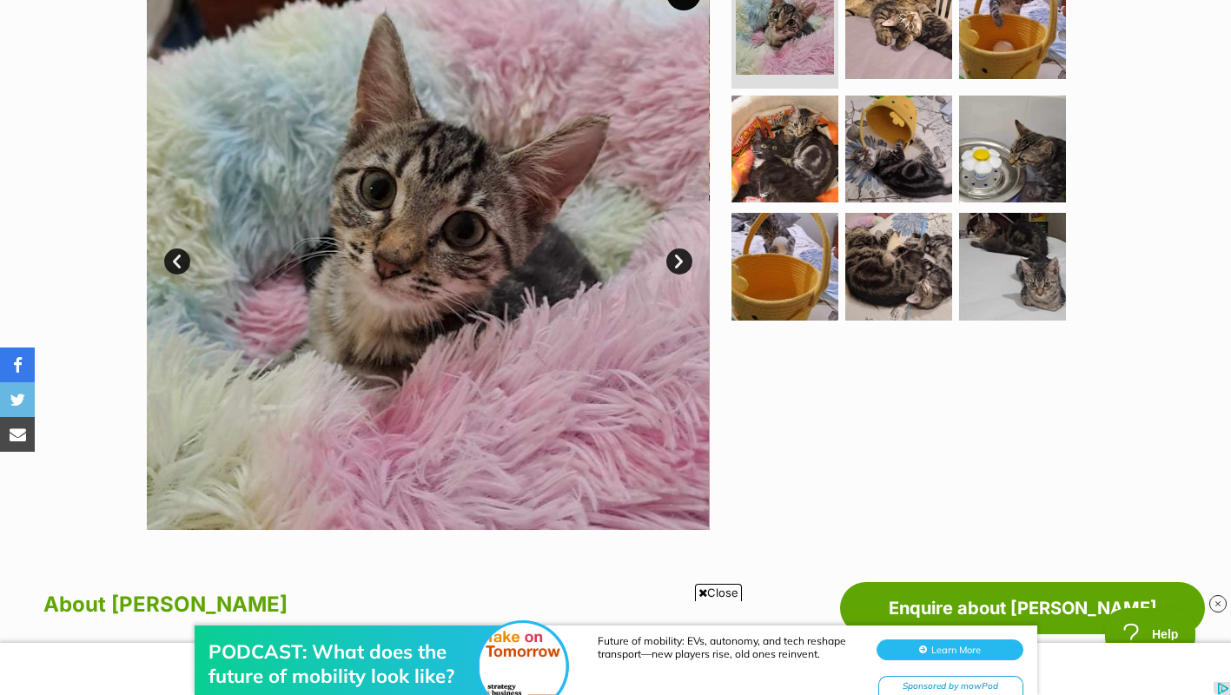
scroll to position [394, 0]
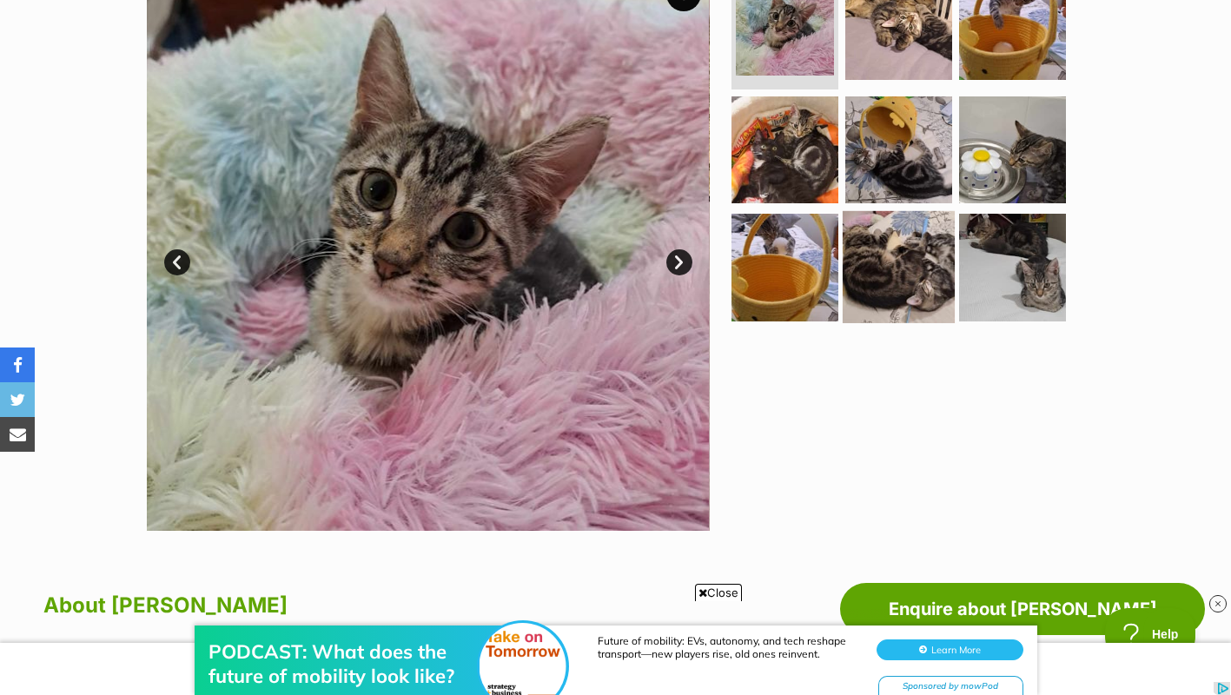
click at [899, 288] on img at bounding box center [899, 267] width 112 height 112
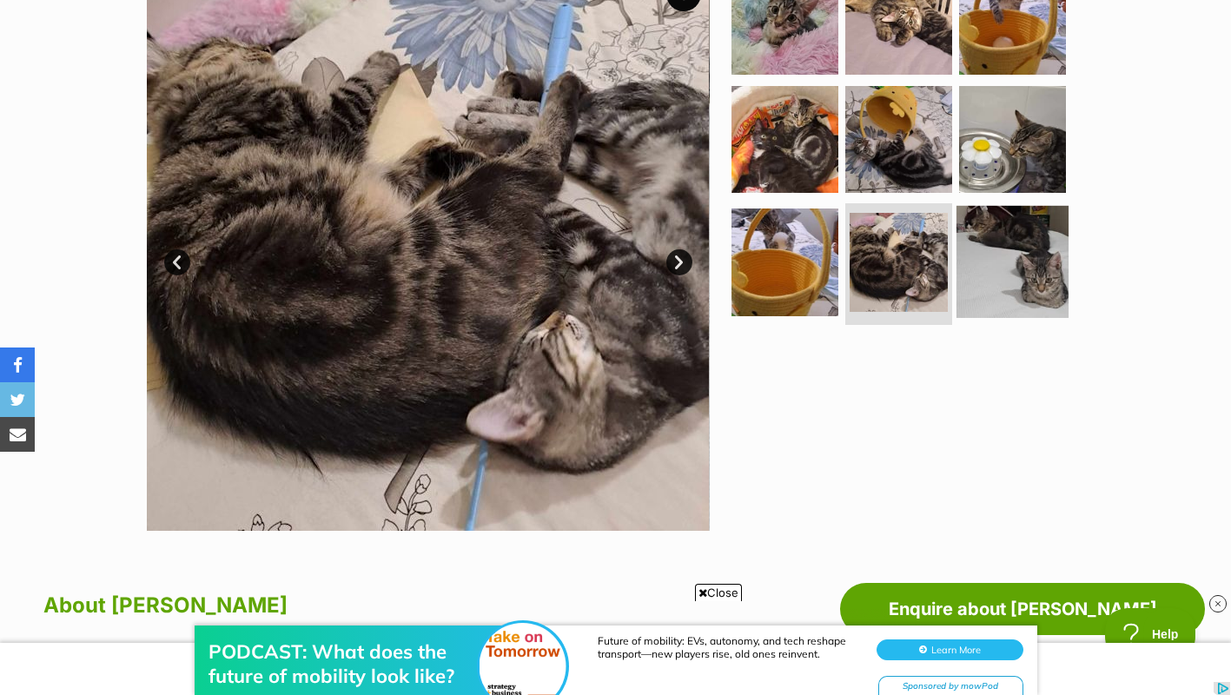
click at [1059, 269] on img at bounding box center [1012, 262] width 112 height 112
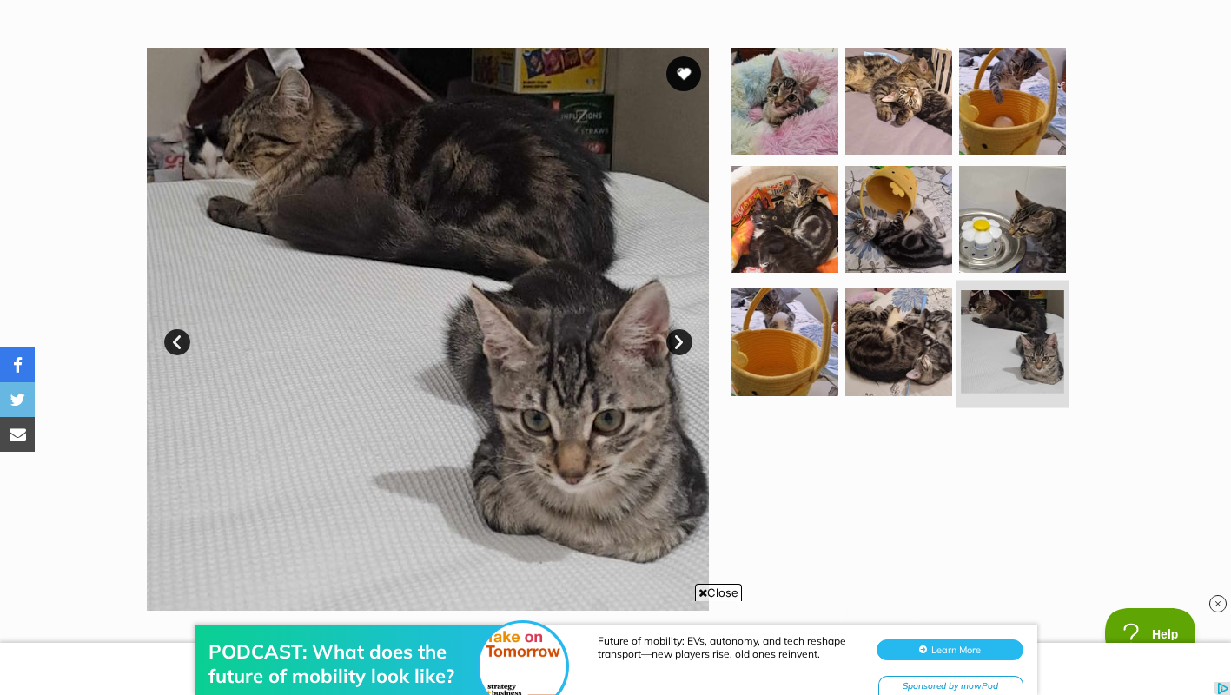
scroll to position [314, 0]
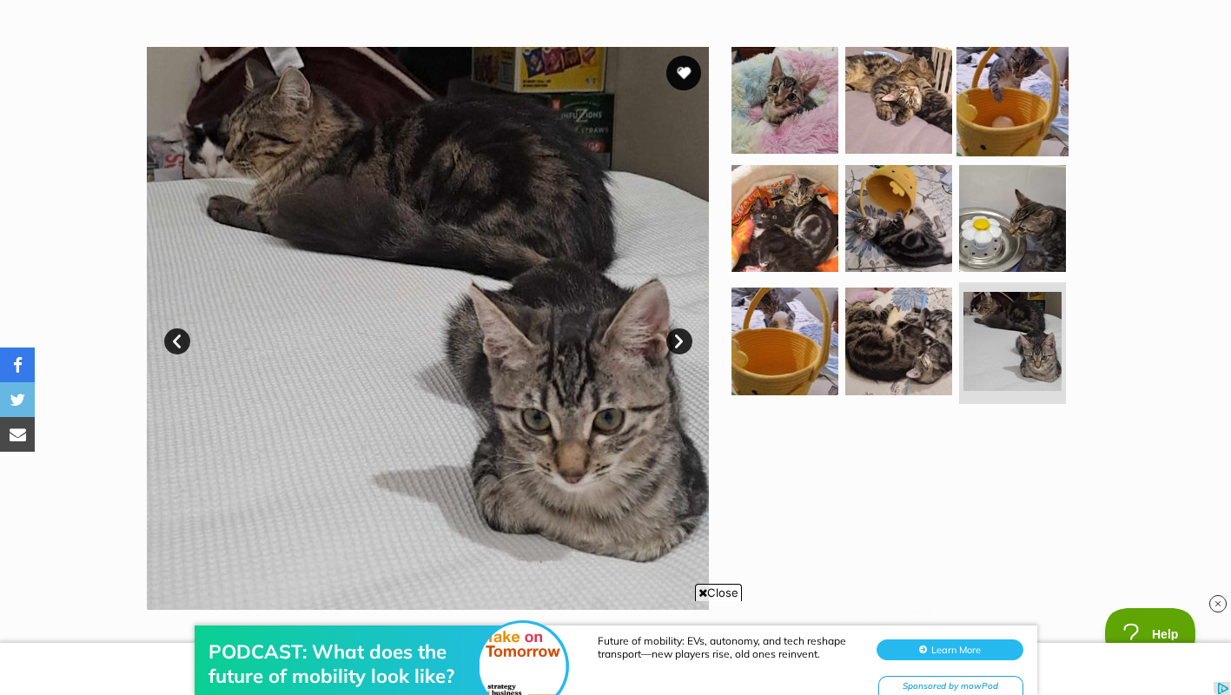
click at [1023, 95] on img at bounding box center [1012, 100] width 112 height 112
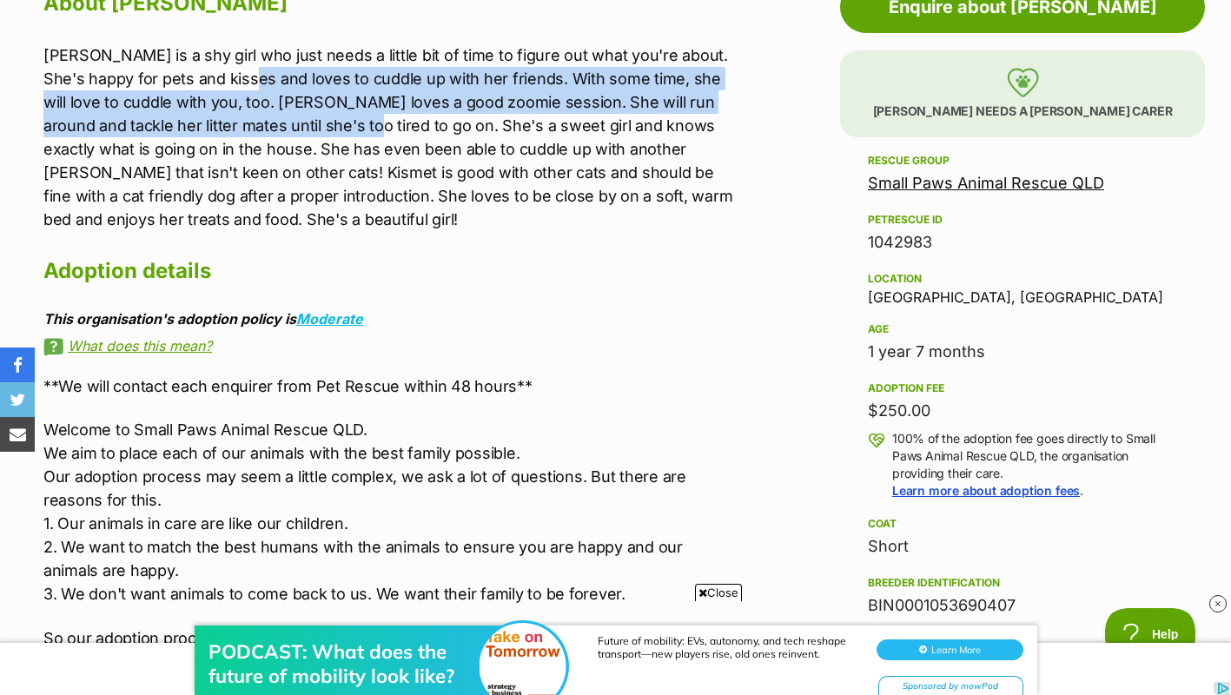
scroll to position [0, 0]
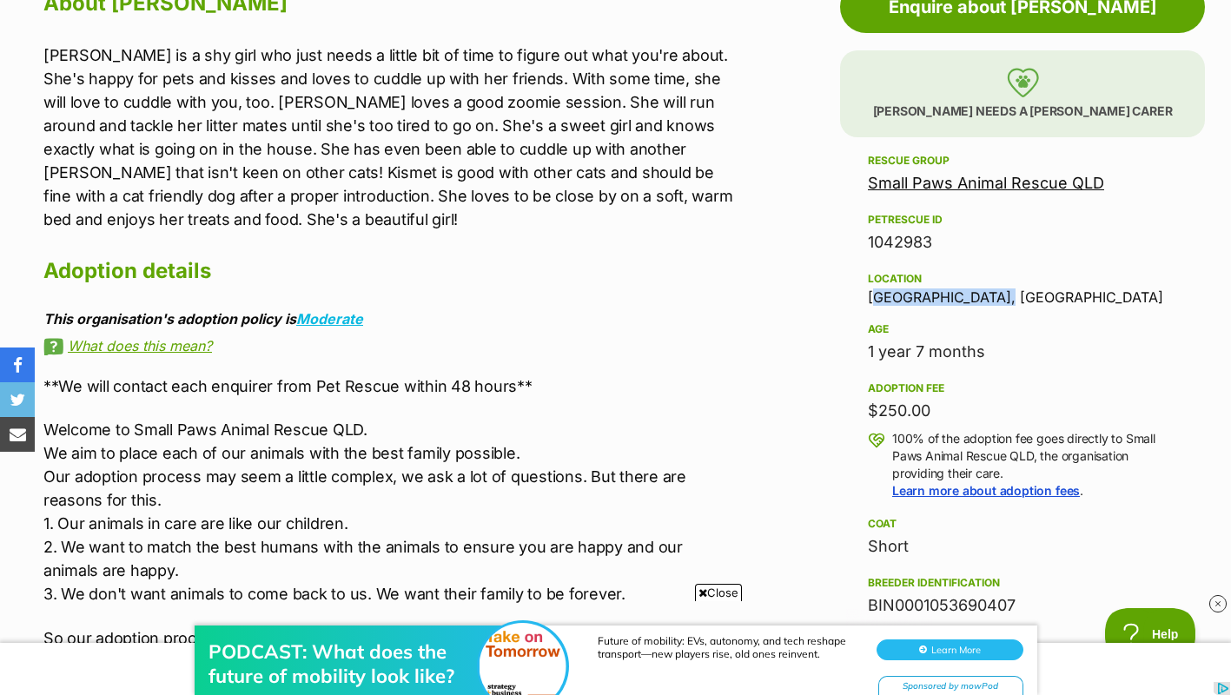
drag, startPoint x: 870, startPoint y: 300, endPoint x: 1007, endPoint y: 301, distance: 137.3
click at [1007, 301] on div "Location [GEOGRAPHIC_DATA], [GEOGRAPHIC_DATA]" at bounding box center [1022, 286] width 309 height 36
copy div "[GEOGRAPHIC_DATA], [GEOGRAPHIC_DATA]"
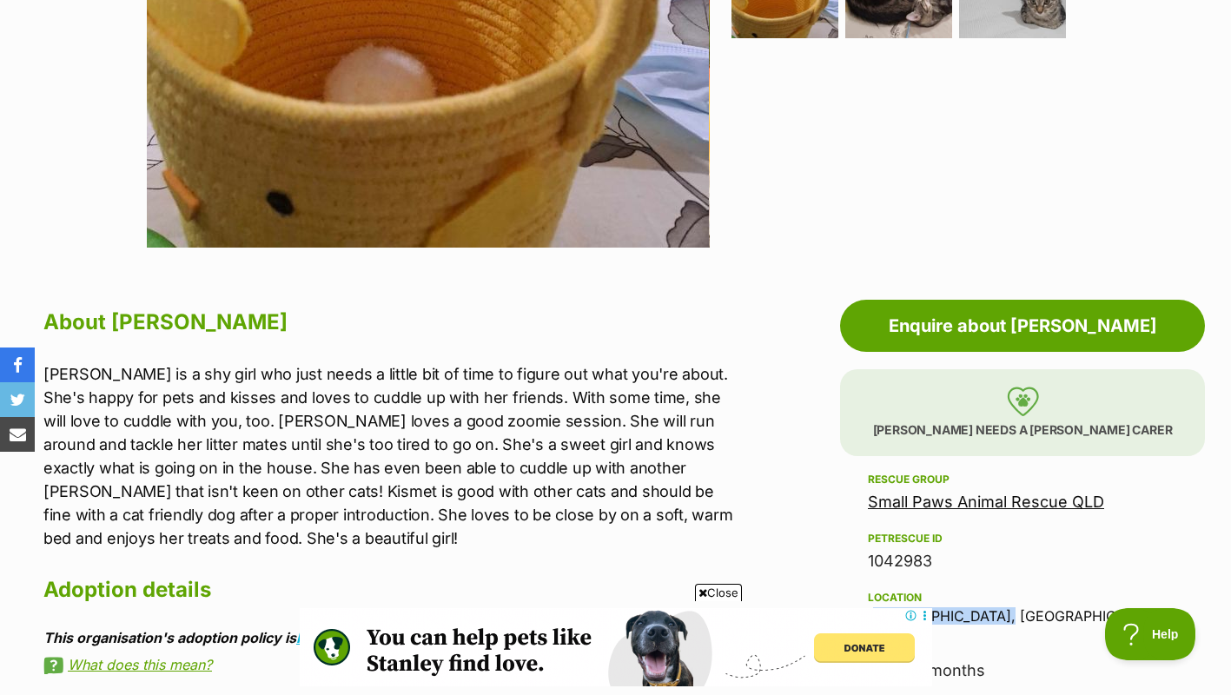
scroll to position [716, 0]
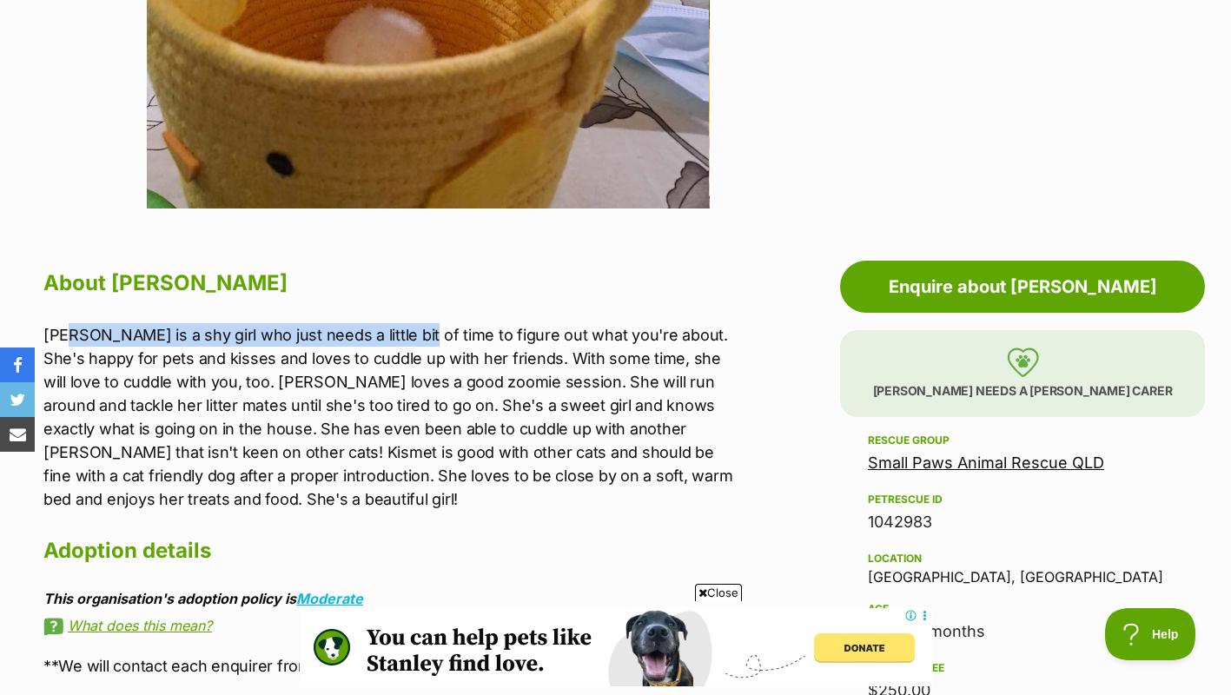
drag, startPoint x: 92, startPoint y: 342, endPoint x: 420, endPoint y: 348, distance: 327.6
click at [420, 348] on p "Kismet is a shy girl who just needs a little bit of time to figure out what you…" at bounding box center [388, 417] width 690 height 188
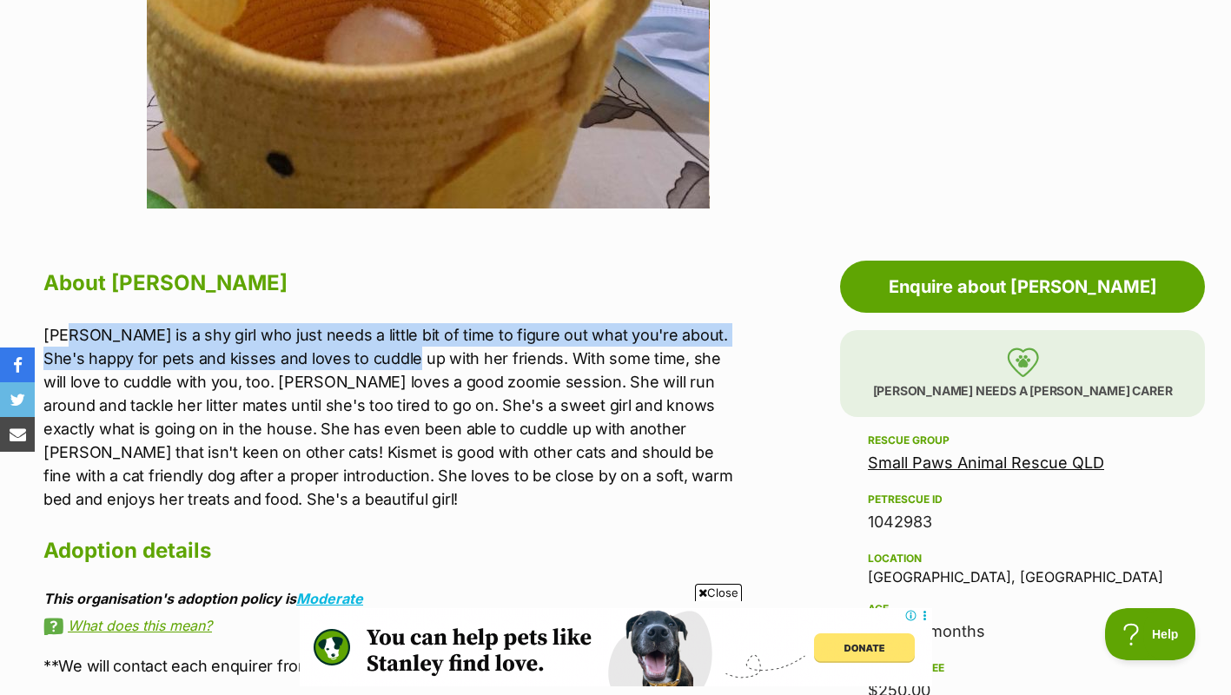
click at [420, 348] on p "Kismet is a shy girl who just needs a little bit of time to figure out what you…" at bounding box center [388, 417] width 690 height 188
click at [94, 349] on p "Kismet is a shy girl who just needs a little bit of time to figure out what you…" at bounding box center [388, 417] width 690 height 188
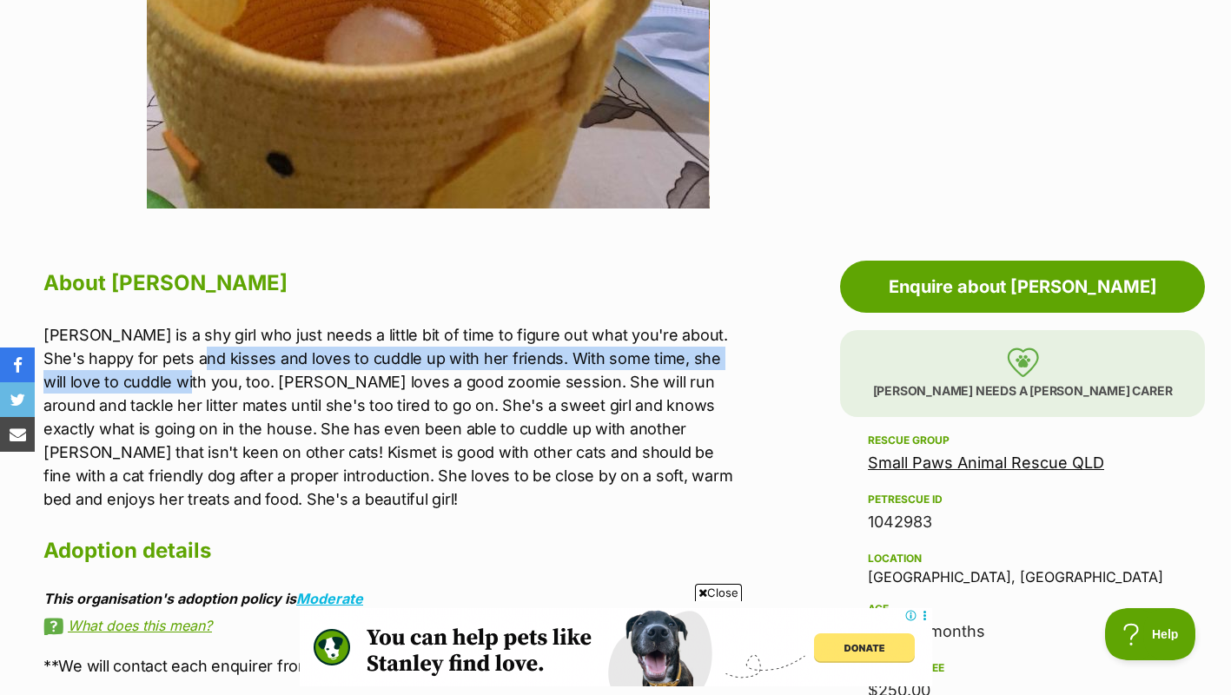
drag, startPoint x: 179, startPoint y: 391, endPoint x: 208, endPoint y: 361, distance: 41.2
click at [208, 361] on p "Kismet is a shy girl who just needs a little bit of time to figure out what you…" at bounding box center [388, 417] width 690 height 188
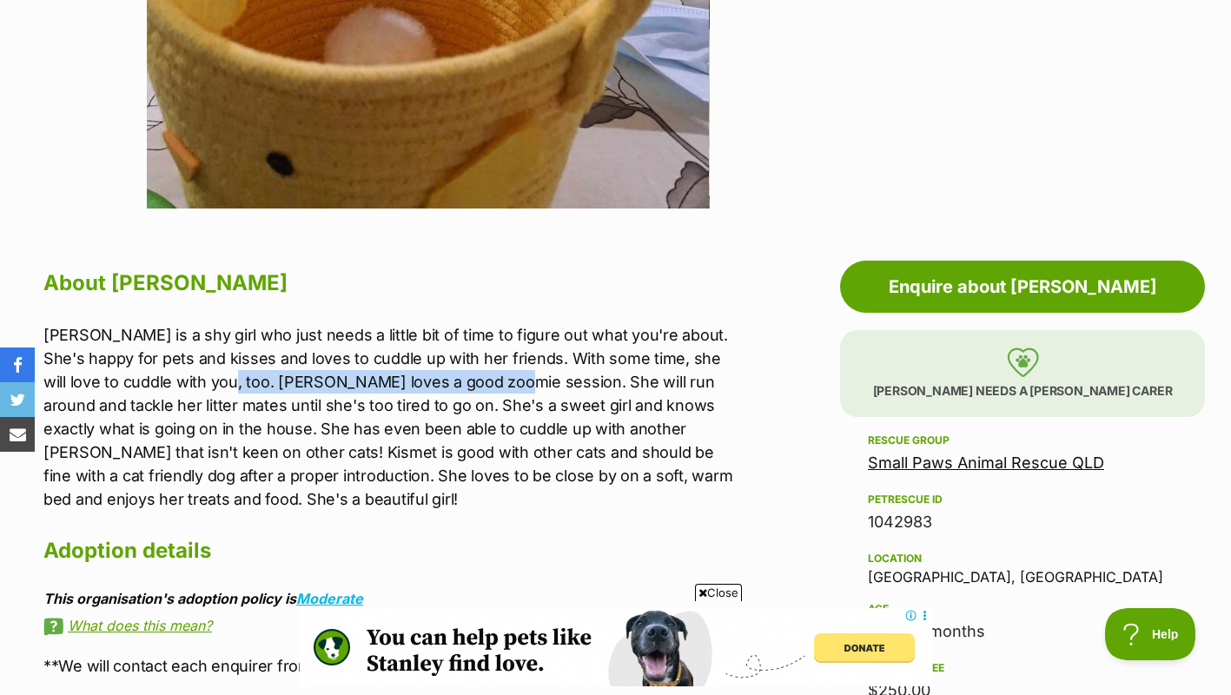
drag, startPoint x: 220, startPoint y: 375, endPoint x: 484, endPoint y: 386, distance: 264.3
click at [484, 386] on p "Kismet is a shy girl who just needs a little bit of time to figure out what you…" at bounding box center [388, 417] width 690 height 188
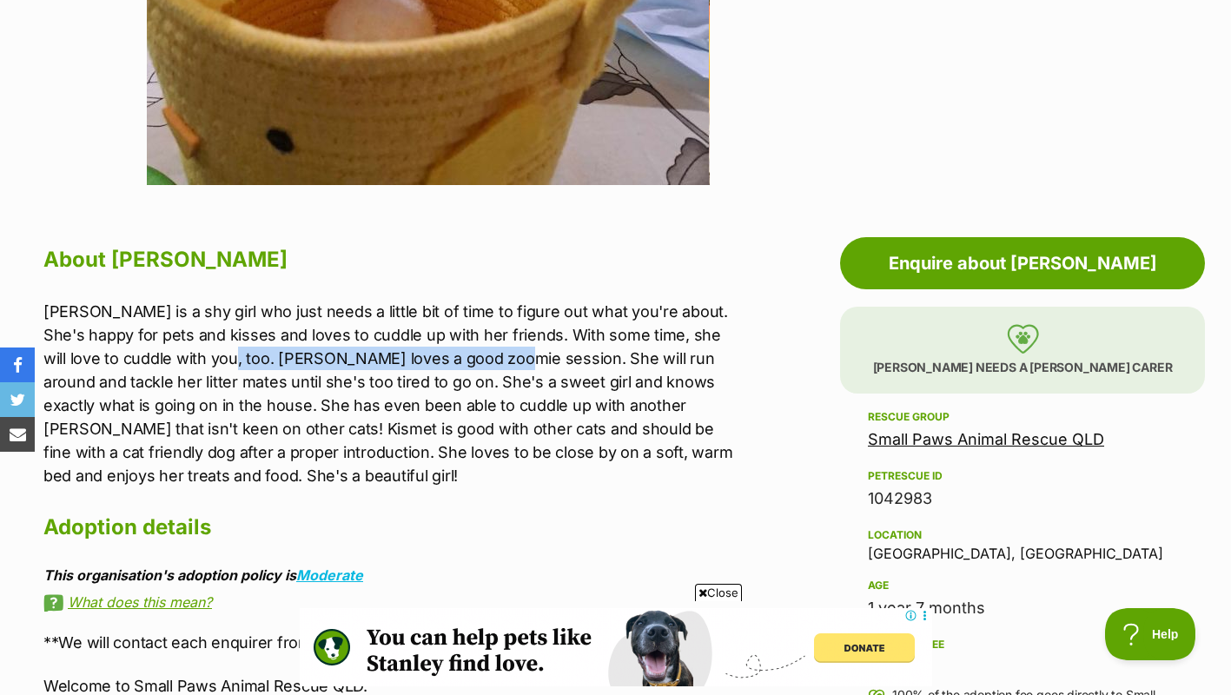
scroll to position [740, 0]
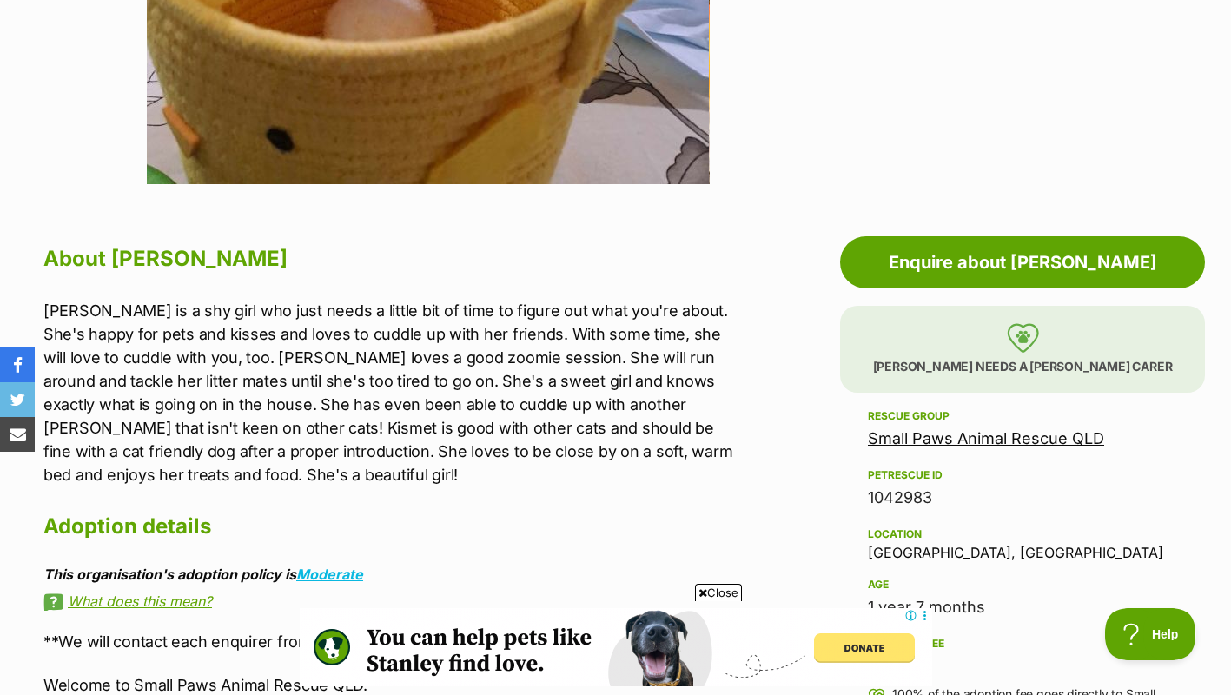
drag, startPoint x: 187, startPoint y: 398, endPoint x: 276, endPoint y: 422, distance: 92.7
click at [276, 422] on p "Kismet is a shy girl who just needs a little bit of time to figure out what you…" at bounding box center [388, 393] width 690 height 188
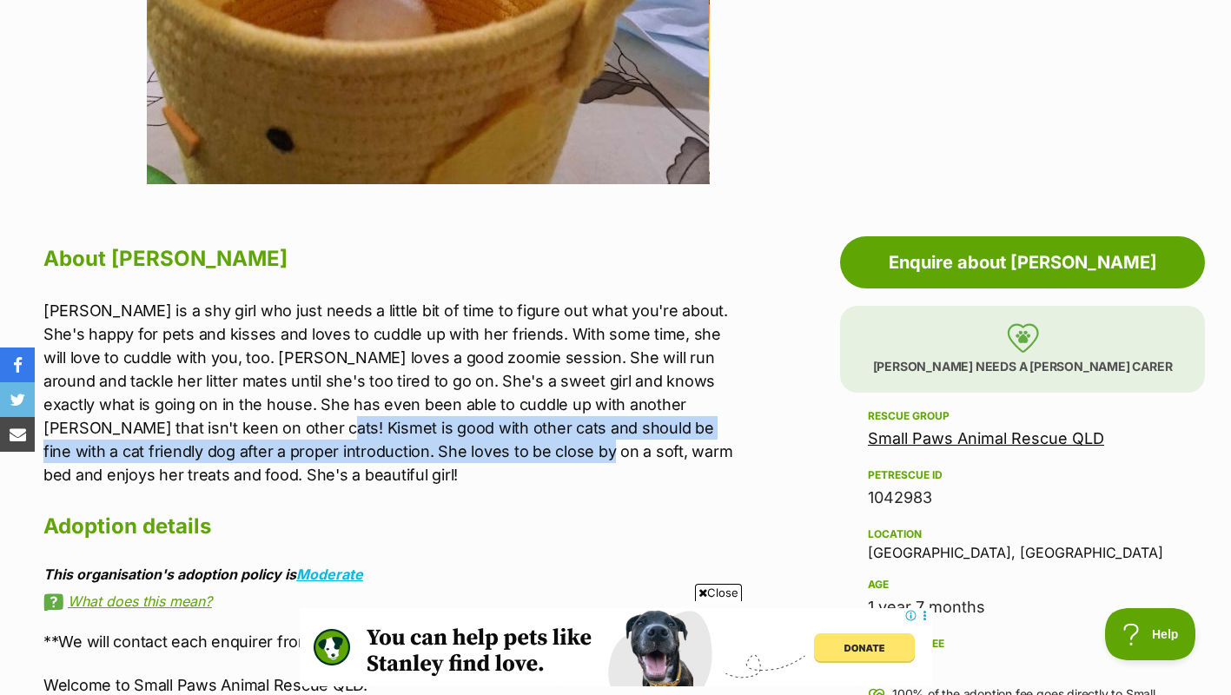
drag, startPoint x: 199, startPoint y: 430, endPoint x: 640, endPoint y: 533, distance: 453.1
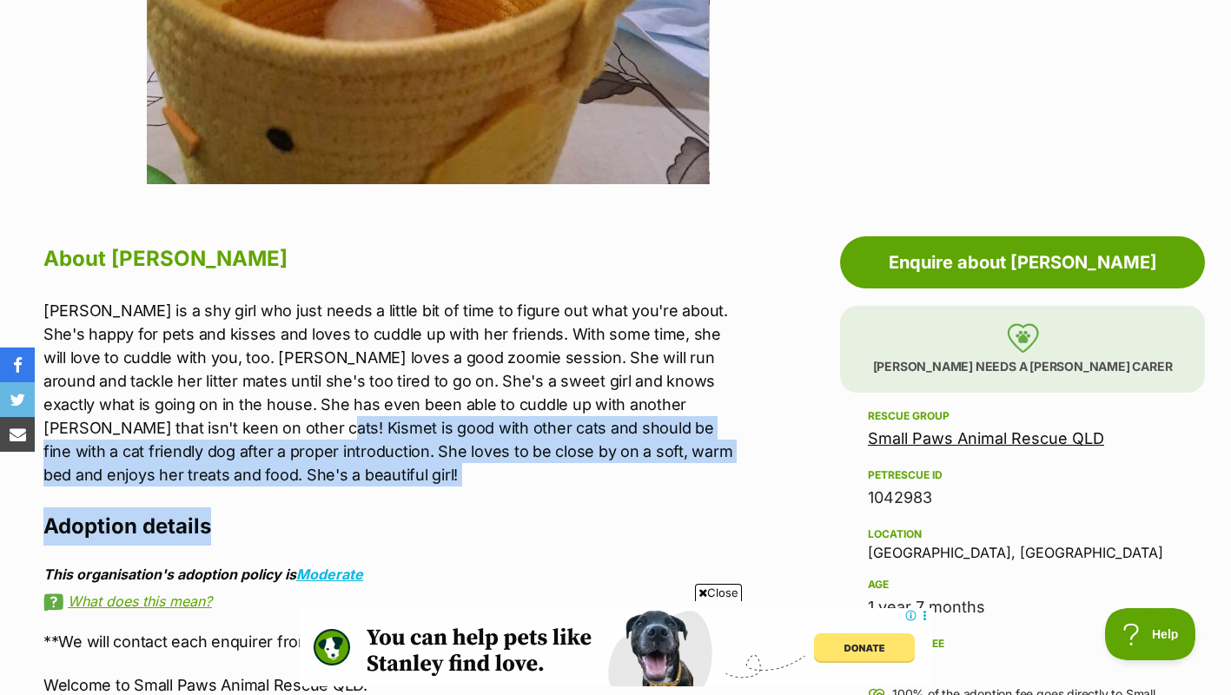
drag, startPoint x: 640, startPoint y: 533, endPoint x: 551, endPoint y: 486, distance: 101.0
click at [551, 486] on p "Kismet is a shy girl who just needs a little bit of time to figure out what you…" at bounding box center [388, 393] width 690 height 188
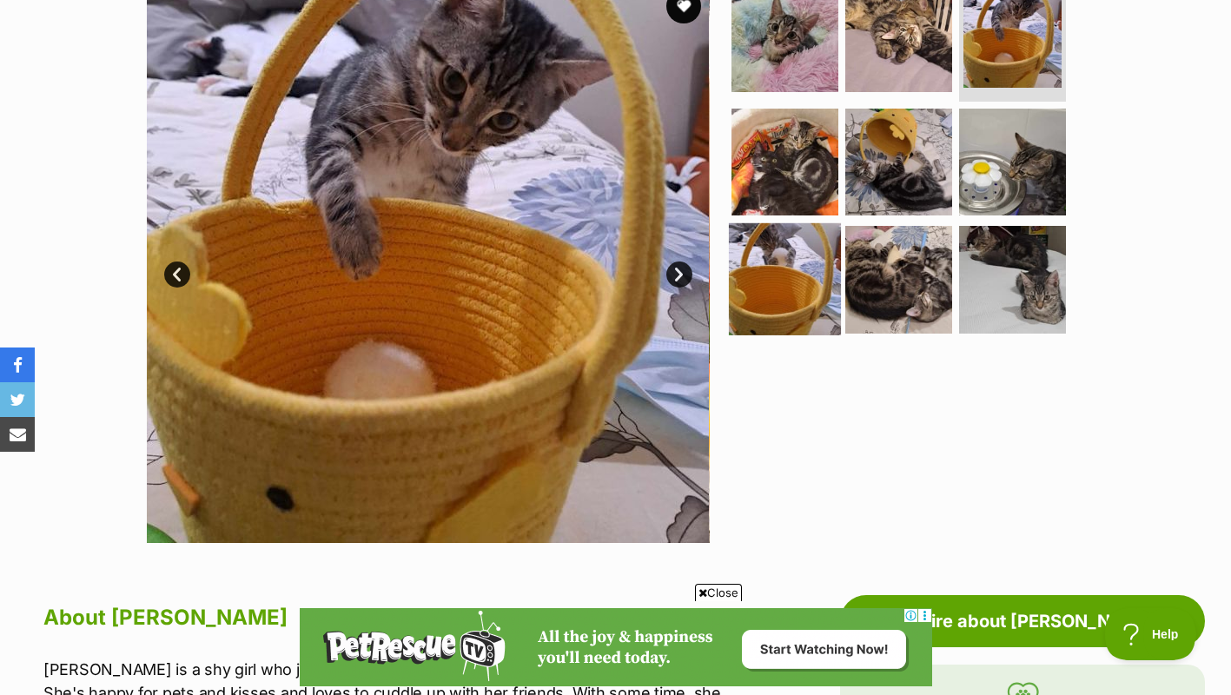
scroll to position [249, 0]
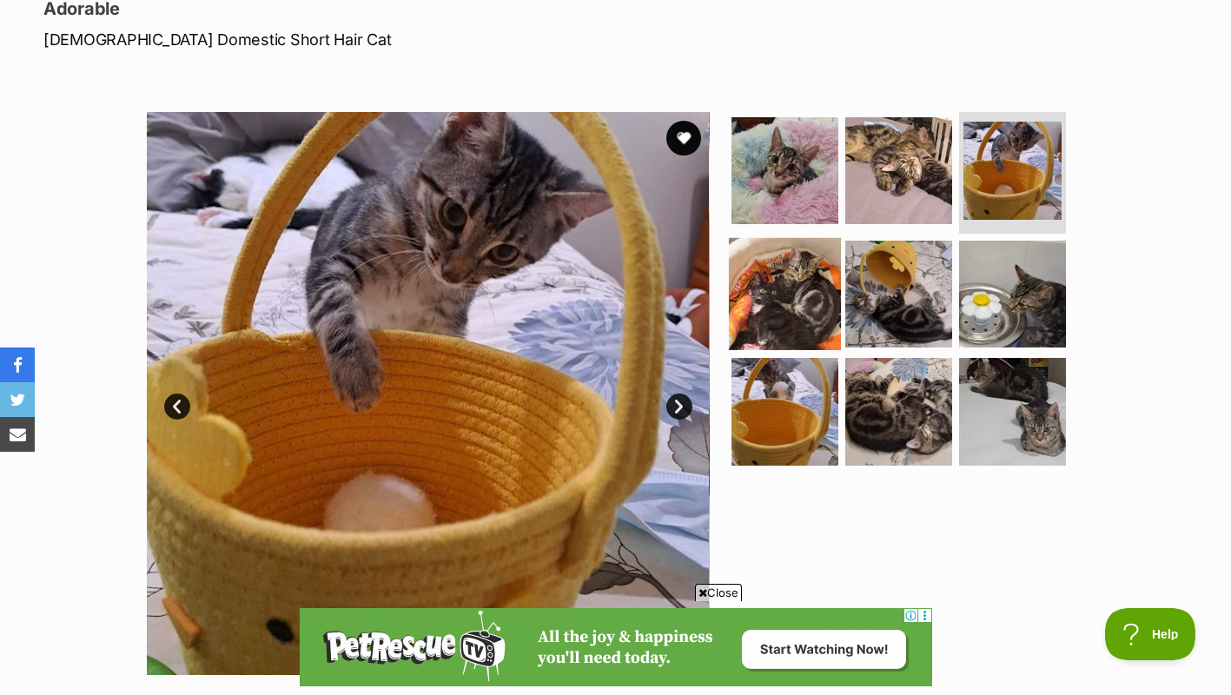
click at [792, 239] on img at bounding box center [785, 293] width 112 height 112
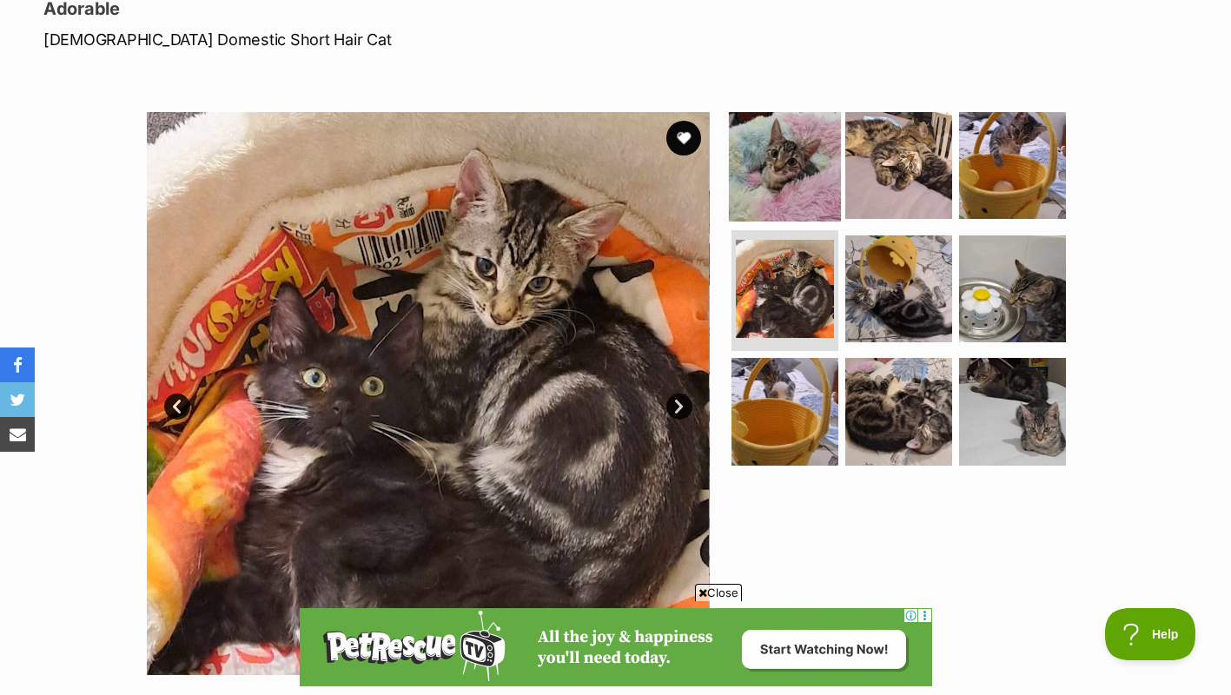
click at [825, 186] on img at bounding box center [785, 165] width 112 height 112
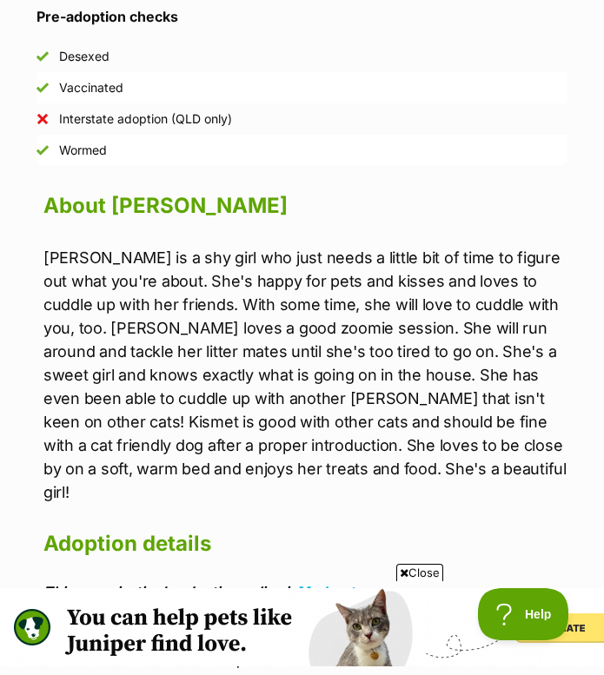
scroll to position [0, 0]
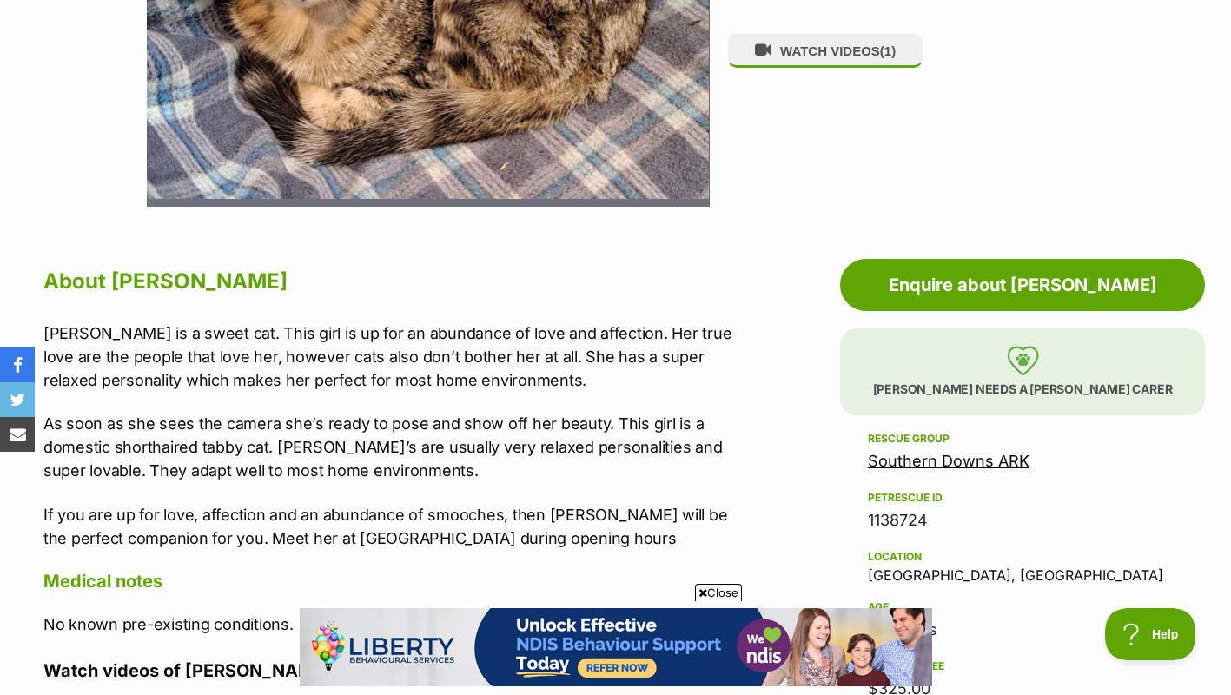
scroll to position [713, 0]
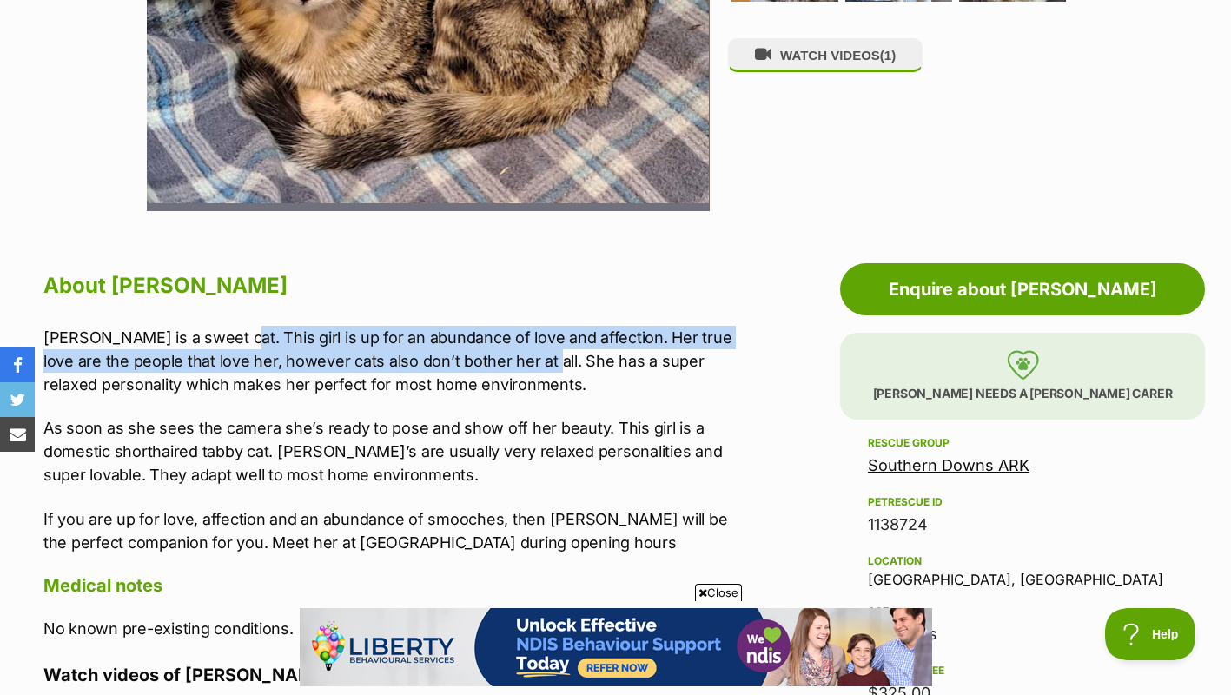
drag, startPoint x: 225, startPoint y: 331, endPoint x: 526, endPoint y: 355, distance: 302.4
click at [526, 355] on p "Camilla is a sweet cat. This girl is up for an abundance of love and affection.…" at bounding box center [388, 361] width 690 height 70
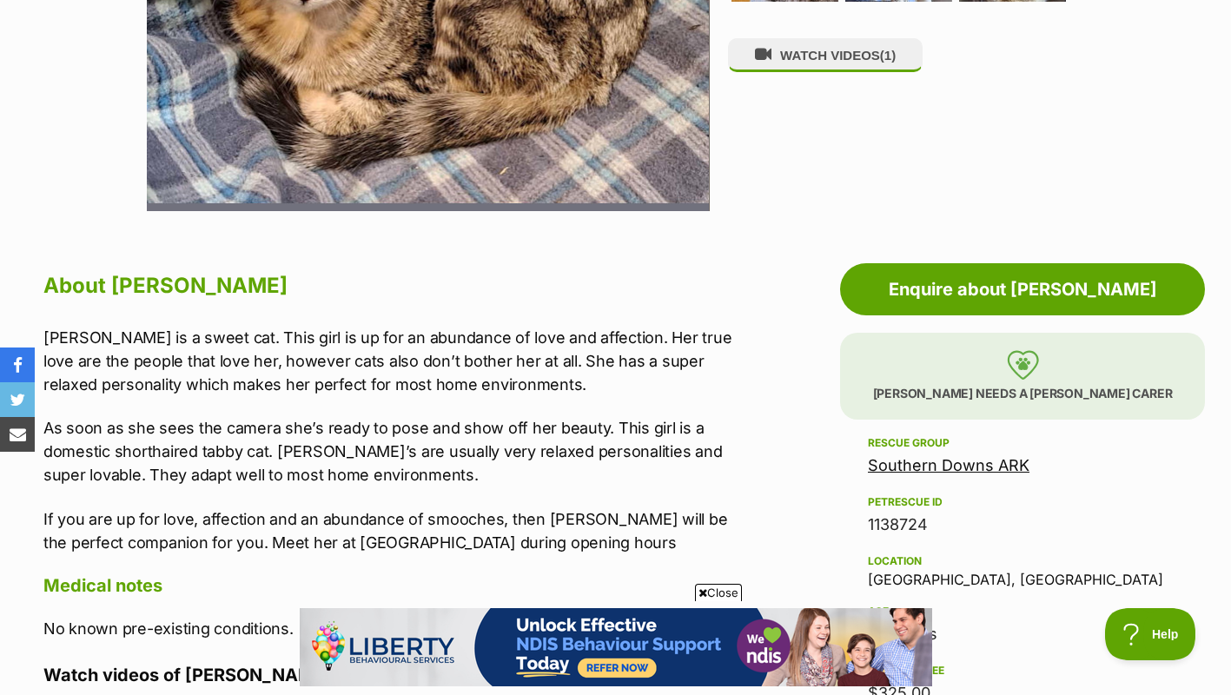
drag, startPoint x: 526, startPoint y: 355, endPoint x: 547, endPoint y: 429, distance: 76.7
click at [547, 429] on p "As soon as she sees the camera she’s ready to pose and show off her beauty. Thi…" at bounding box center [388, 451] width 690 height 70
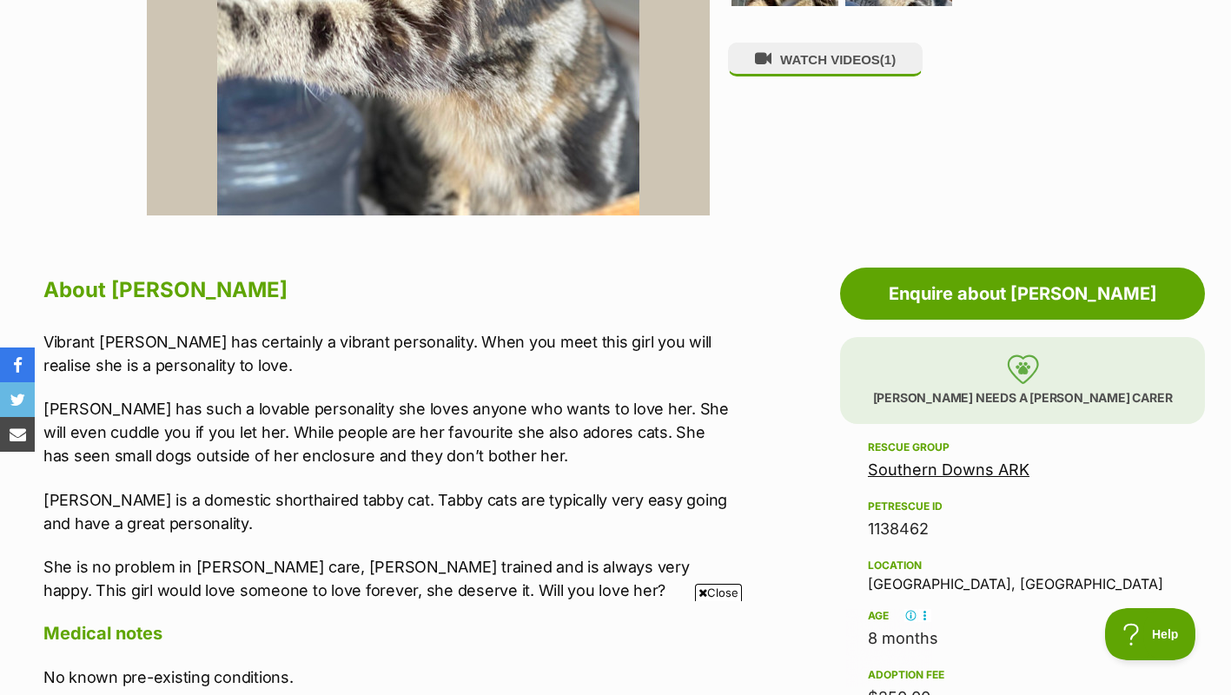
scroll to position [868, 0]
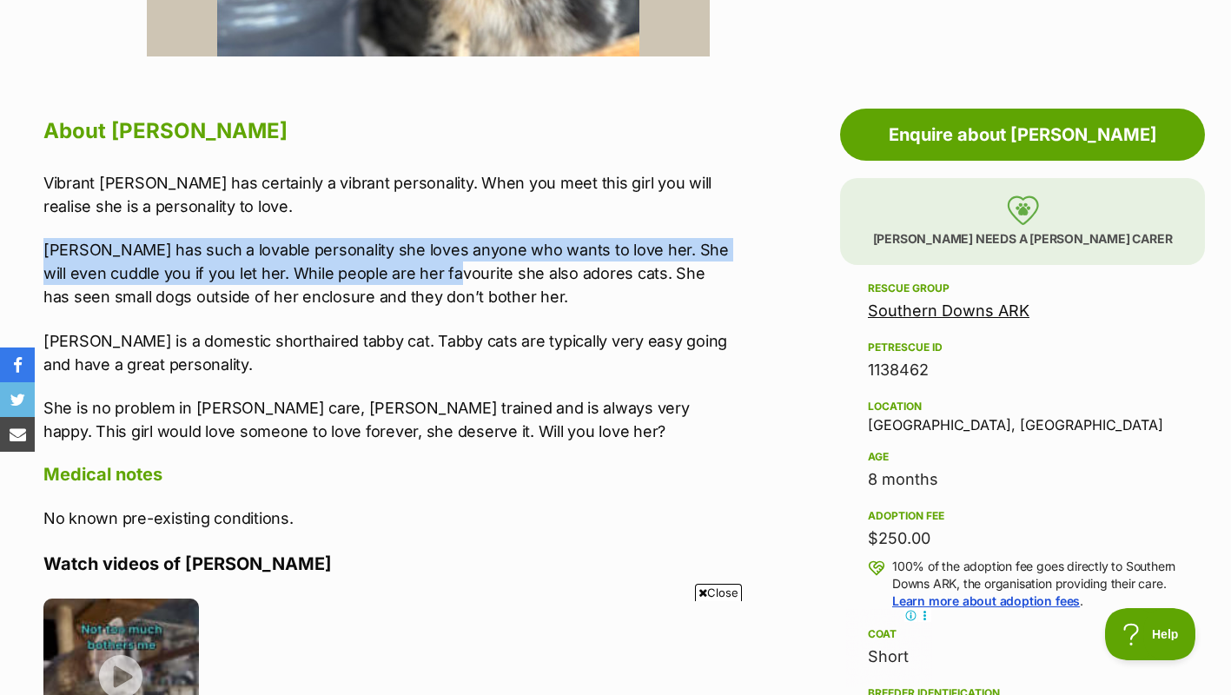
drag, startPoint x: 44, startPoint y: 250, endPoint x: 447, endPoint y: 273, distance: 402.9
click at [447, 273] on p "Cora has such a lovable personality she loves anyone who wants to love her. She…" at bounding box center [388, 273] width 690 height 70
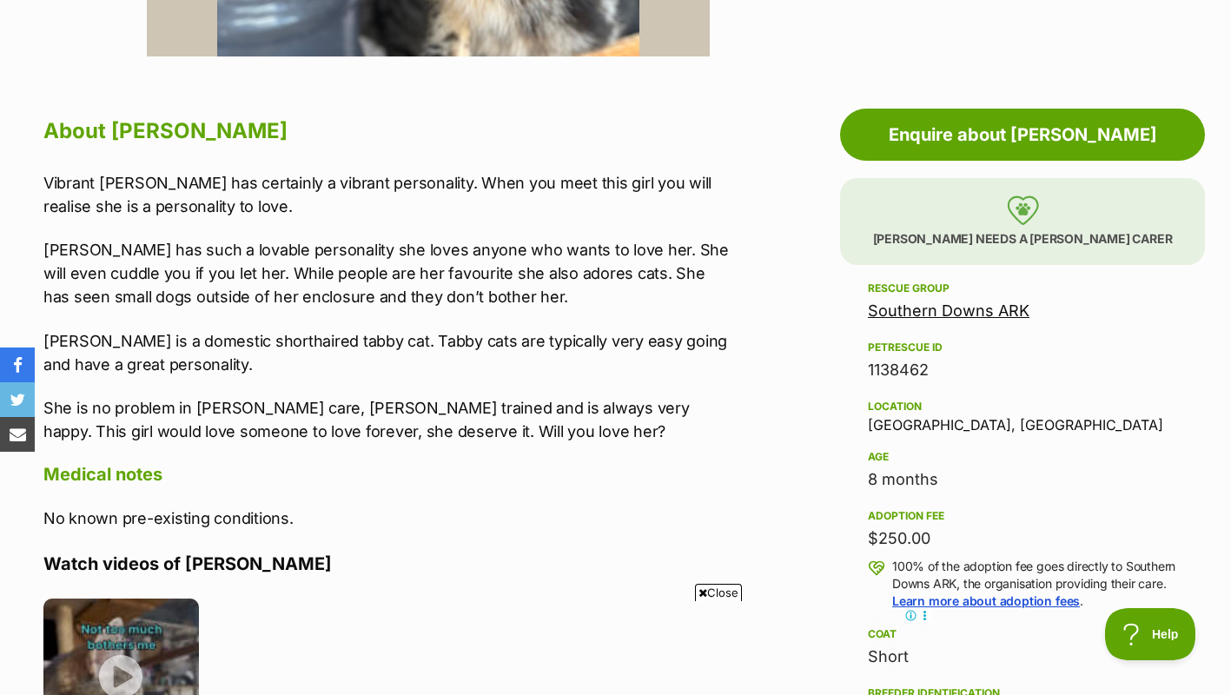
drag, startPoint x: 447, startPoint y: 273, endPoint x: 547, endPoint y: 286, distance: 101.6
click at [547, 286] on p "Cora has such a lovable personality she loves anyone who wants to love her. She…" at bounding box center [388, 273] width 690 height 70
drag, startPoint x: 40, startPoint y: 291, endPoint x: 239, endPoint y: 293, distance: 199.0
drag, startPoint x: 239, startPoint y: 293, endPoint x: 295, endPoint y: 395, distance: 117.0
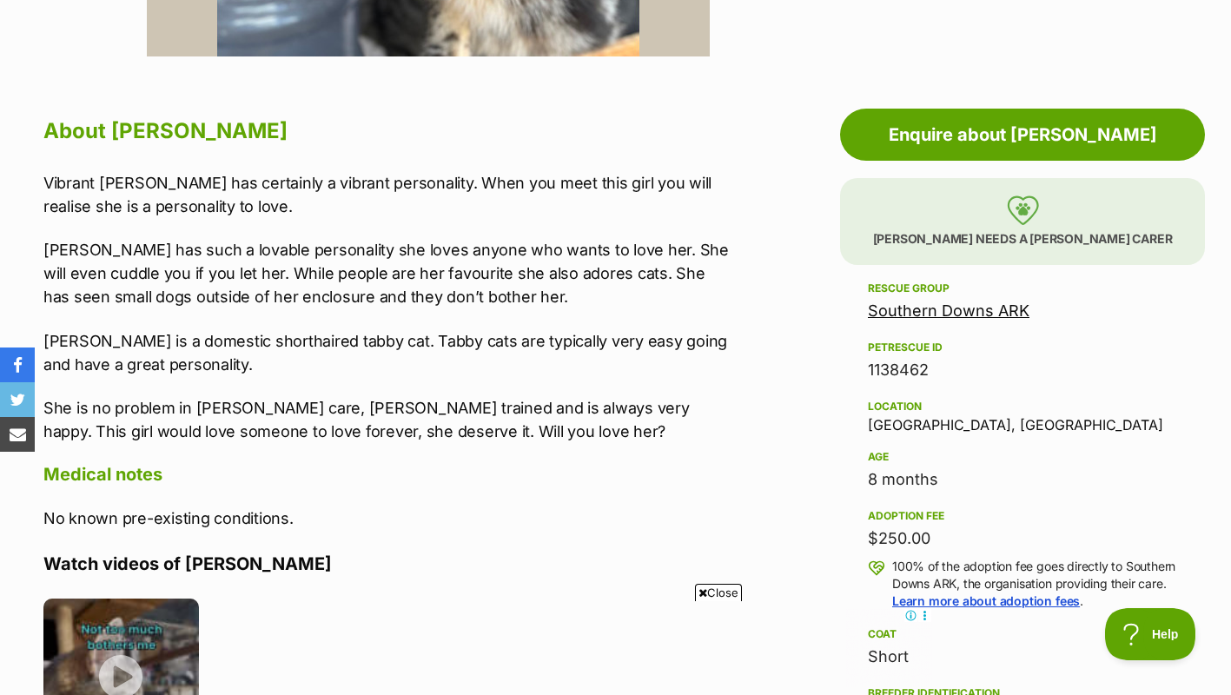
click at [295, 395] on div "Vibrant Cora has certainly a vibrant personality. When you meet this girl you w…" at bounding box center [388, 307] width 690 height 272
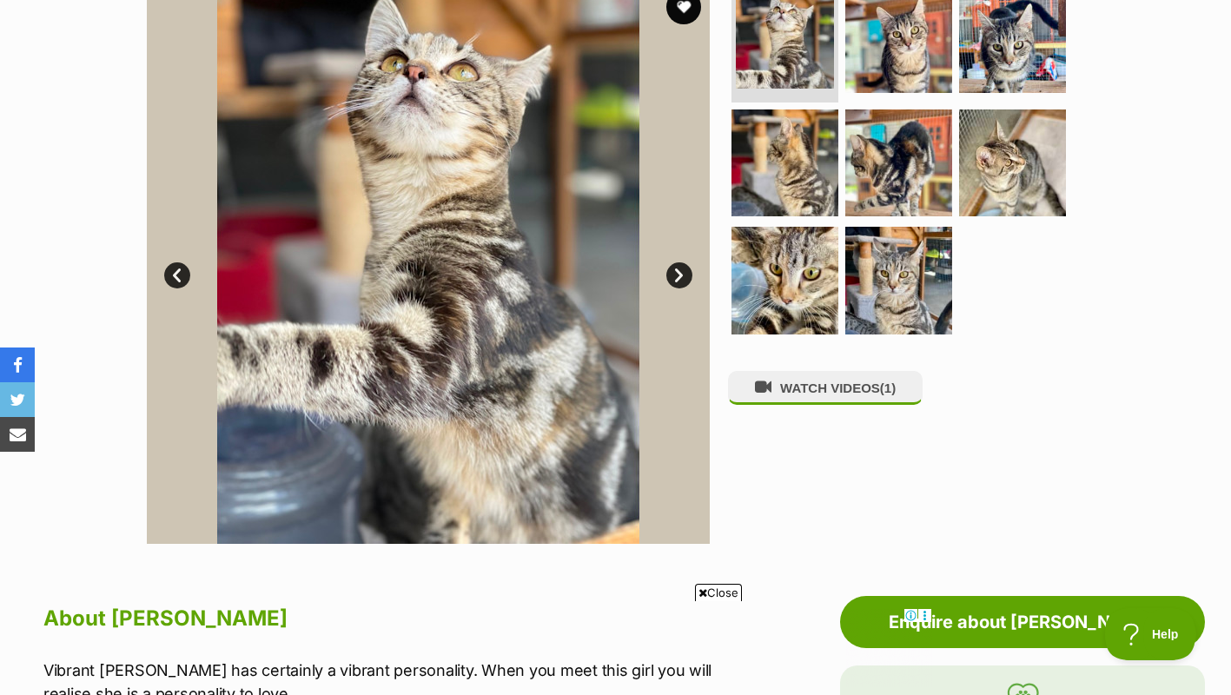
scroll to position [124, 0]
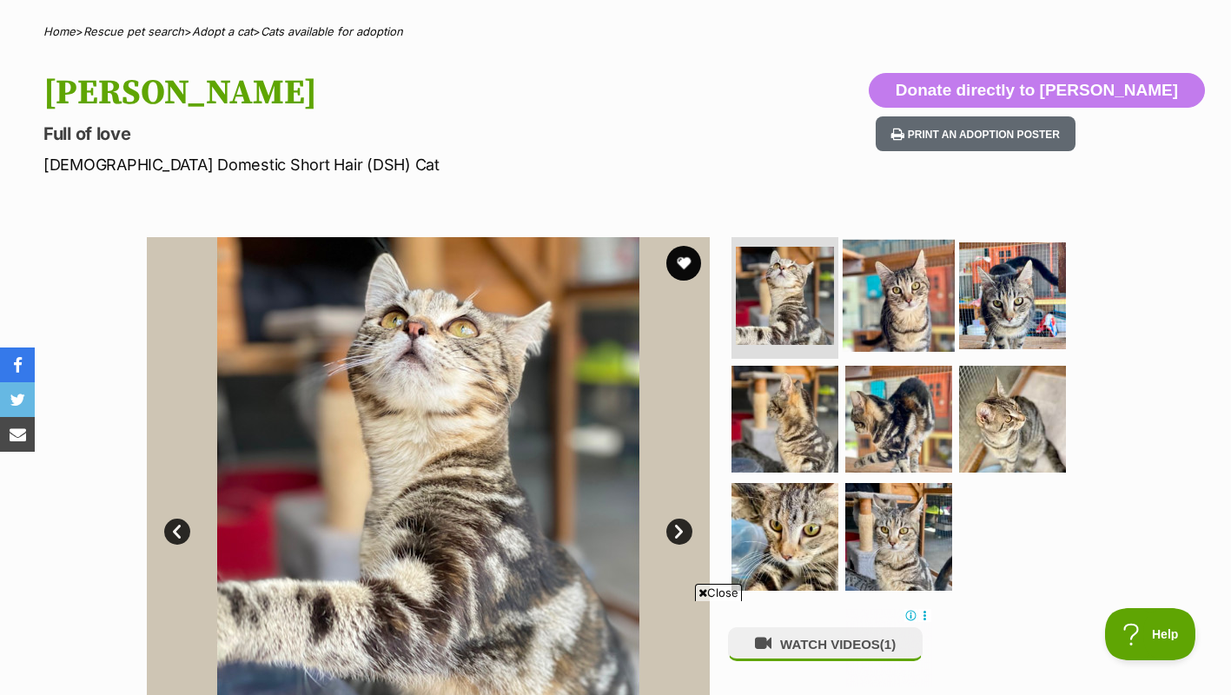
click at [934, 299] on img at bounding box center [899, 296] width 112 height 112
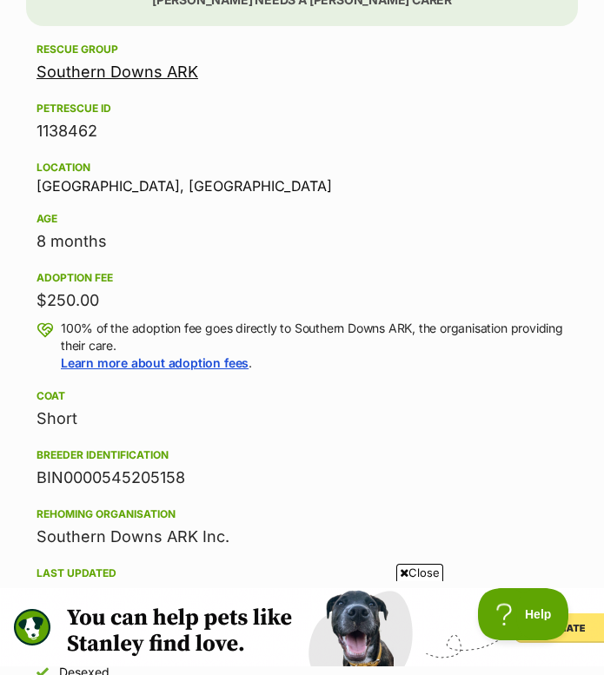
scroll to position [0, 0]
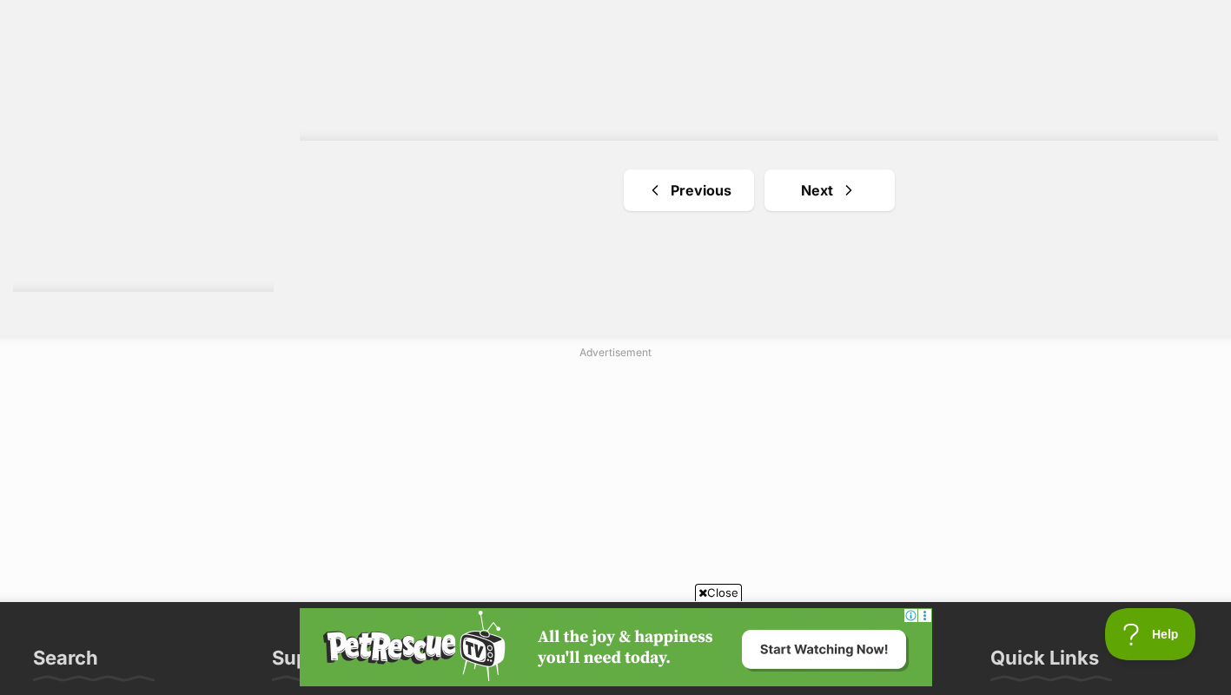
scroll to position [3397, 0]
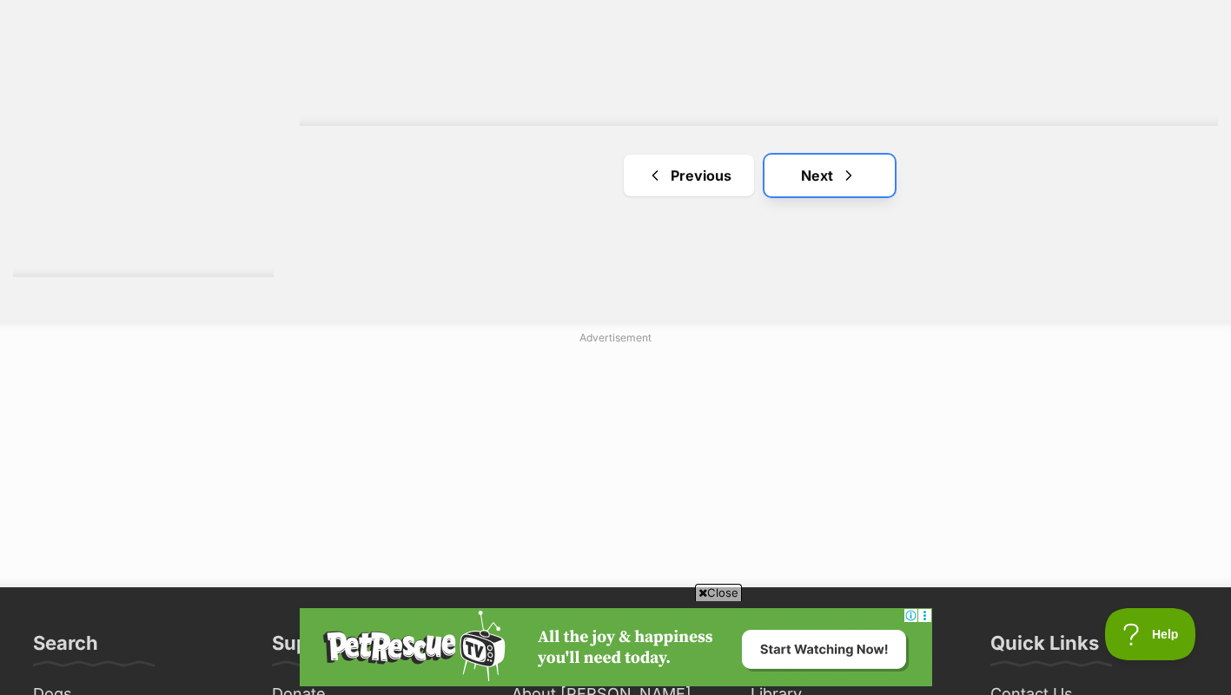
click at [800, 155] on link "Next" at bounding box center [830, 176] width 130 height 42
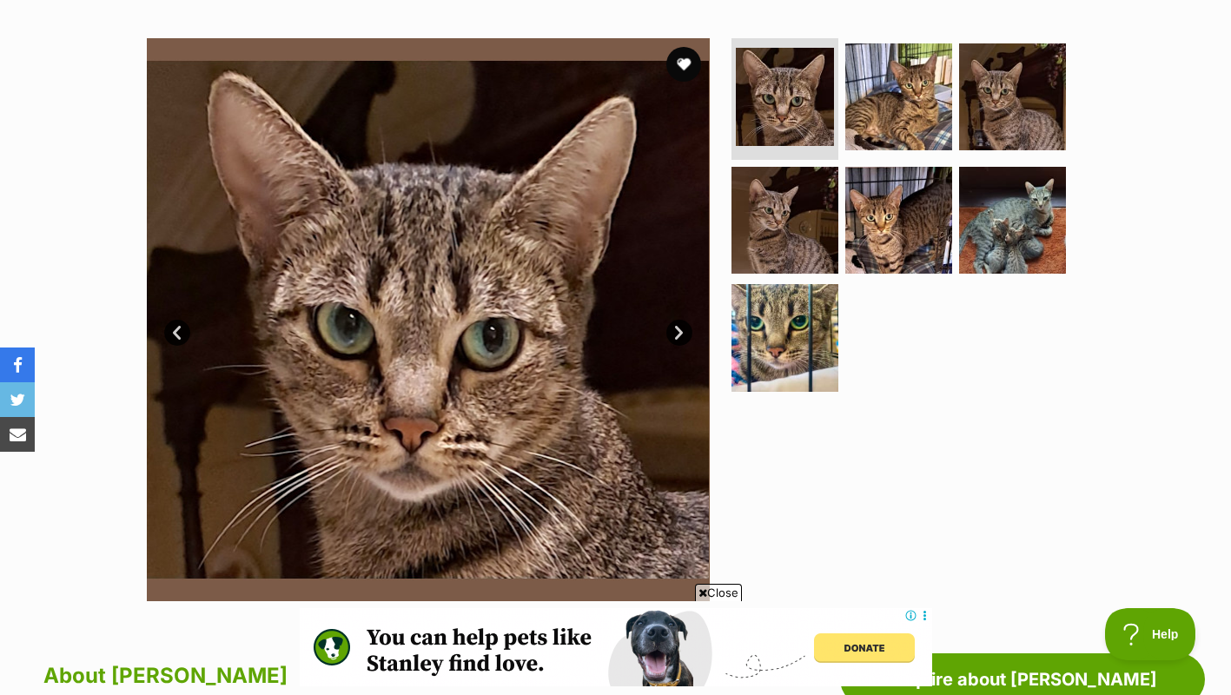
scroll to position [321, 0]
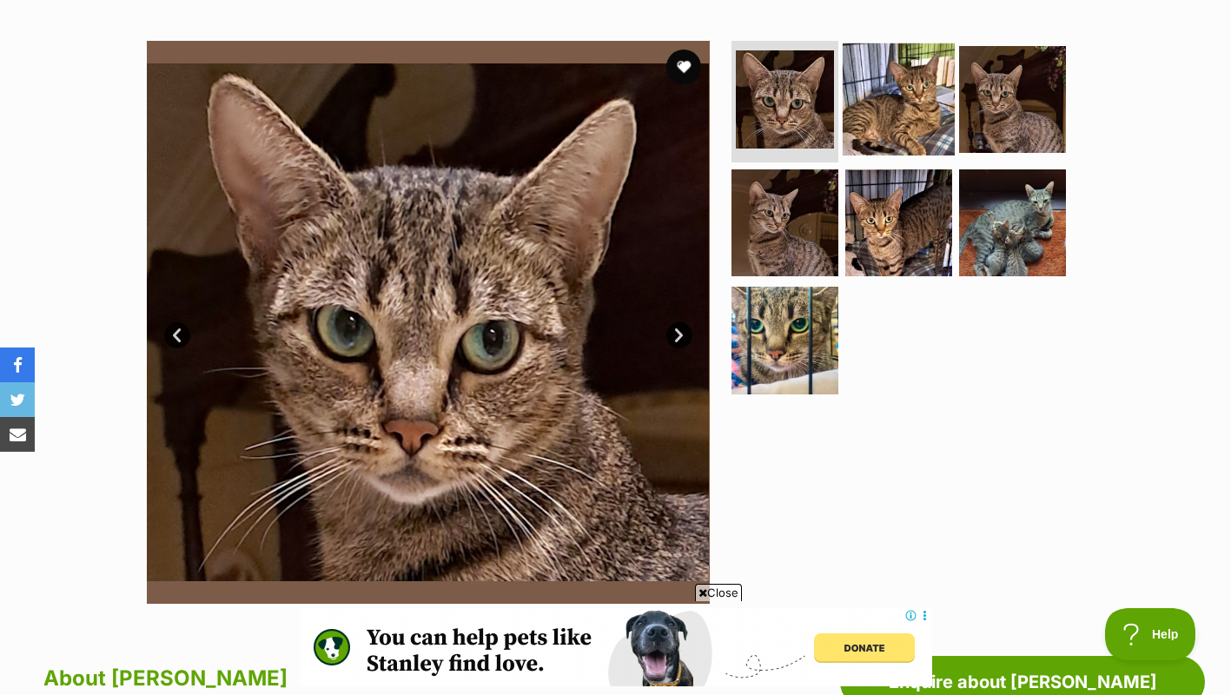
click at [928, 113] on img at bounding box center [899, 99] width 112 height 112
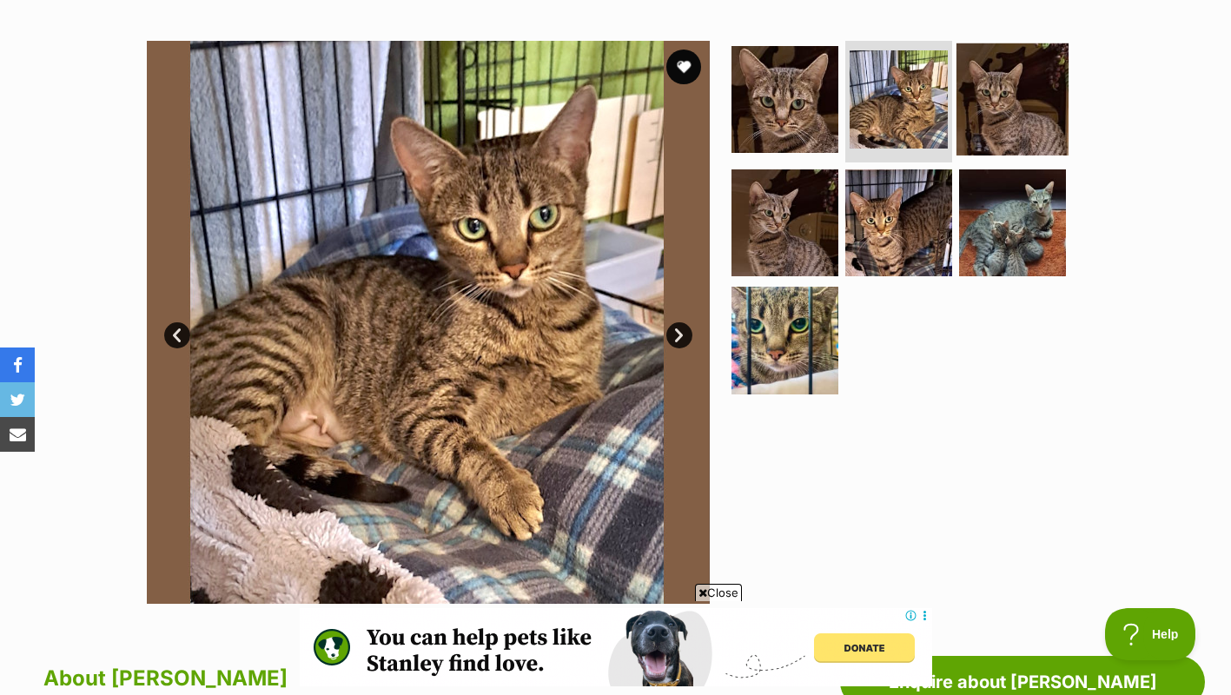
click at [1036, 114] on img at bounding box center [1012, 99] width 112 height 112
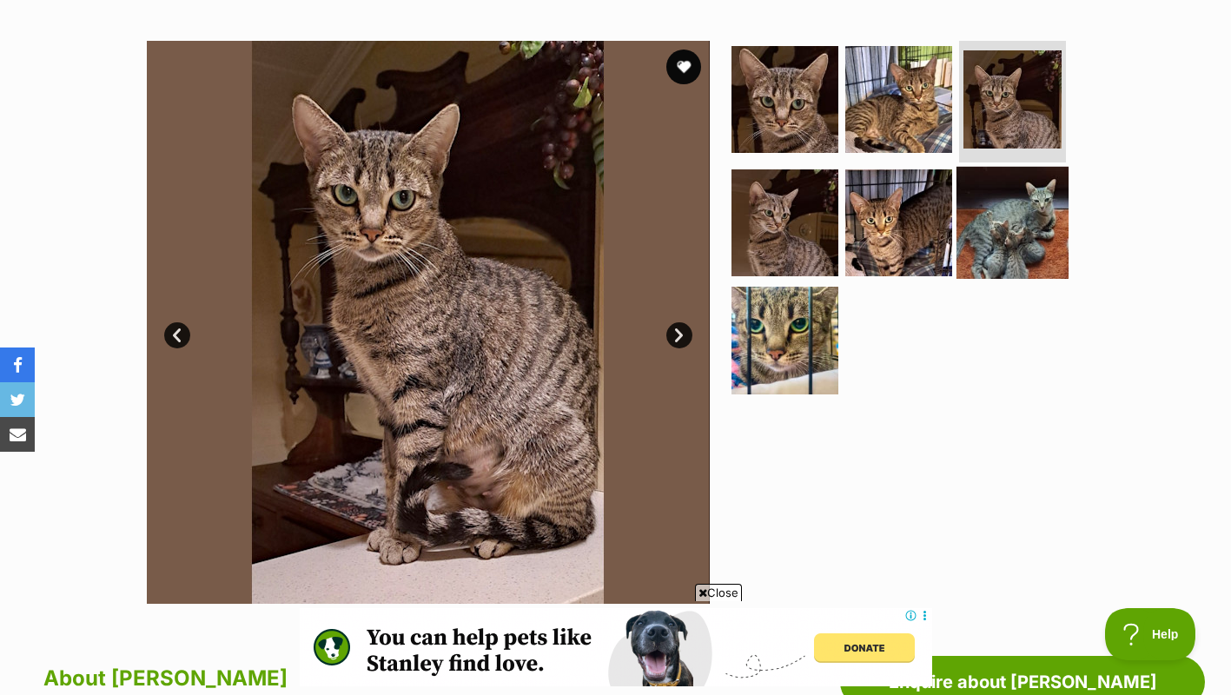
click at [1035, 175] on img at bounding box center [1012, 222] width 112 height 112
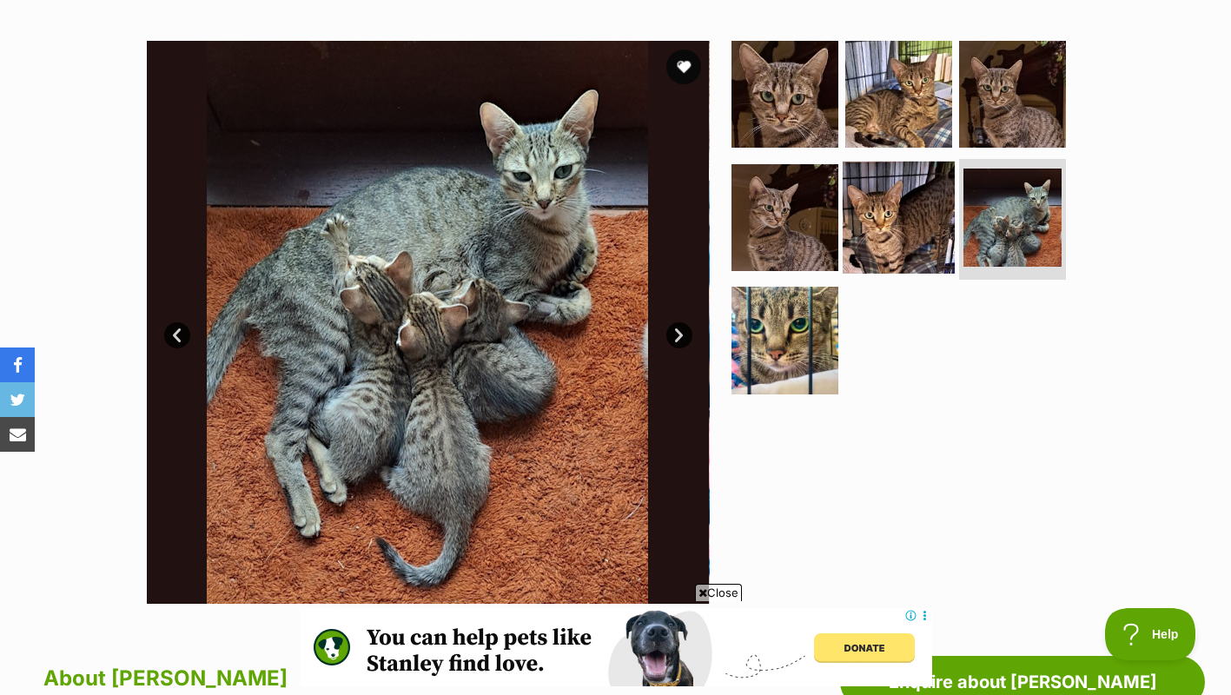
click at [930, 205] on img at bounding box center [899, 217] width 112 height 112
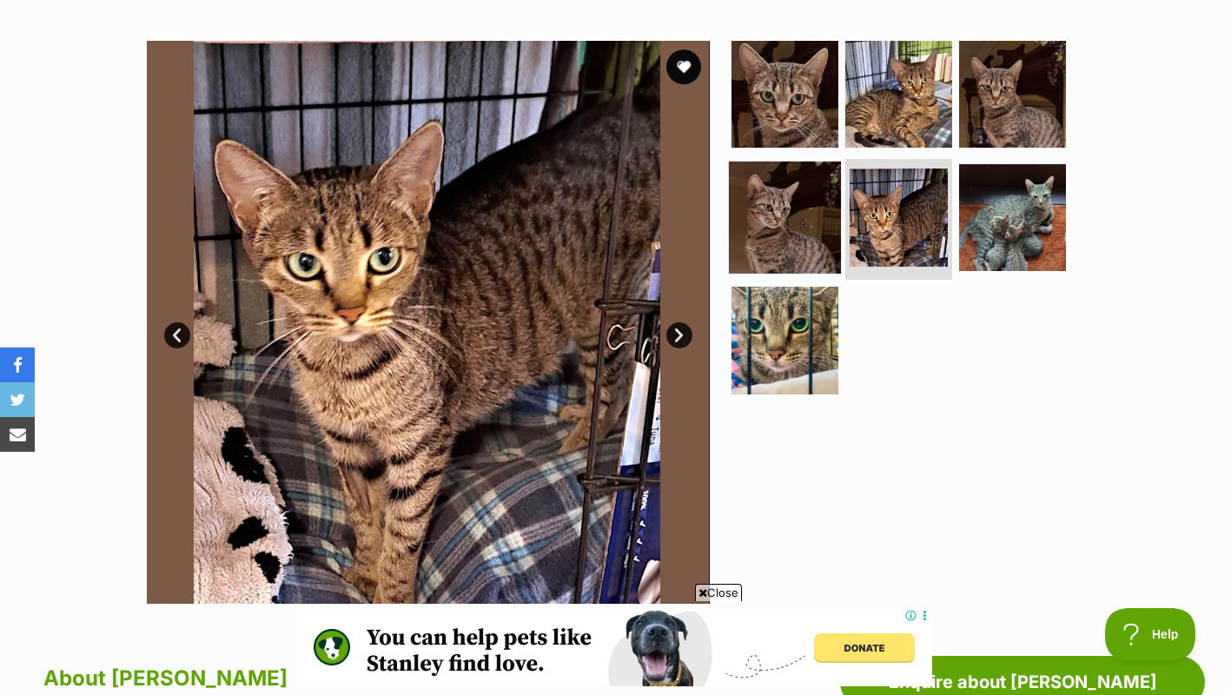
click at [791, 200] on img at bounding box center [785, 217] width 112 height 112
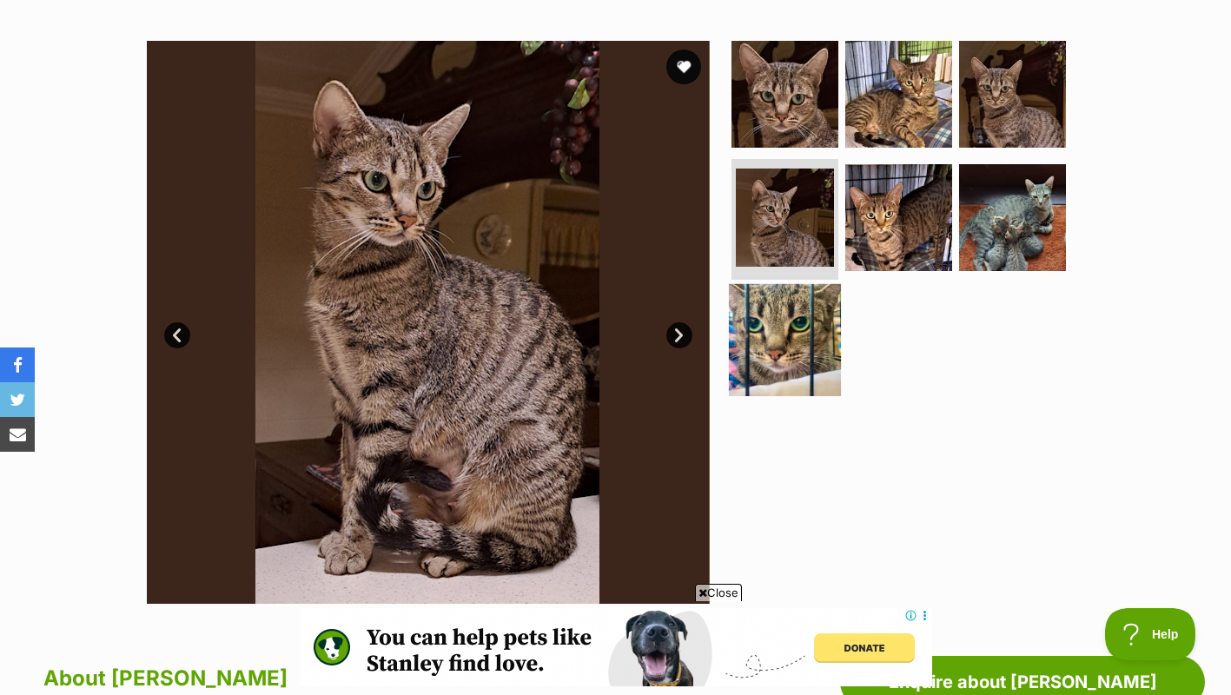
click at [783, 354] on img at bounding box center [785, 340] width 112 height 112
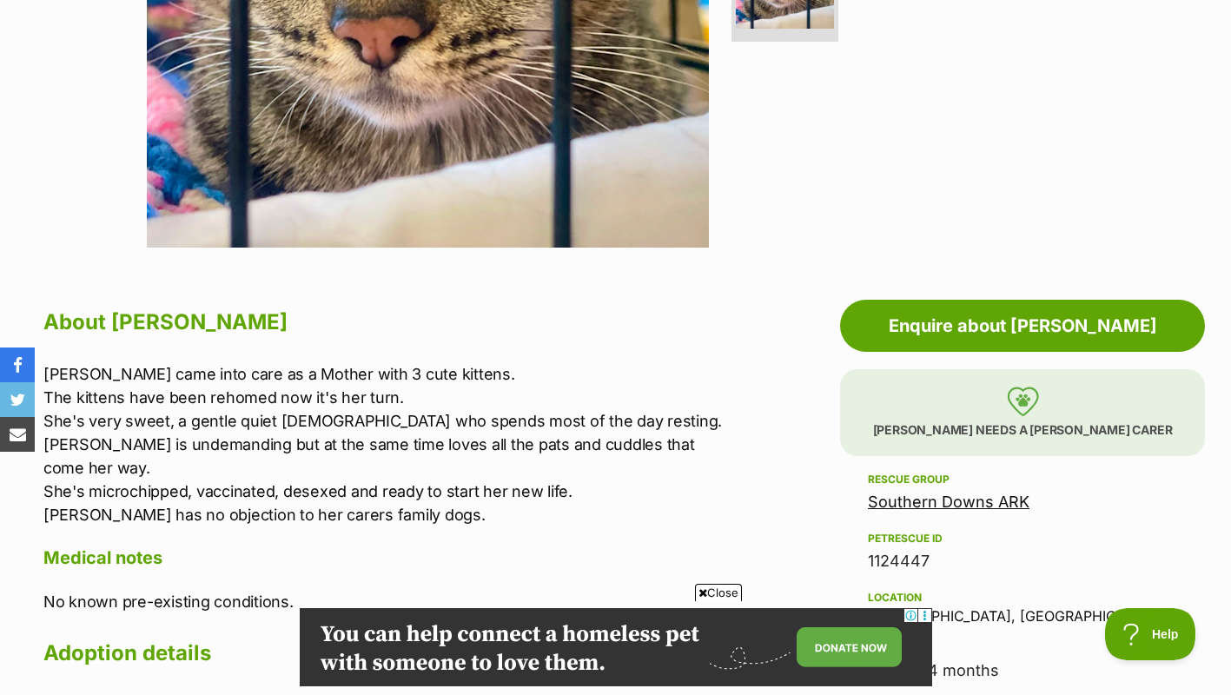
scroll to position [678, 0]
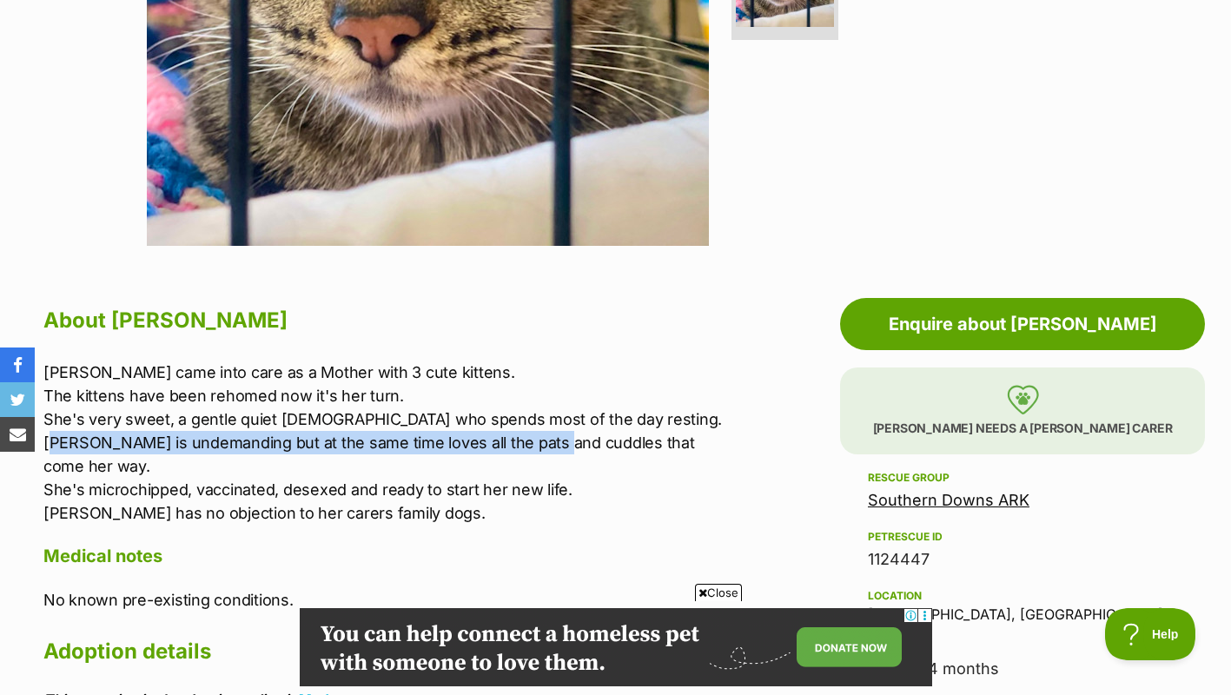
drag, startPoint x: 60, startPoint y: 438, endPoint x: 592, endPoint y: 454, distance: 532.8
click at [592, 454] on p "Marina came into care as a Mother with 3 cute kittens. The kittens have been re…" at bounding box center [388, 443] width 690 height 164
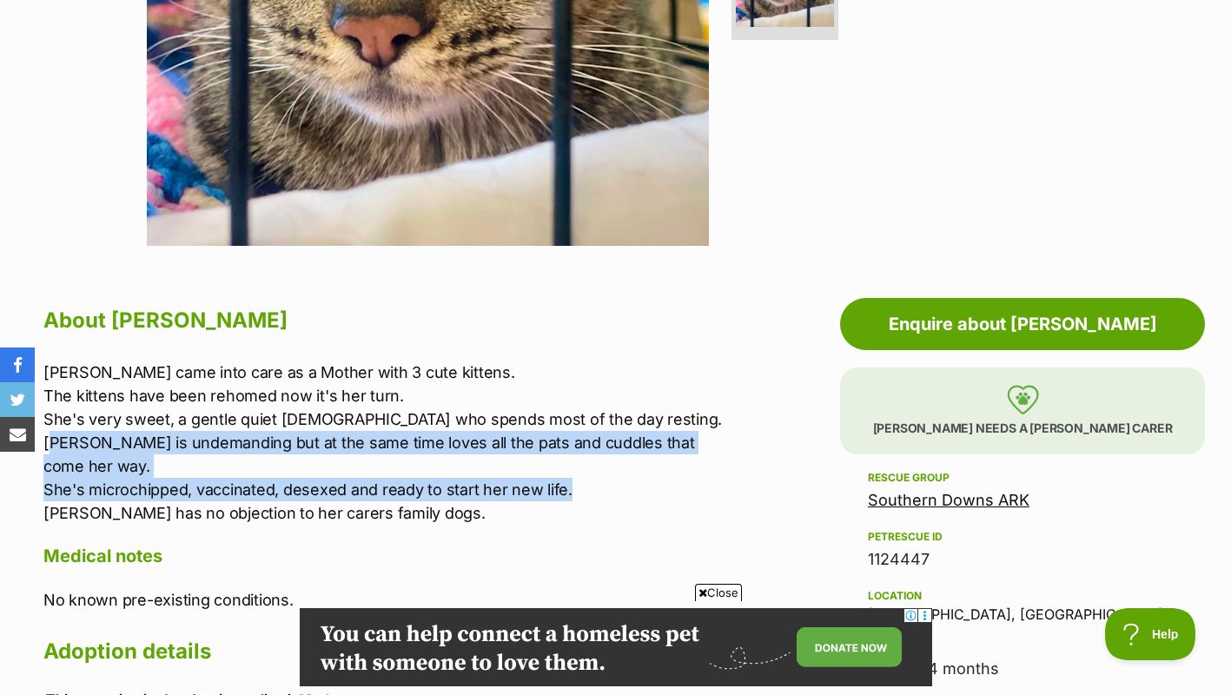
scroll to position [753, 0]
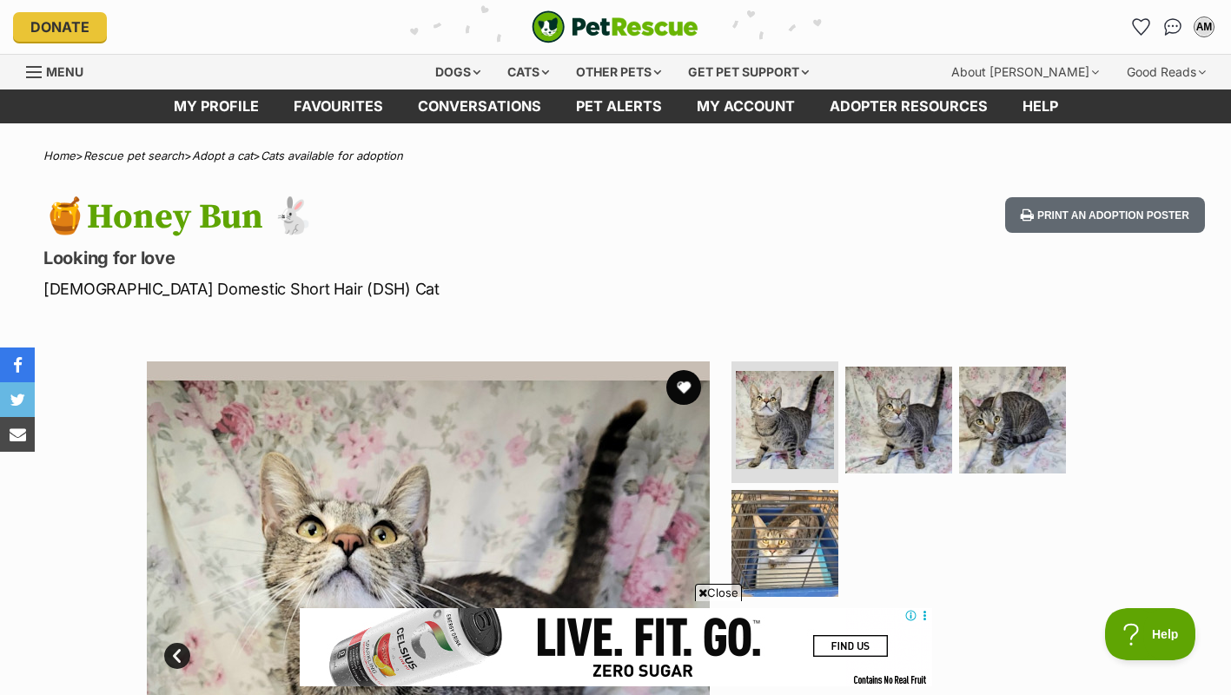
scroll to position [122, 0]
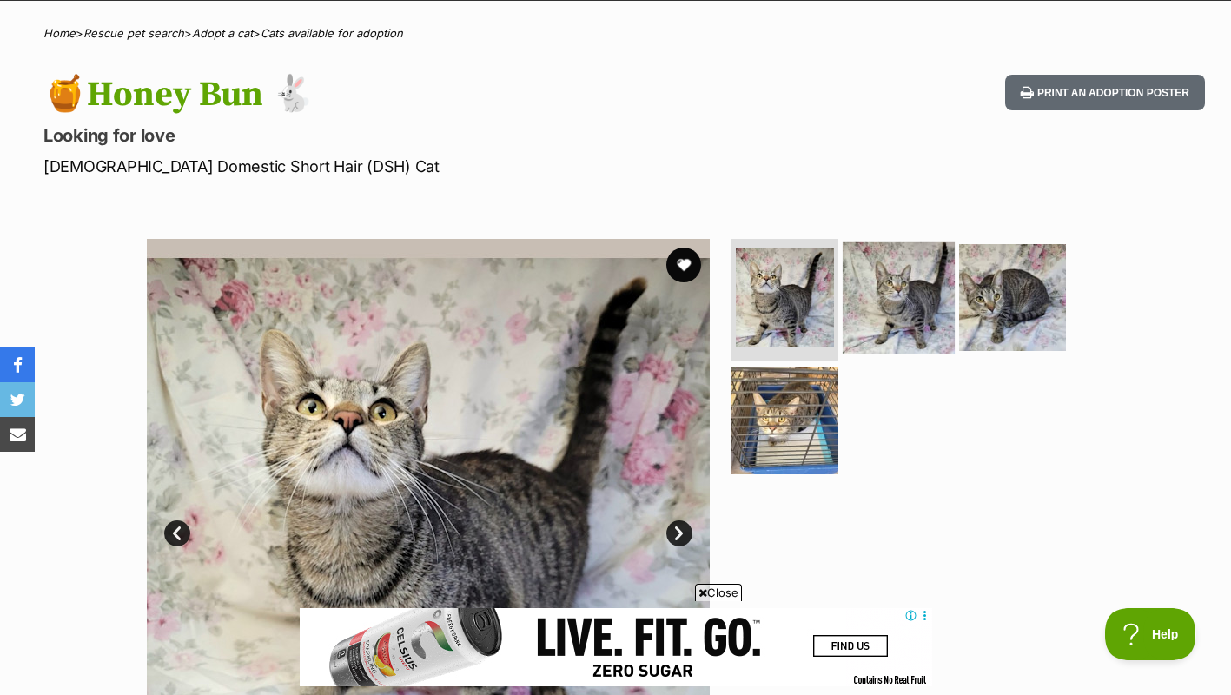
click at [880, 352] on link at bounding box center [899, 347] width 112 height 19
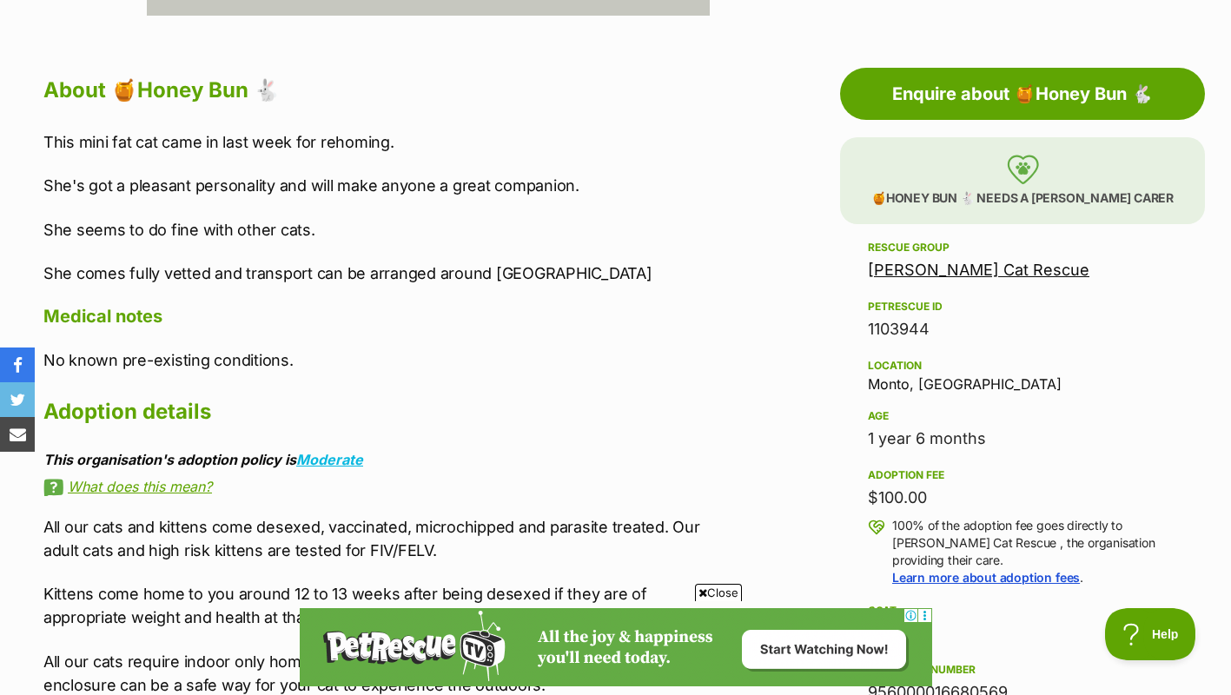
scroll to position [908, 0]
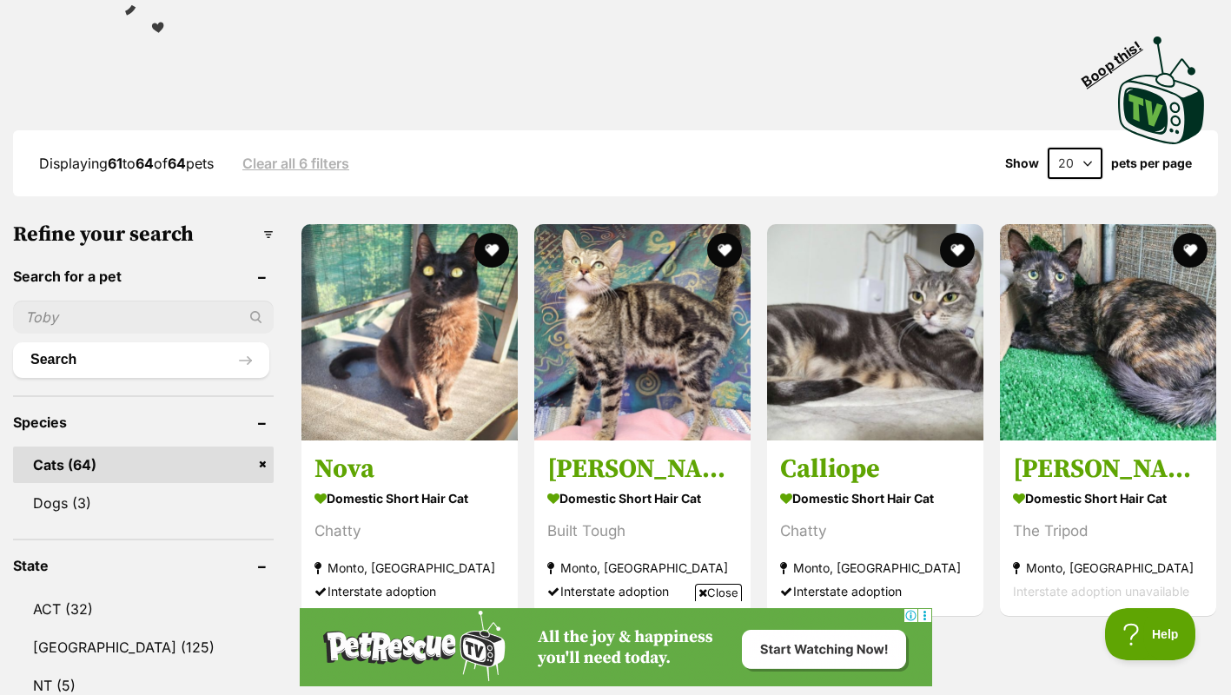
scroll to position [387, 0]
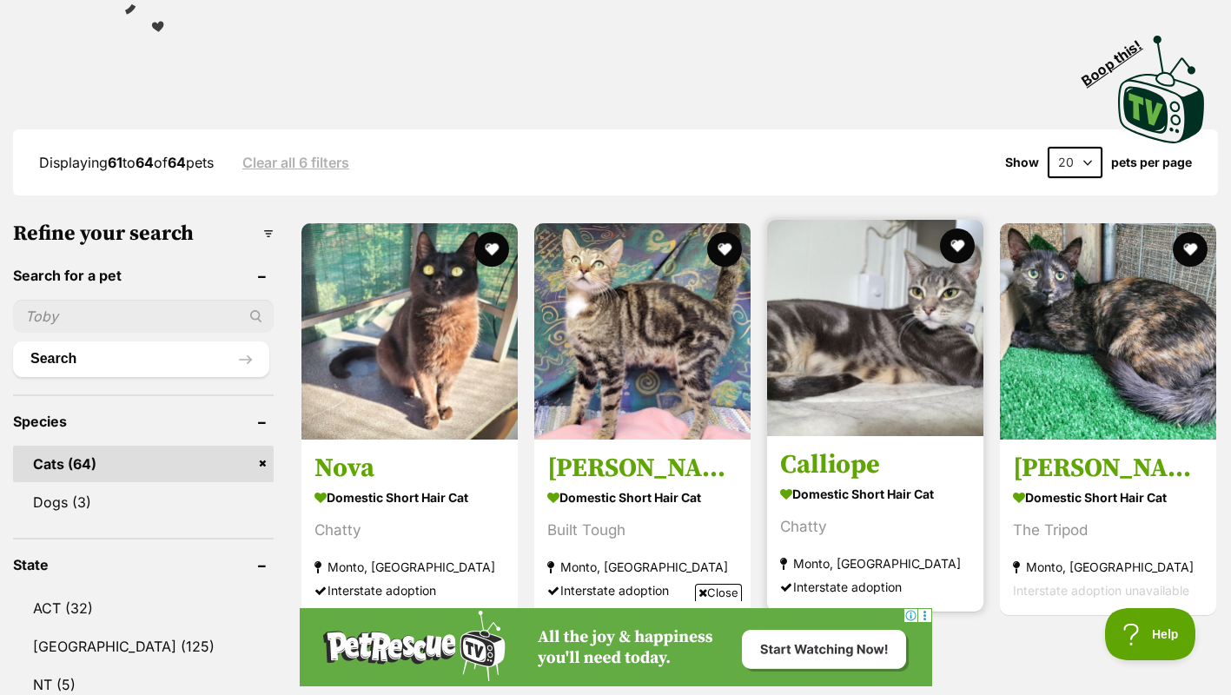
click at [896, 339] on img at bounding box center [875, 328] width 216 height 216
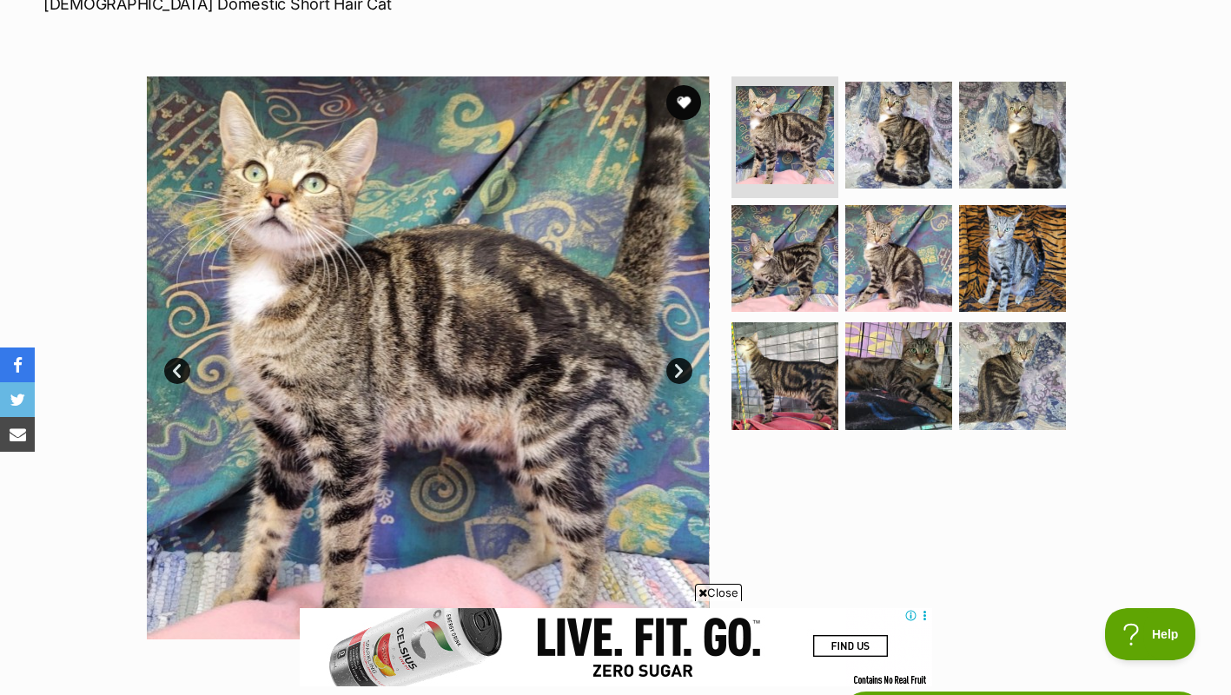
scroll to position [291, 0]
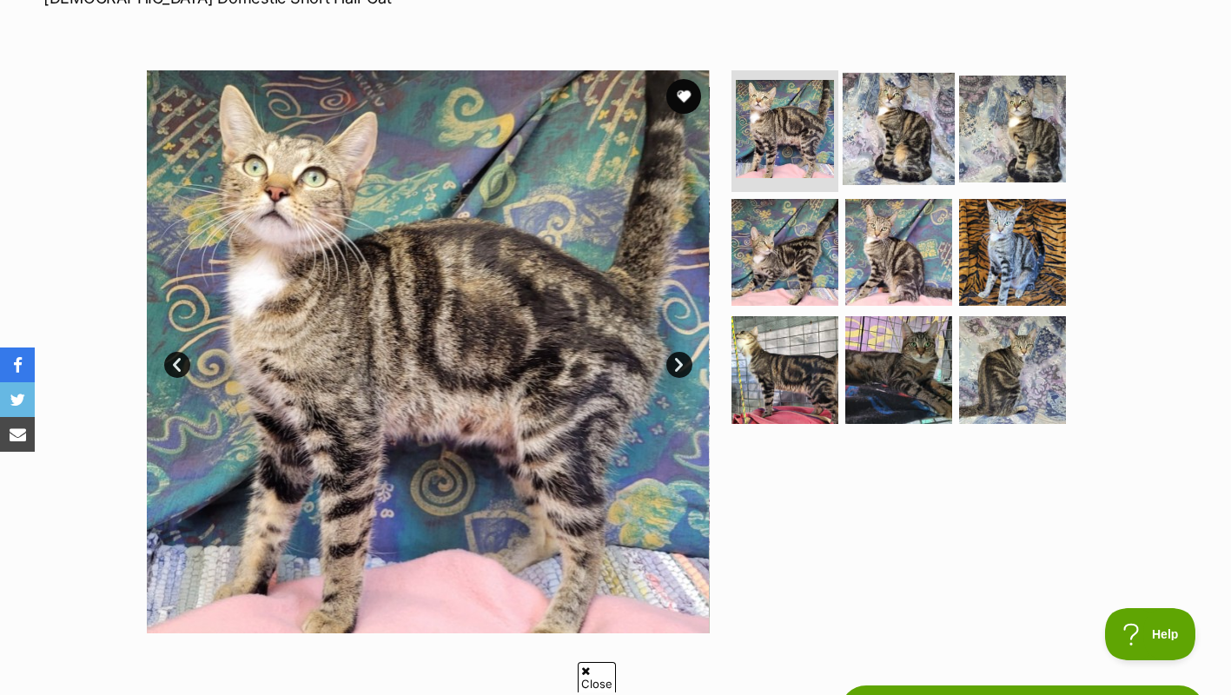
click at [896, 141] on img at bounding box center [899, 129] width 112 height 112
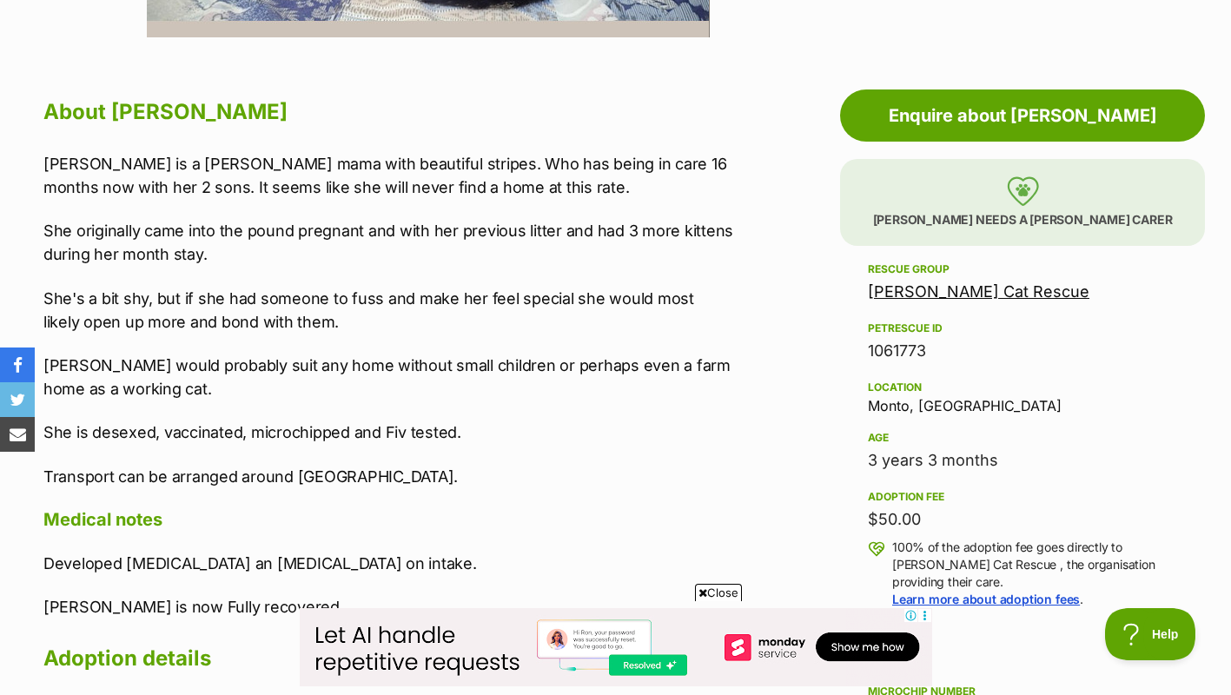
scroll to position [888, 0]
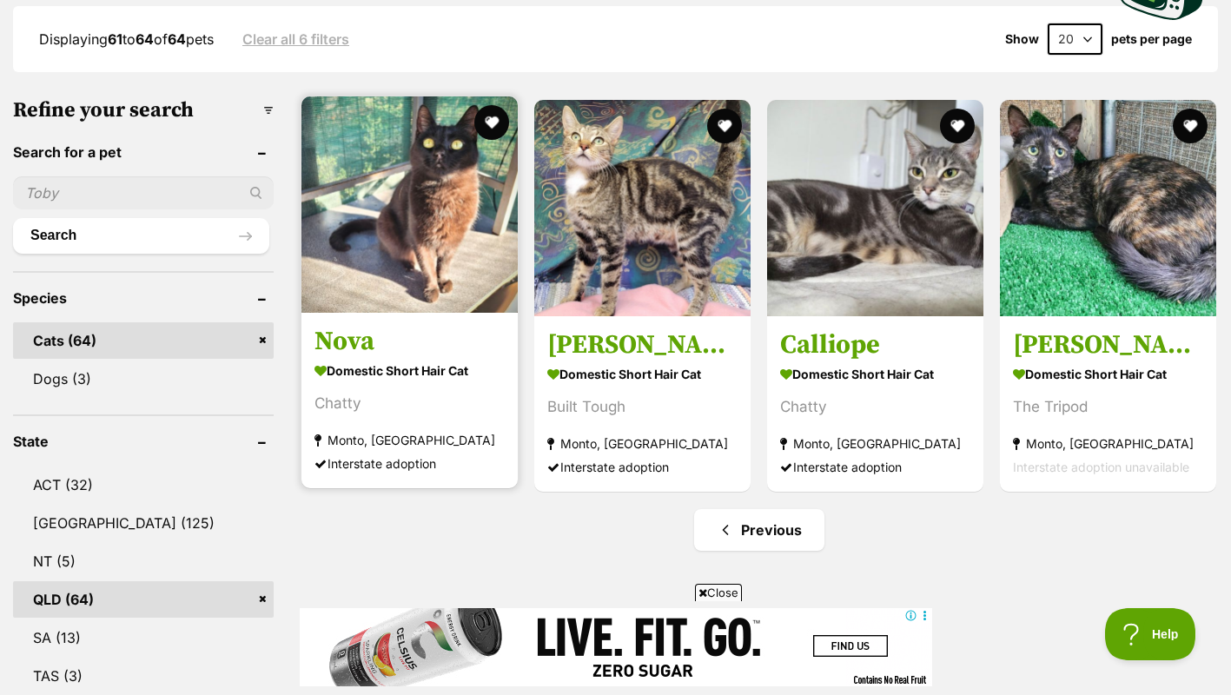
scroll to position [14, 0]
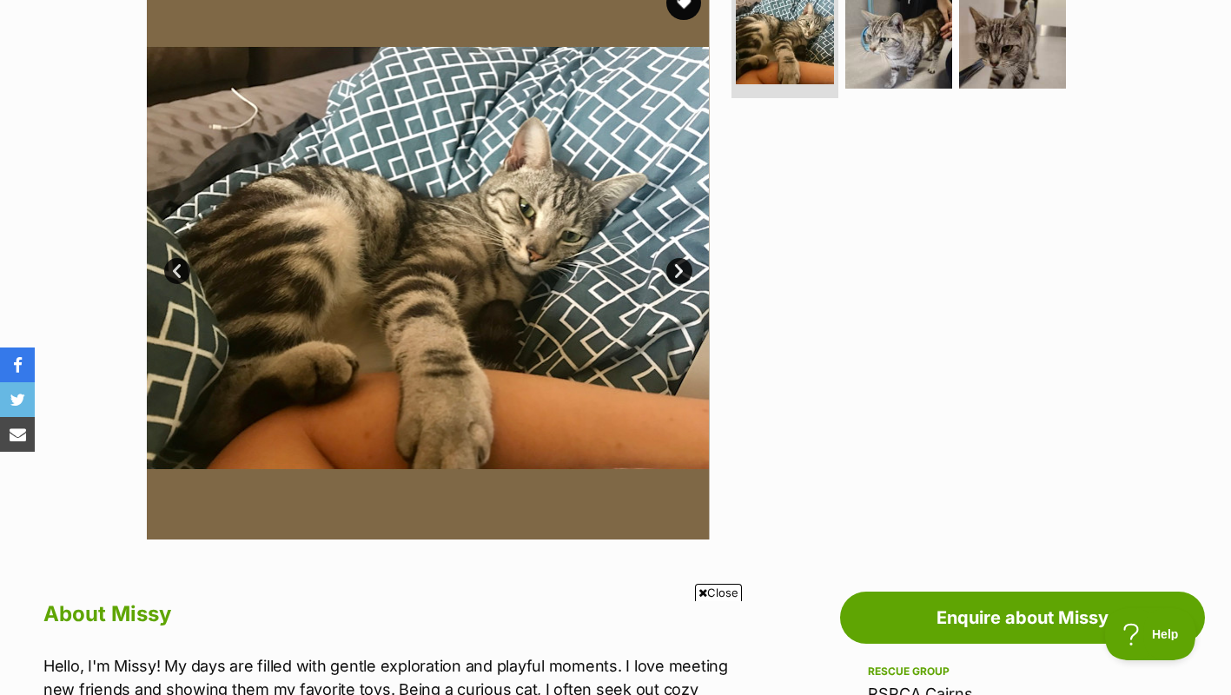
scroll to position [368, 0]
